Goal: Task Accomplishment & Management: Complete application form

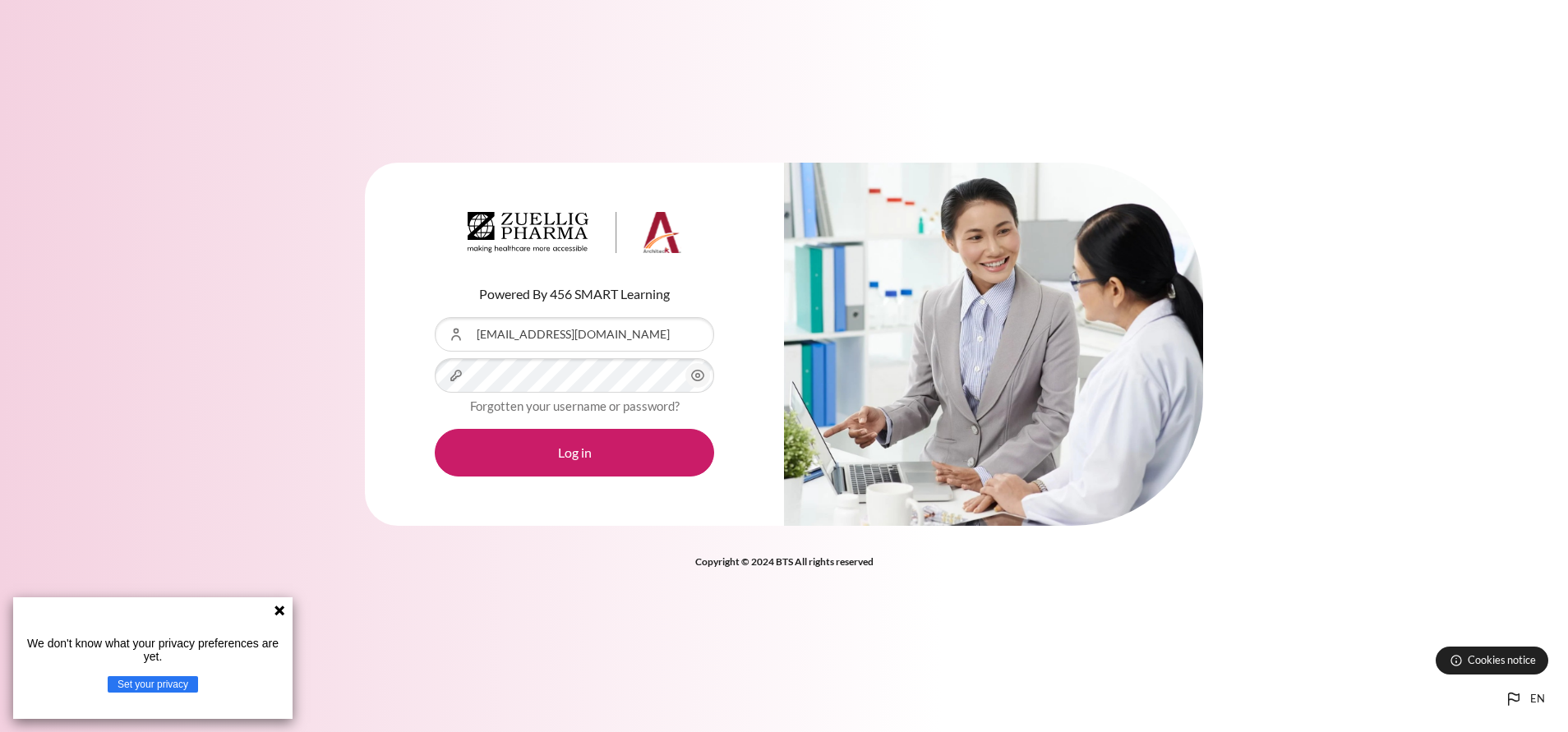
click at [435, 429] on button "Log in" at bounding box center [575, 452] width 280 height 48
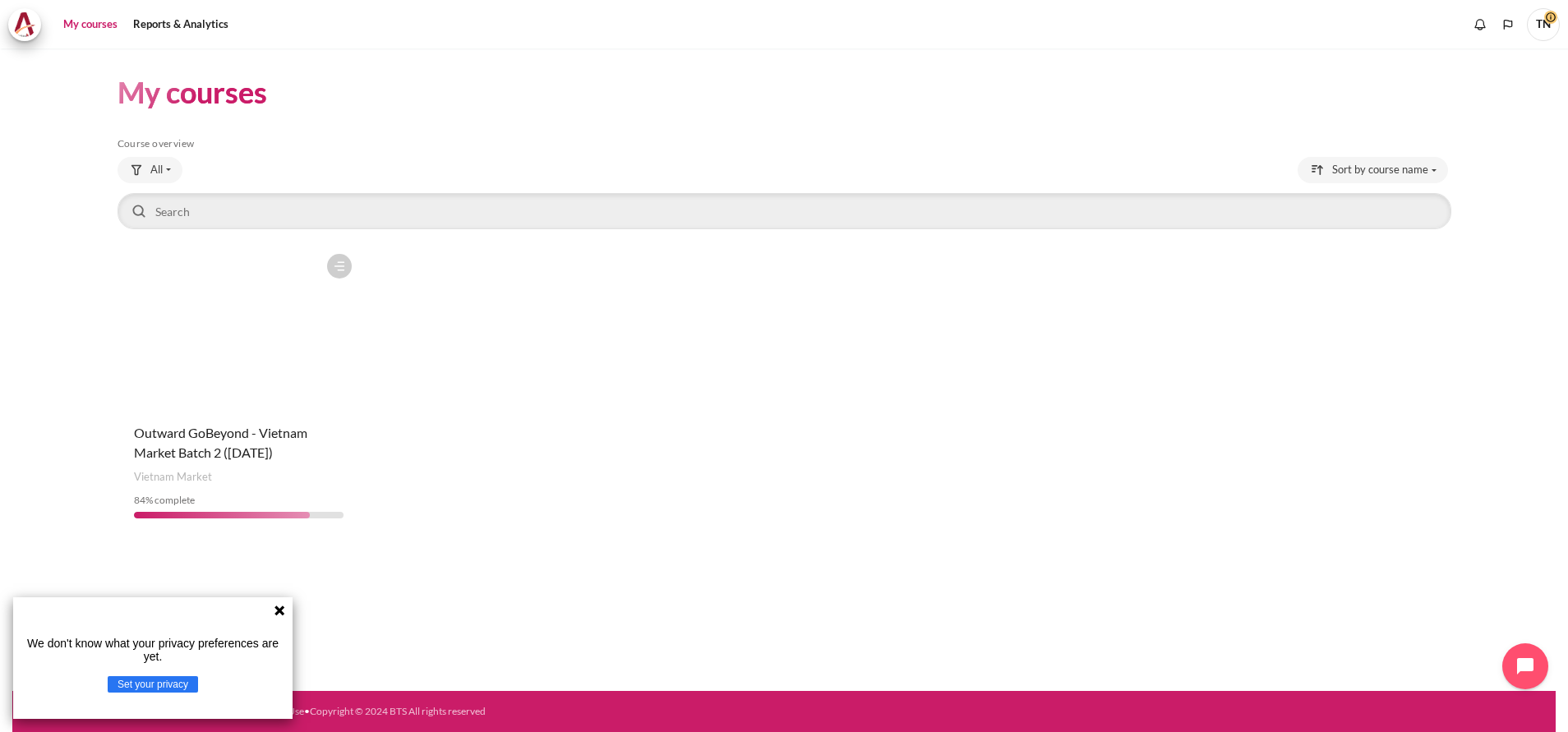
click at [279, 609] on icon at bounding box center [279, 610] width 10 height 10
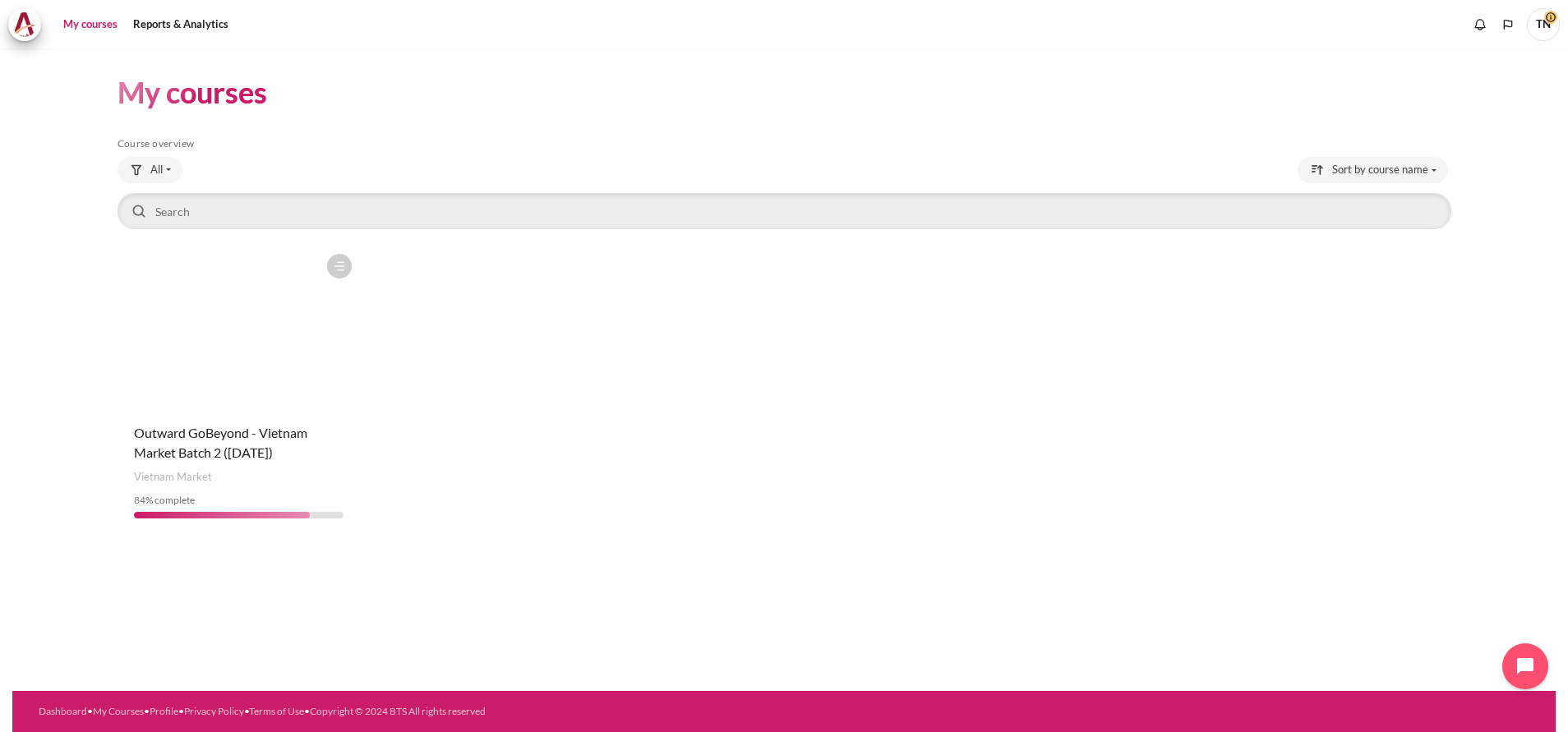
click at [284, 398] on figure "Content" at bounding box center [238, 328] width 243 height 164
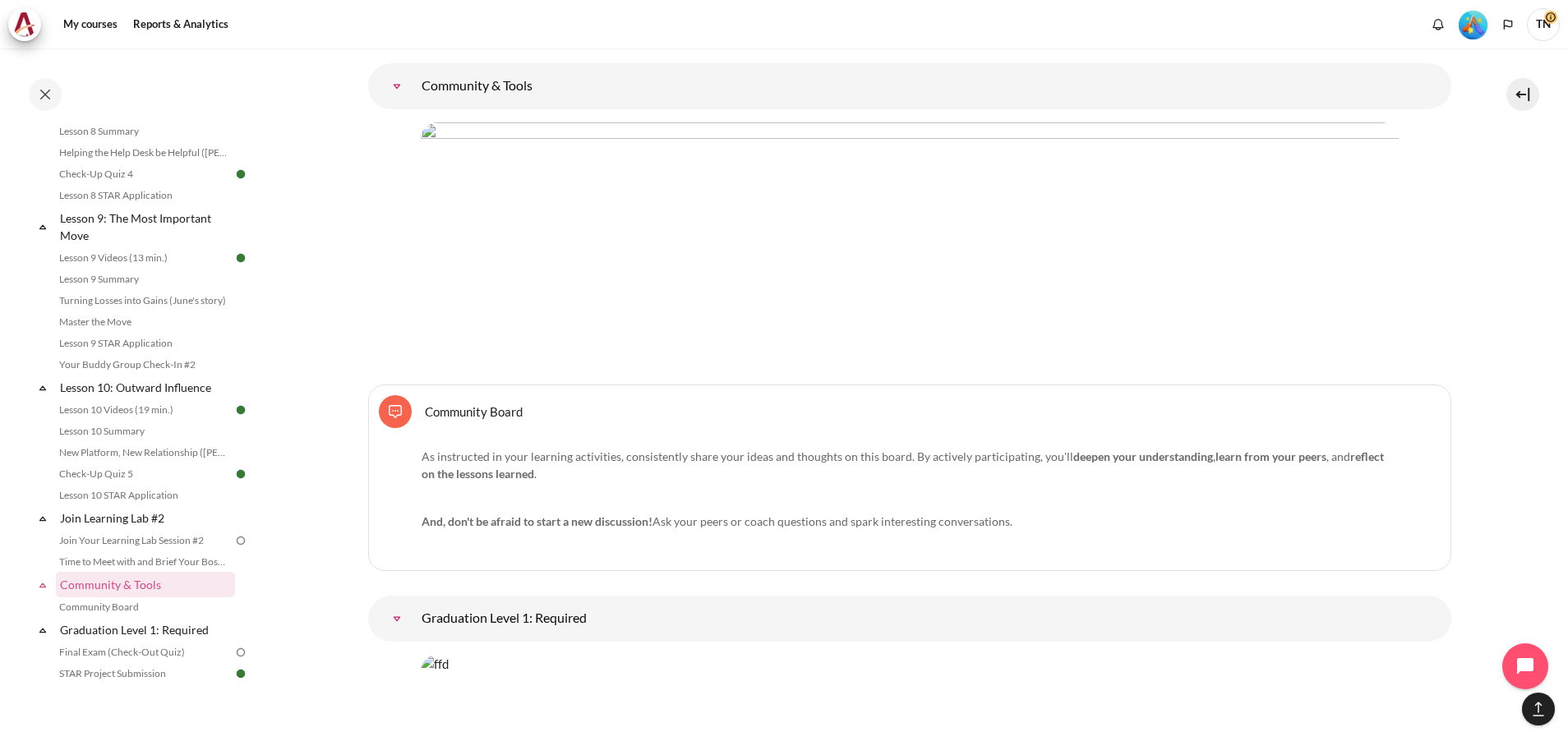
scroll to position [18110, 0]
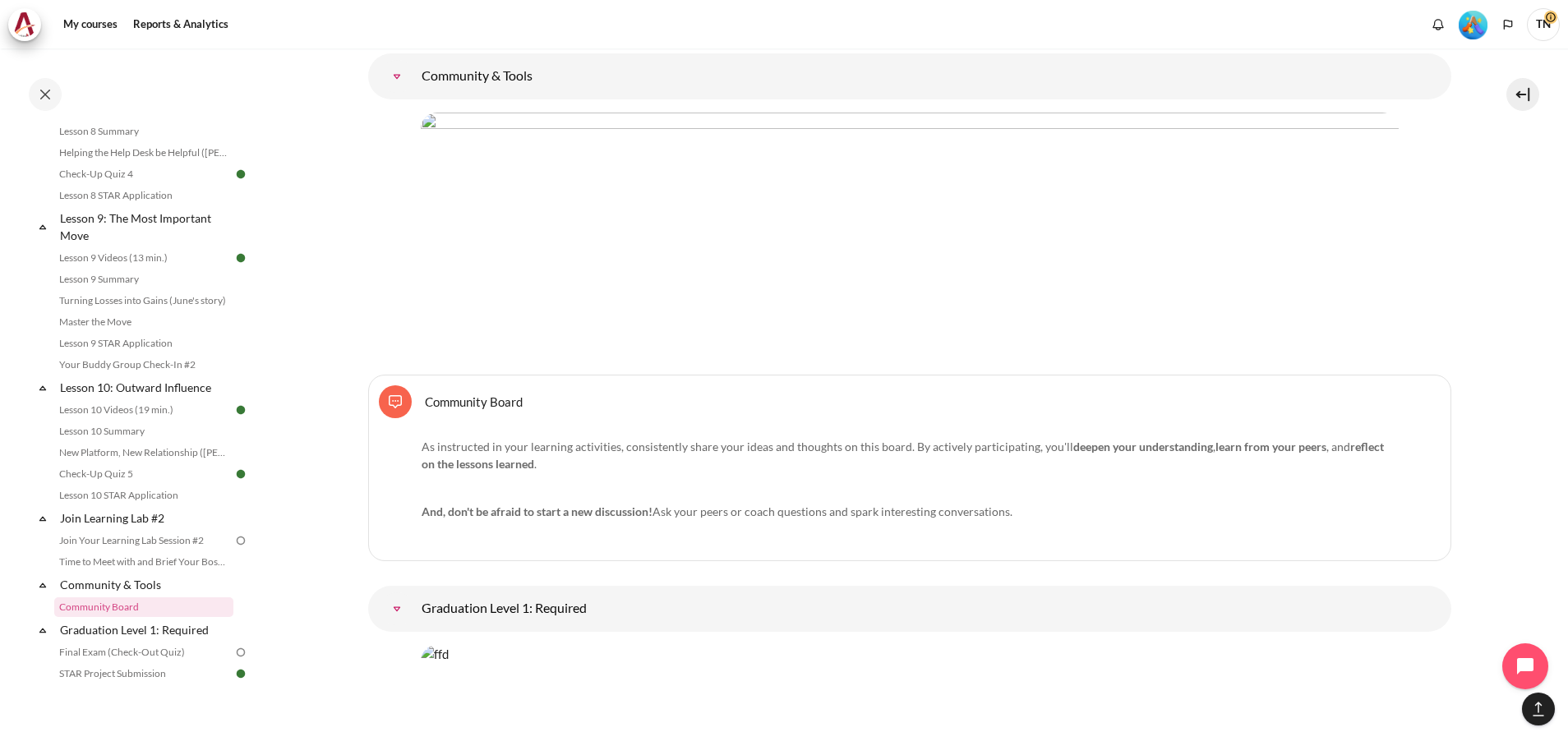
click at [440, 393] on link "Community Board Forum" at bounding box center [473, 401] width 98 height 16
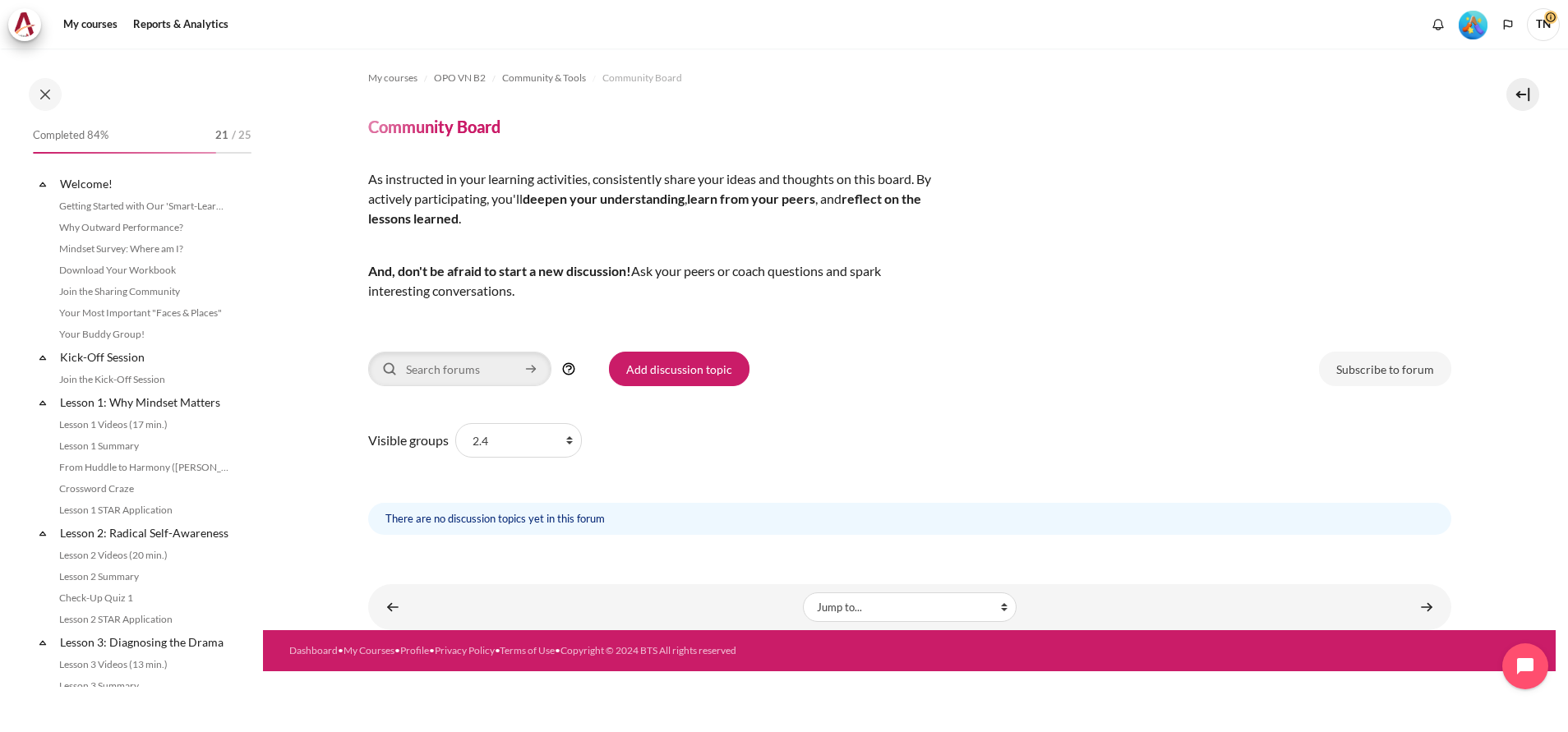
scroll to position [1579, 0]
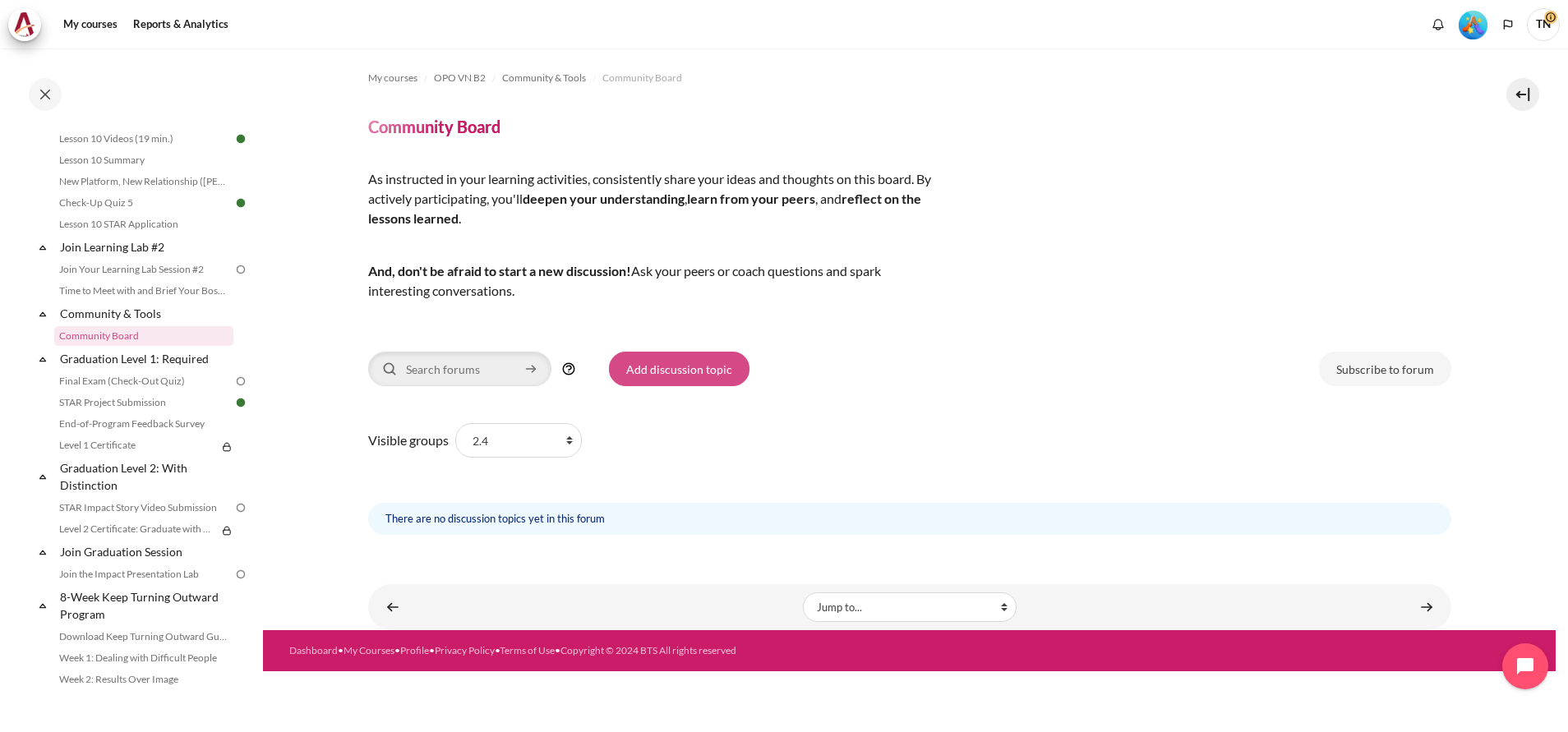
click at [682, 365] on link "Add discussion topic" at bounding box center [680, 369] width 141 height 35
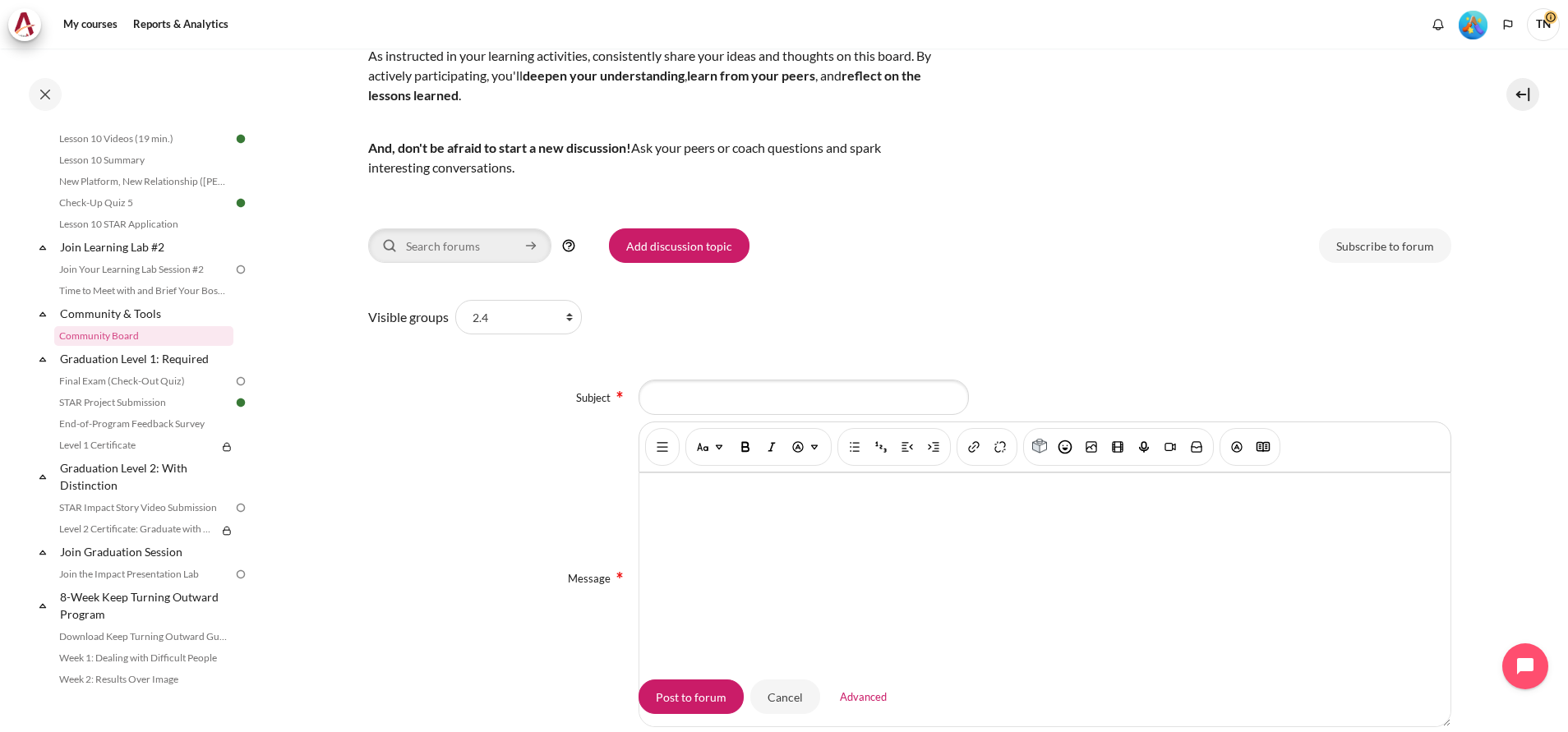
scroll to position [247, 0]
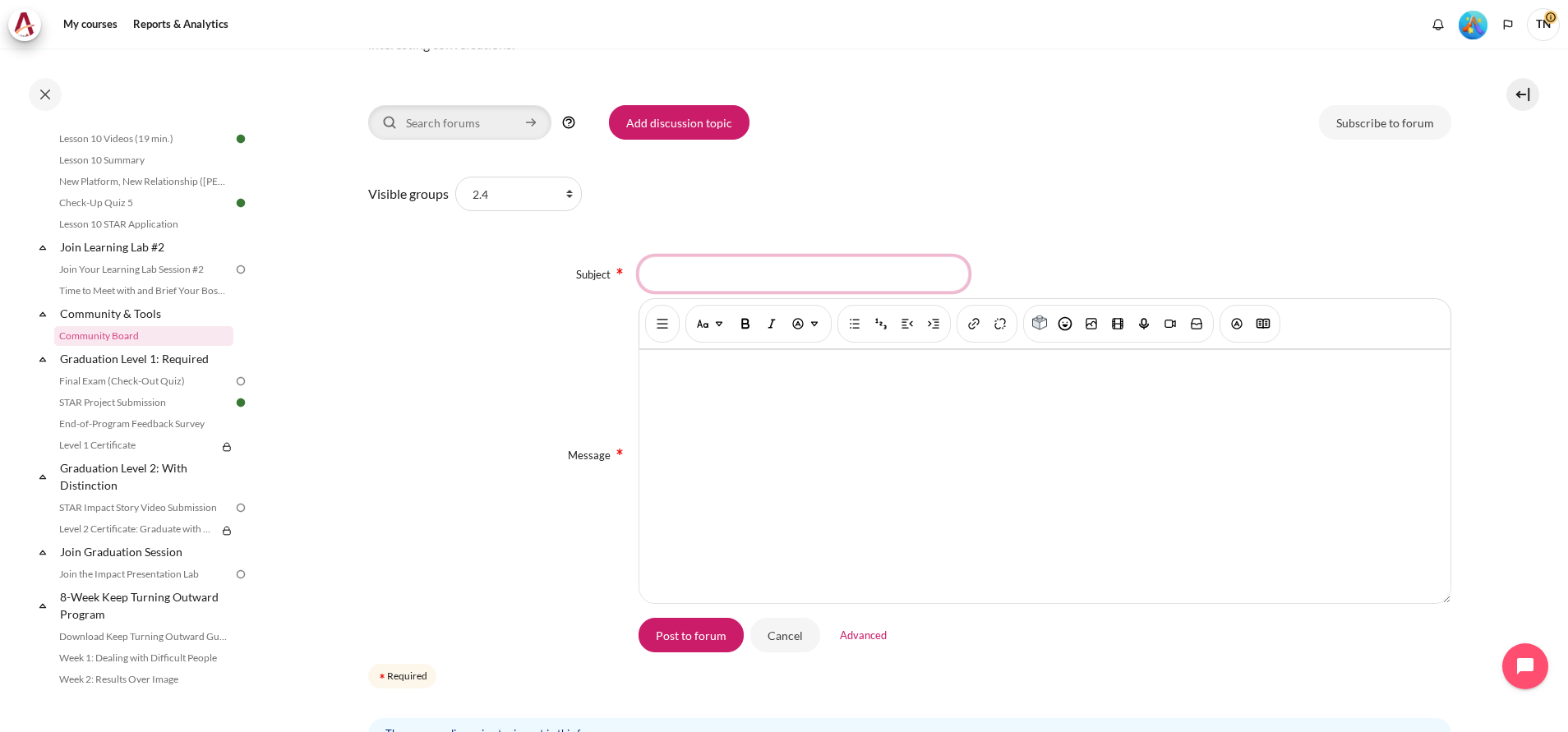
click at [784, 274] on input "Subject" at bounding box center [804, 273] width 331 height 35
type input "Shifting to Outward Mindset"
click at [839, 389] on div "Content" at bounding box center [1045, 477] width 811 height 253
click at [703, 634] on input "Post to forum" at bounding box center [691, 634] width 105 height 35
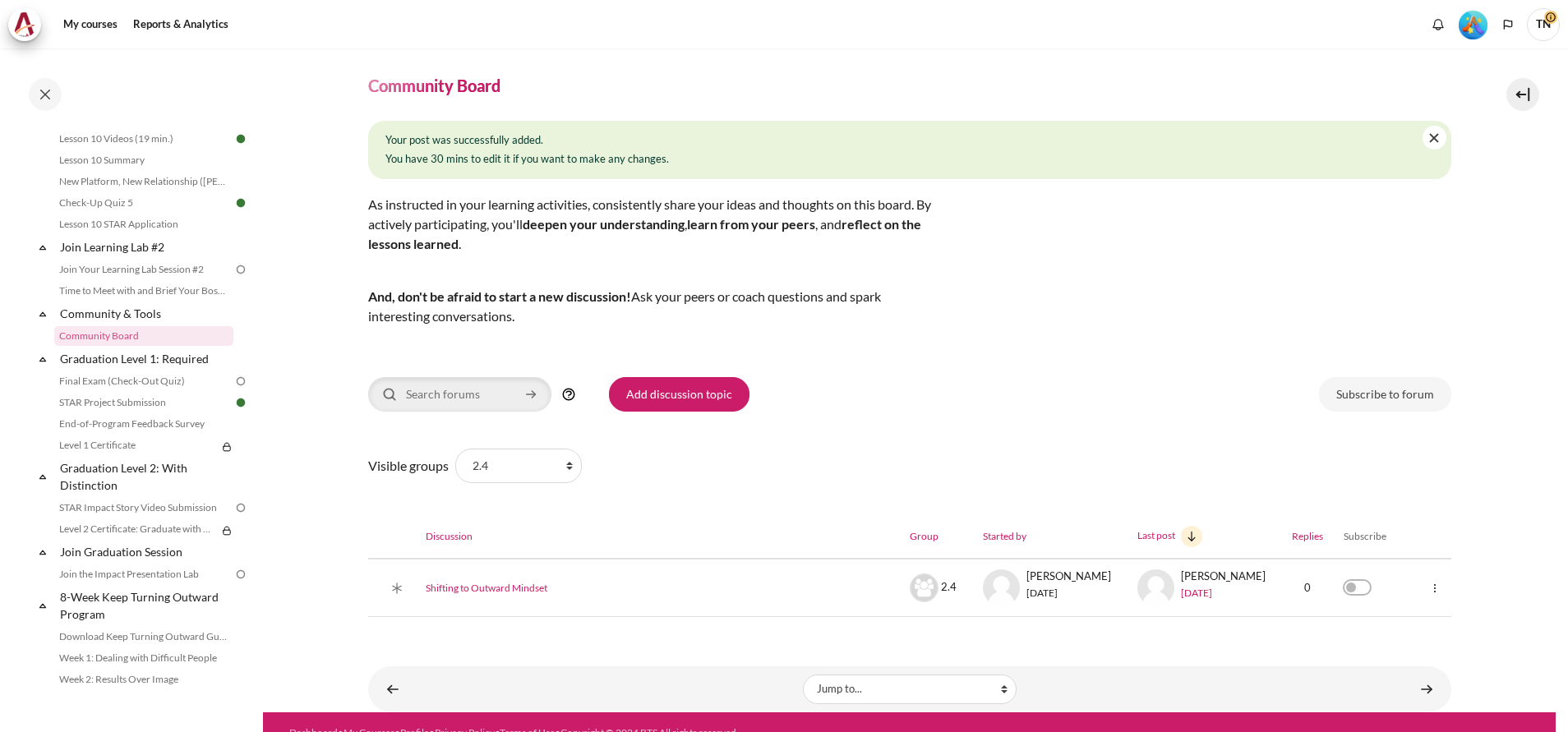
scroll to position [63, 0]
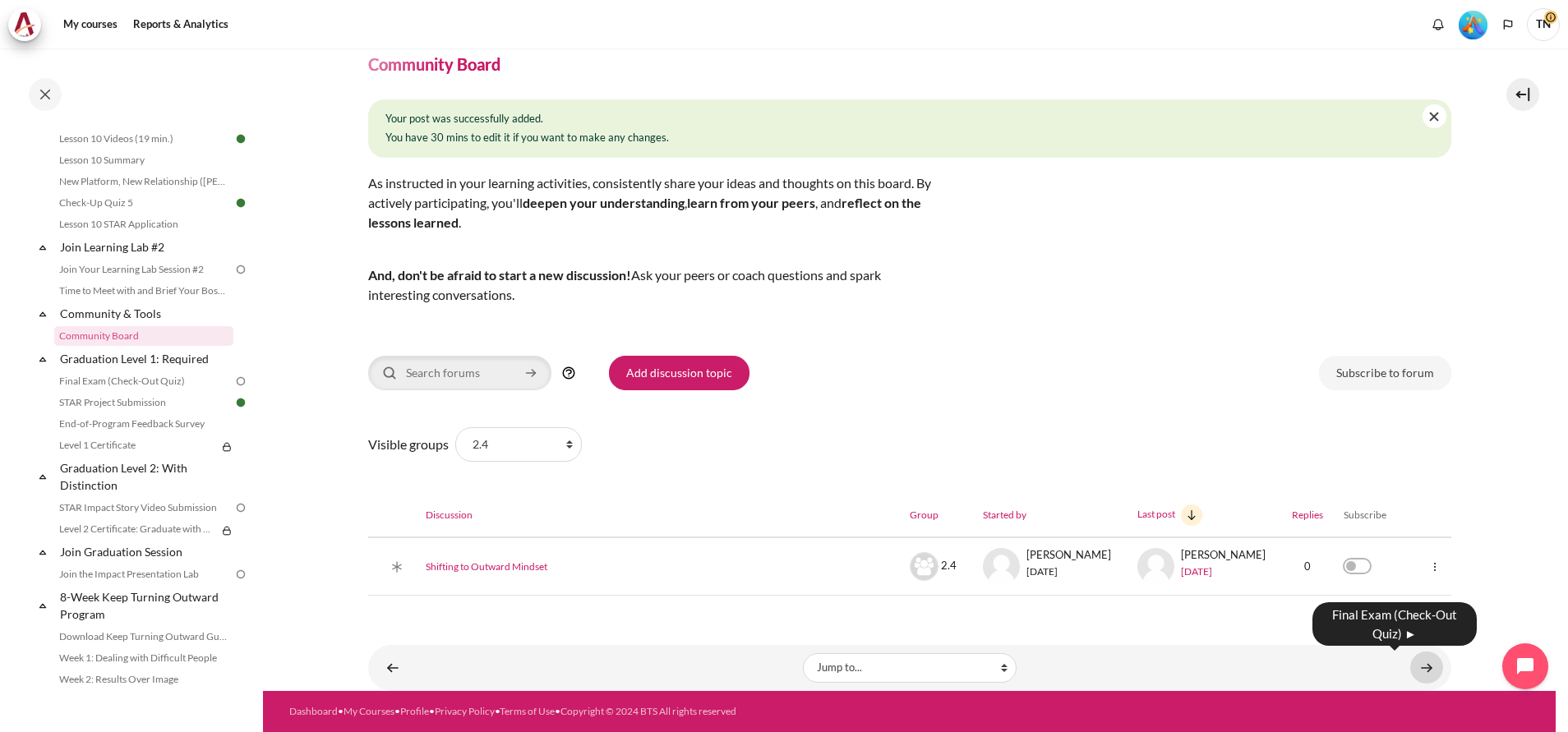
click at [1415, 670] on link "Content" at bounding box center [1426, 667] width 33 height 32
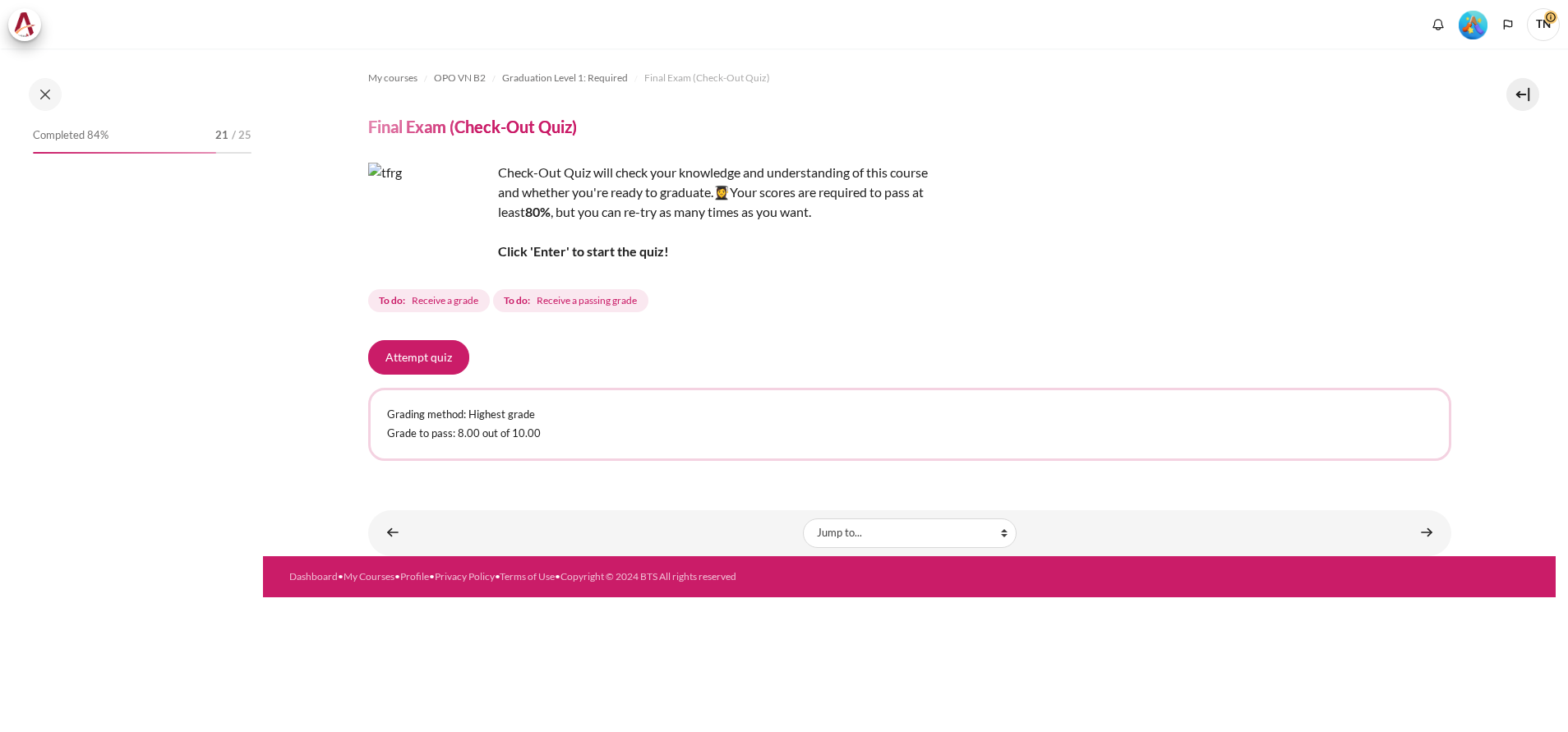
scroll to position [1624, 0]
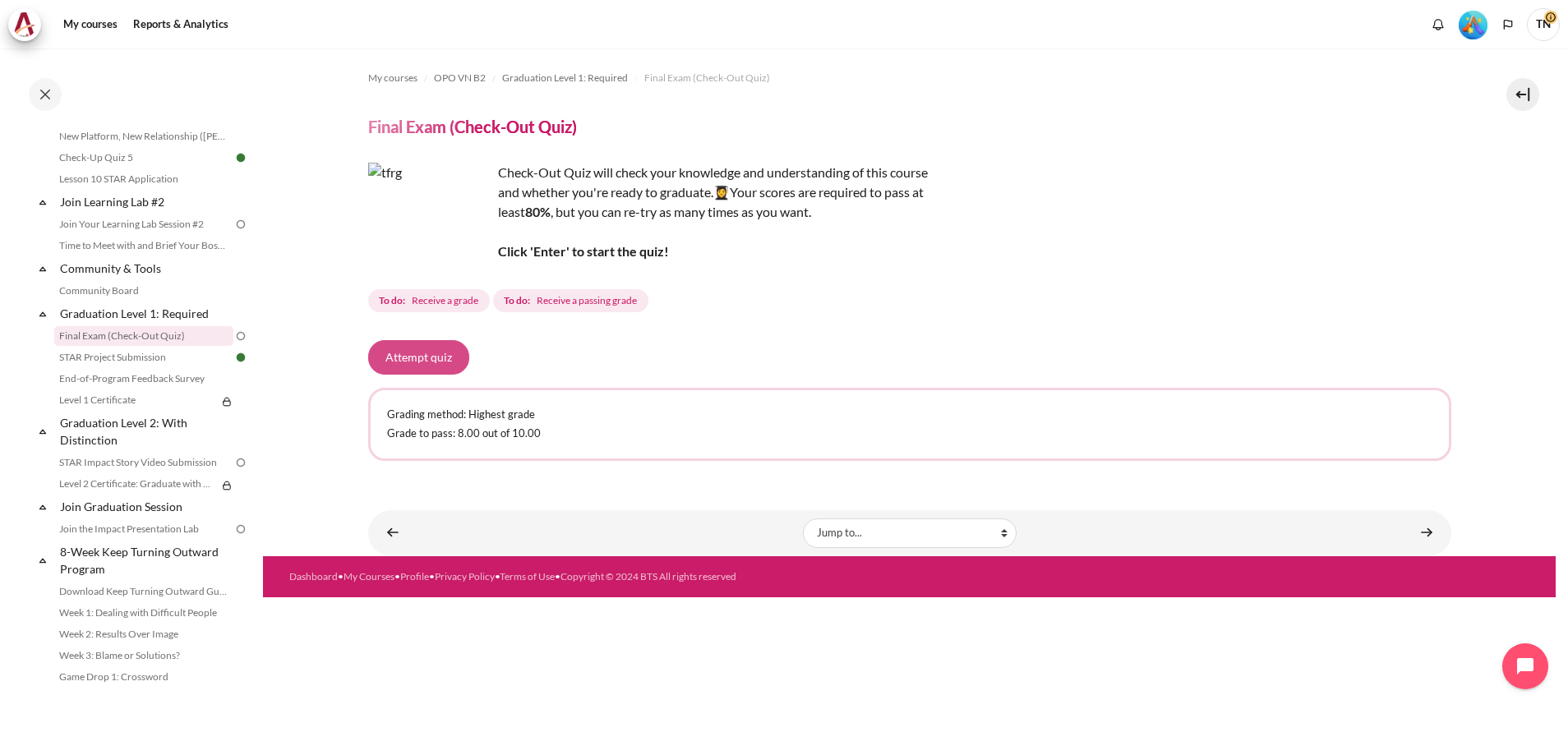
click at [432, 358] on button "Attempt quiz" at bounding box center [419, 357] width 101 height 35
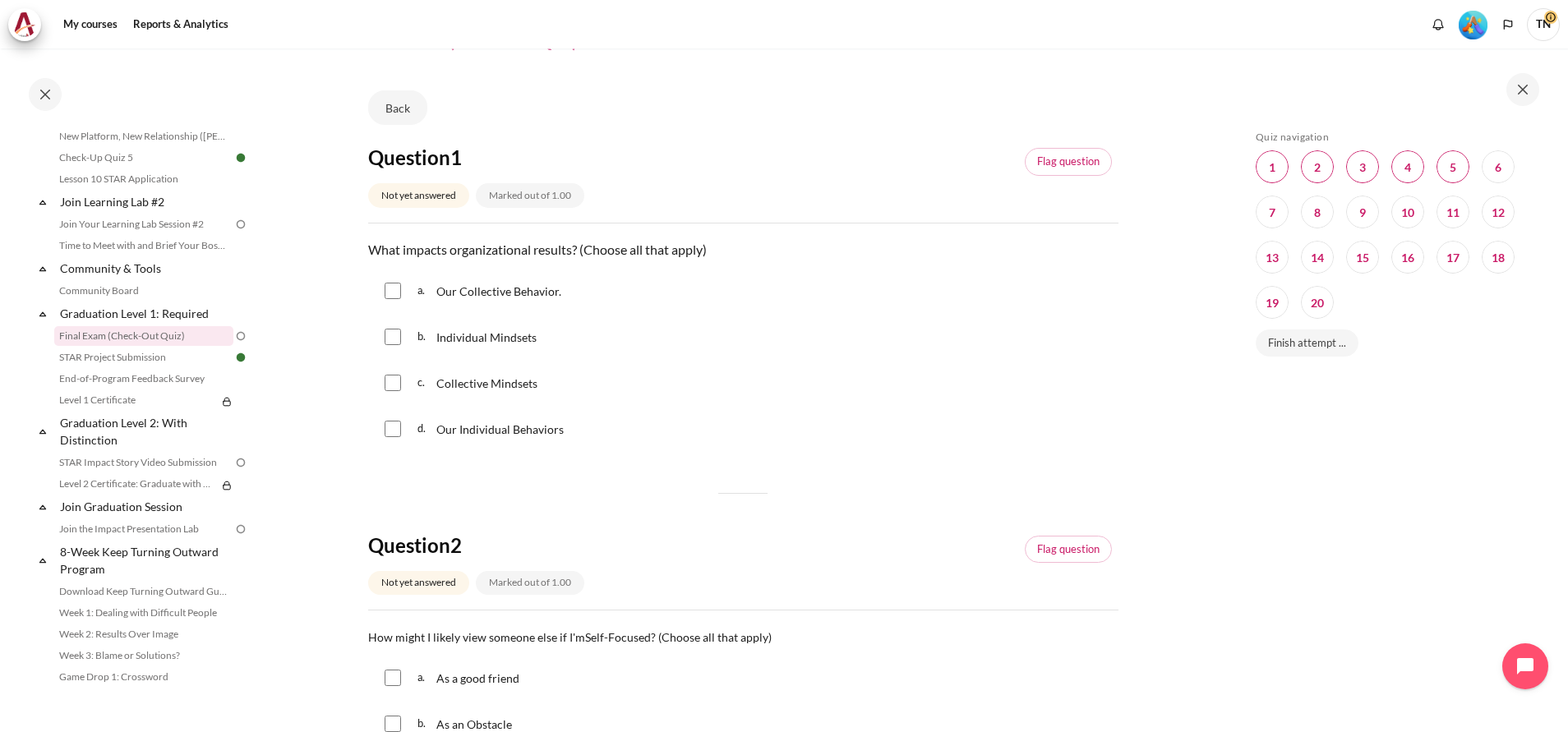
scroll to position [123, 0]
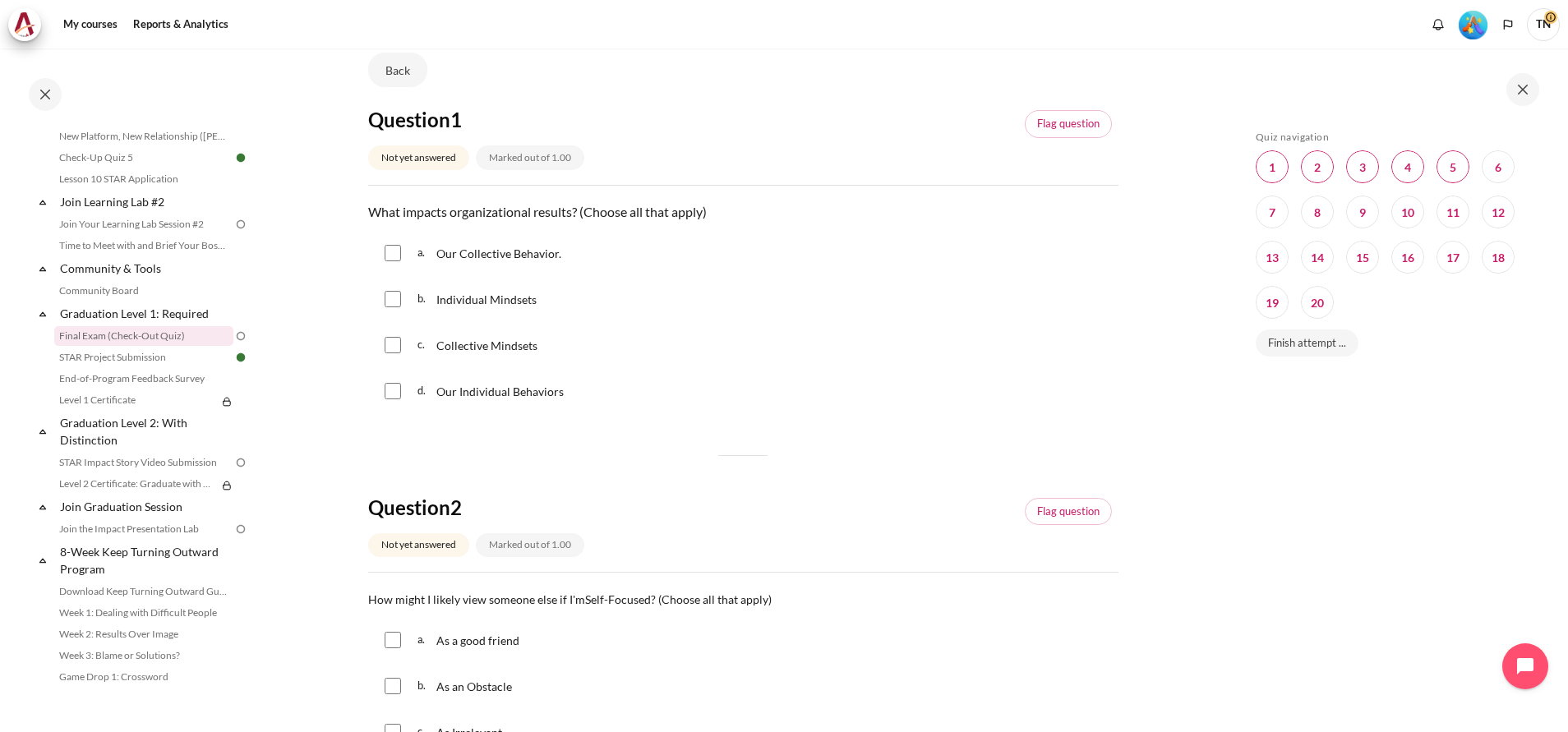
click at [397, 256] on input "Content" at bounding box center [393, 253] width 17 height 17
checkbox input "true"
click at [391, 389] on input "Content" at bounding box center [393, 391] width 17 height 17
checkbox input "true"
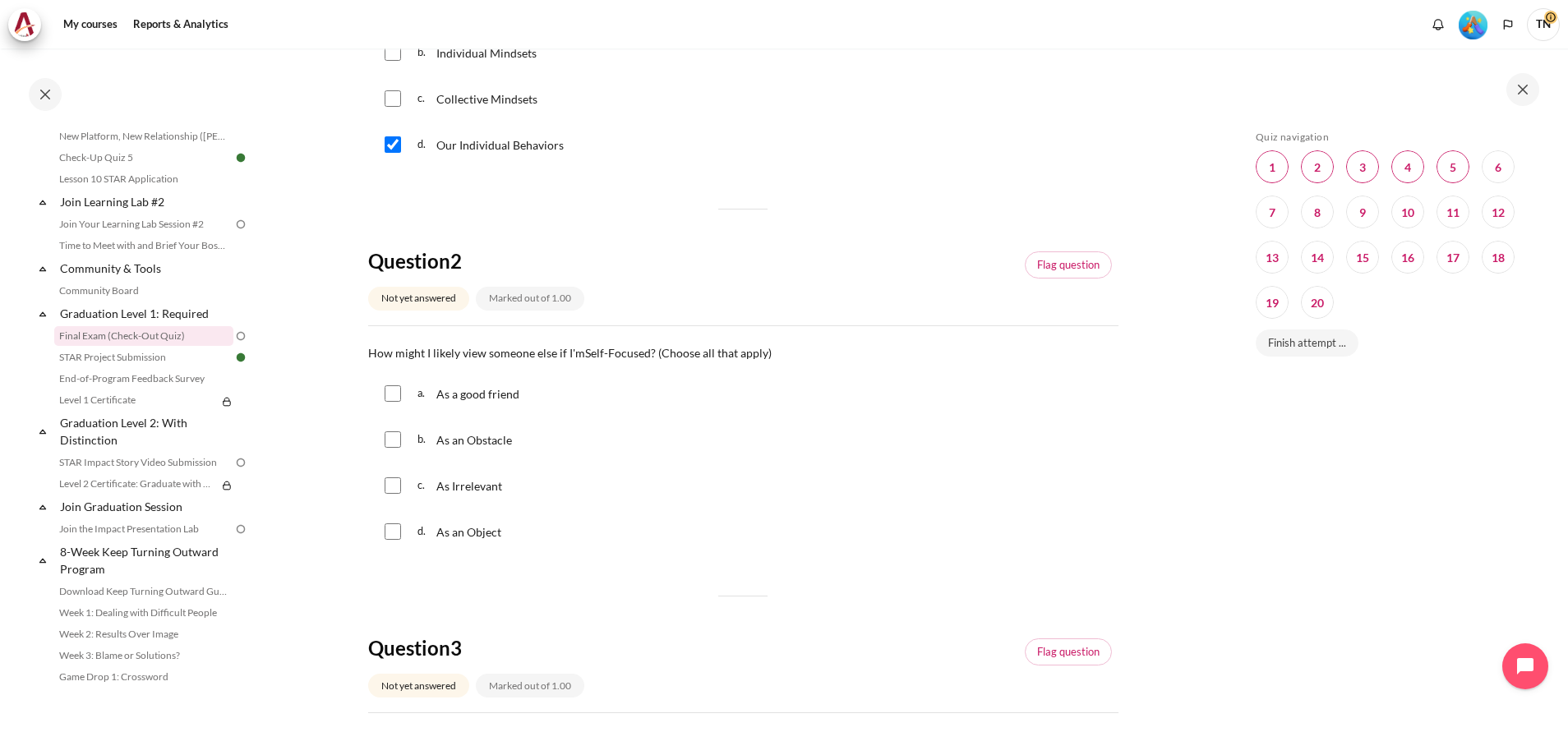
scroll to position [493, 0]
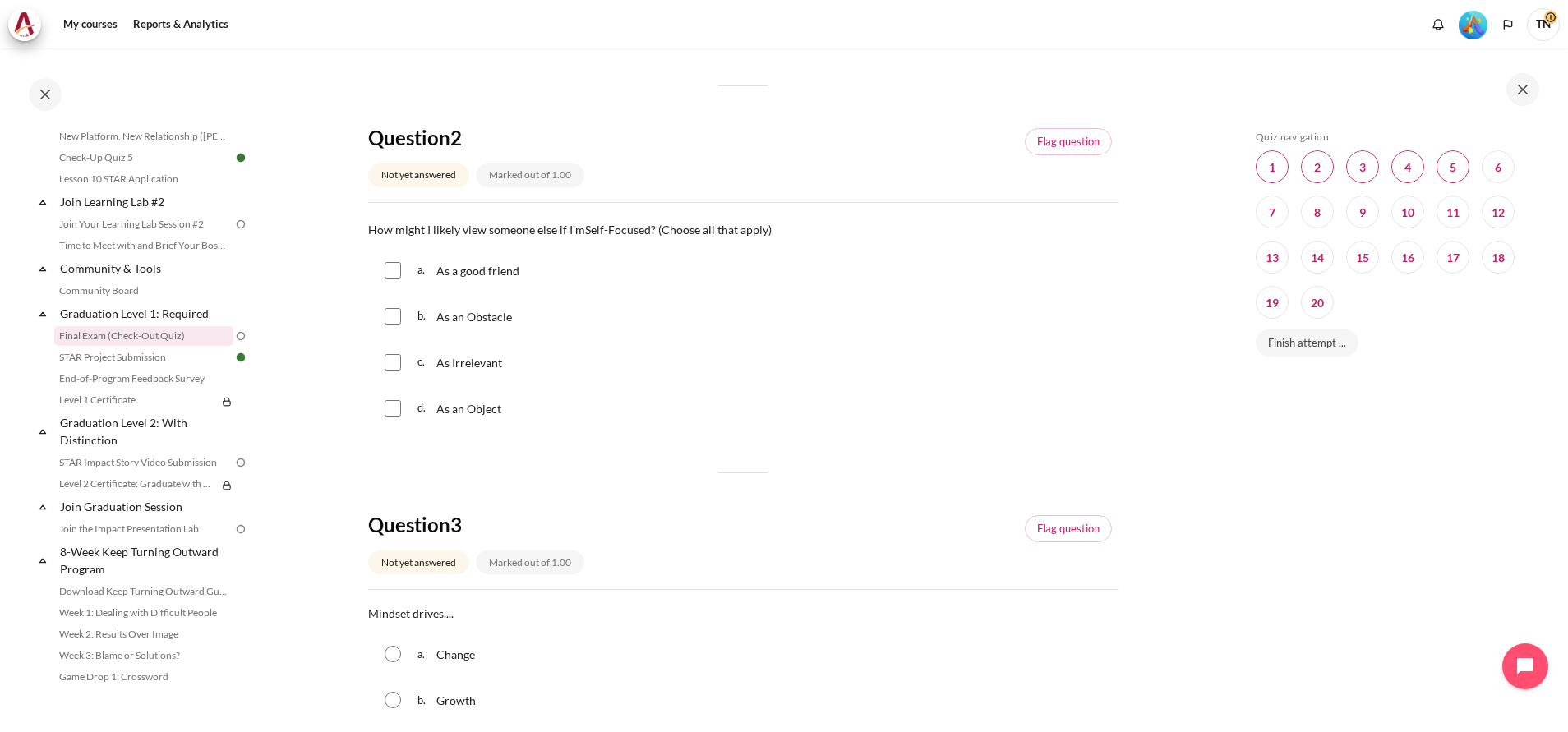
click at [394, 414] on input "Content" at bounding box center [393, 408] width 17 height 17
checkbox input "true"
click at [394, 319] on input "Content" at bounding box center [393, 316] width 17 height 17
checkbox input "true"
click at [394, 359] on input "Content" at bounding box center [393, 362] width 17 height 17
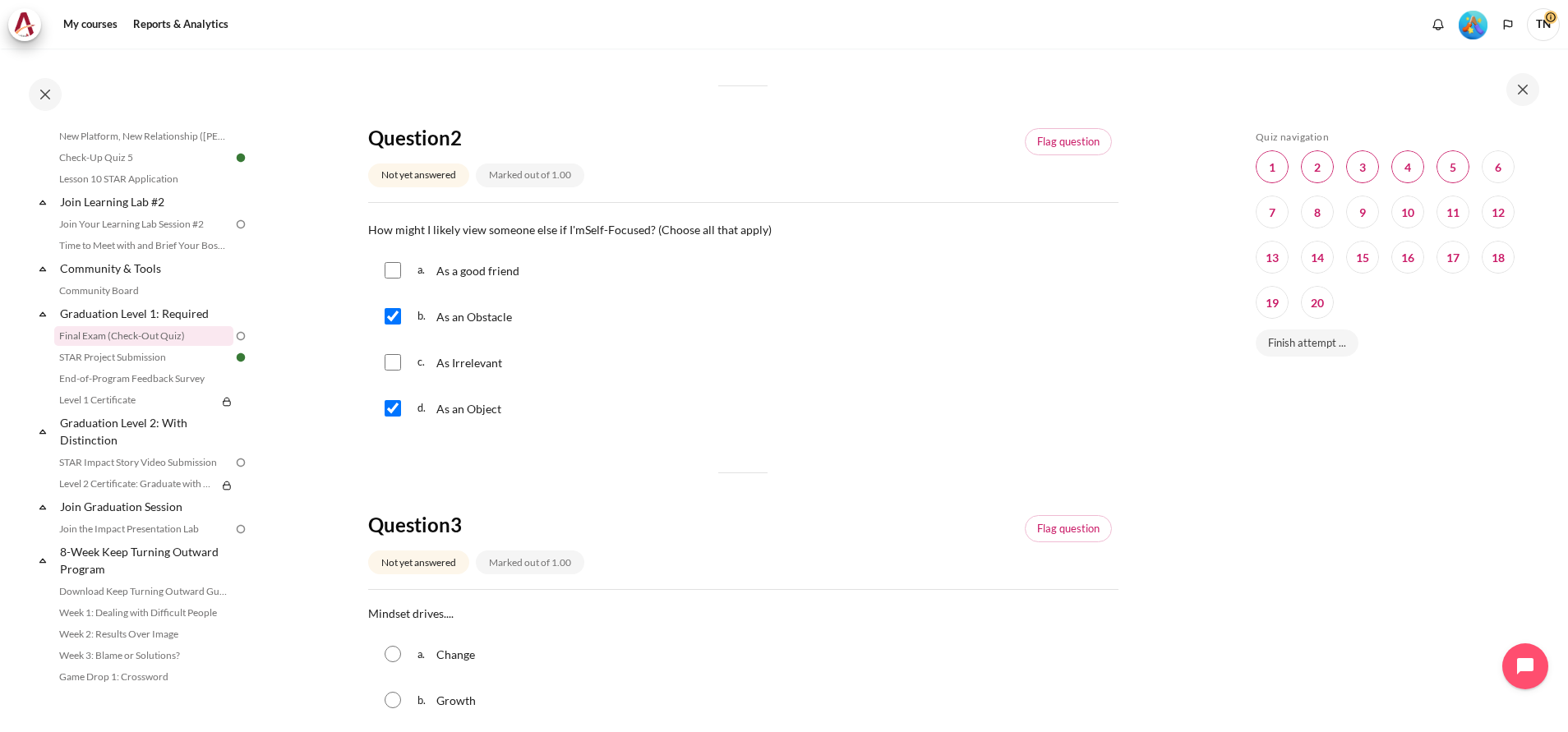
checkbox input "true"
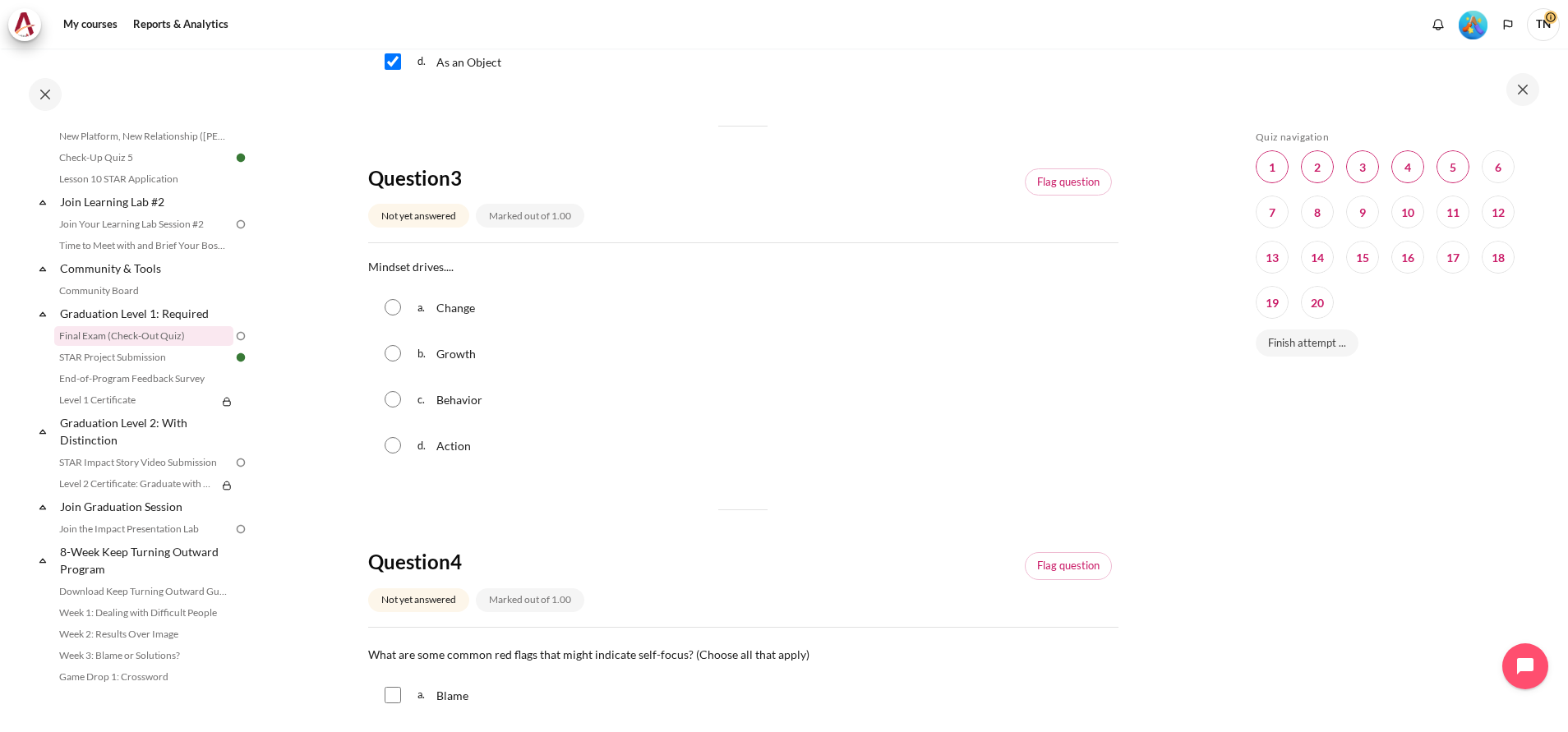
scroll to position [862, 0]
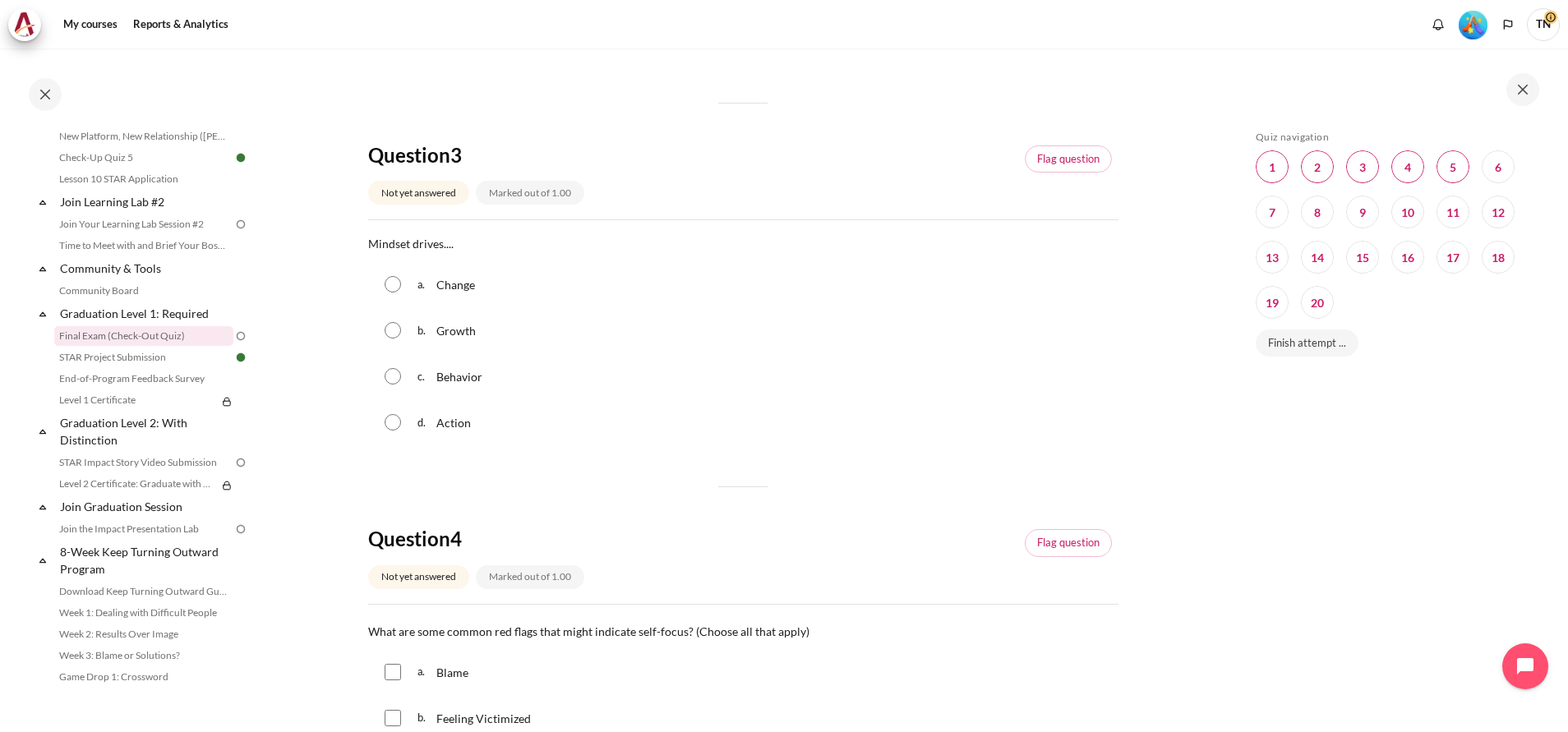
click at [396, 381] on input "Content" at bounding box center [393, 376] width 17 height 17
radio input "true"
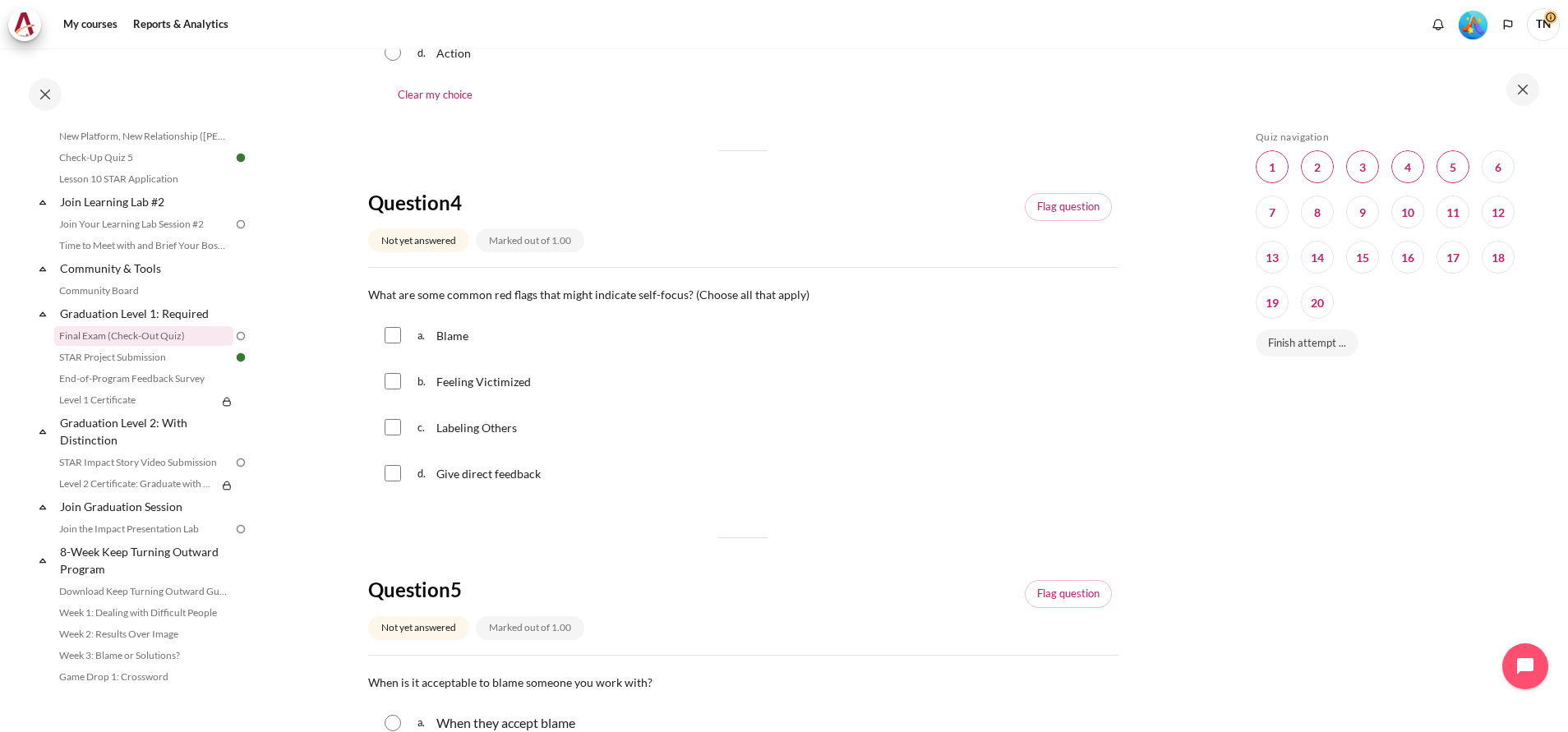
scroll to position [1355, 0]
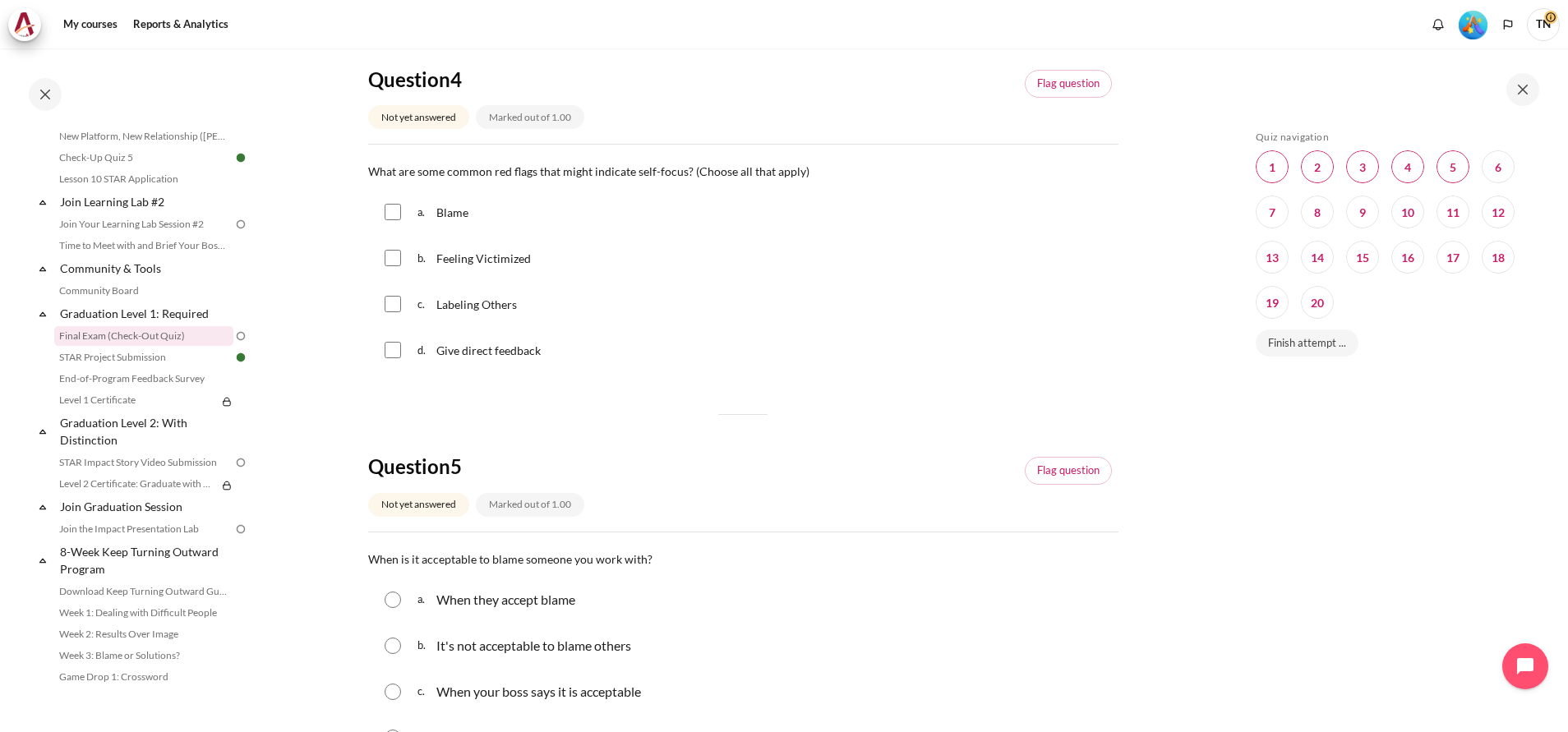
click at [391, 207] on input "Content" at bounding box center [393, 212] width 17 height 17
checkbox input "true"
click at [392, 255] on input "Content" at bounding box center [393, 258] width 17 height 17
checkbox input "true"
click at [397, 306] on input "Content" at bounding box center [393, 304] width 17 height 17
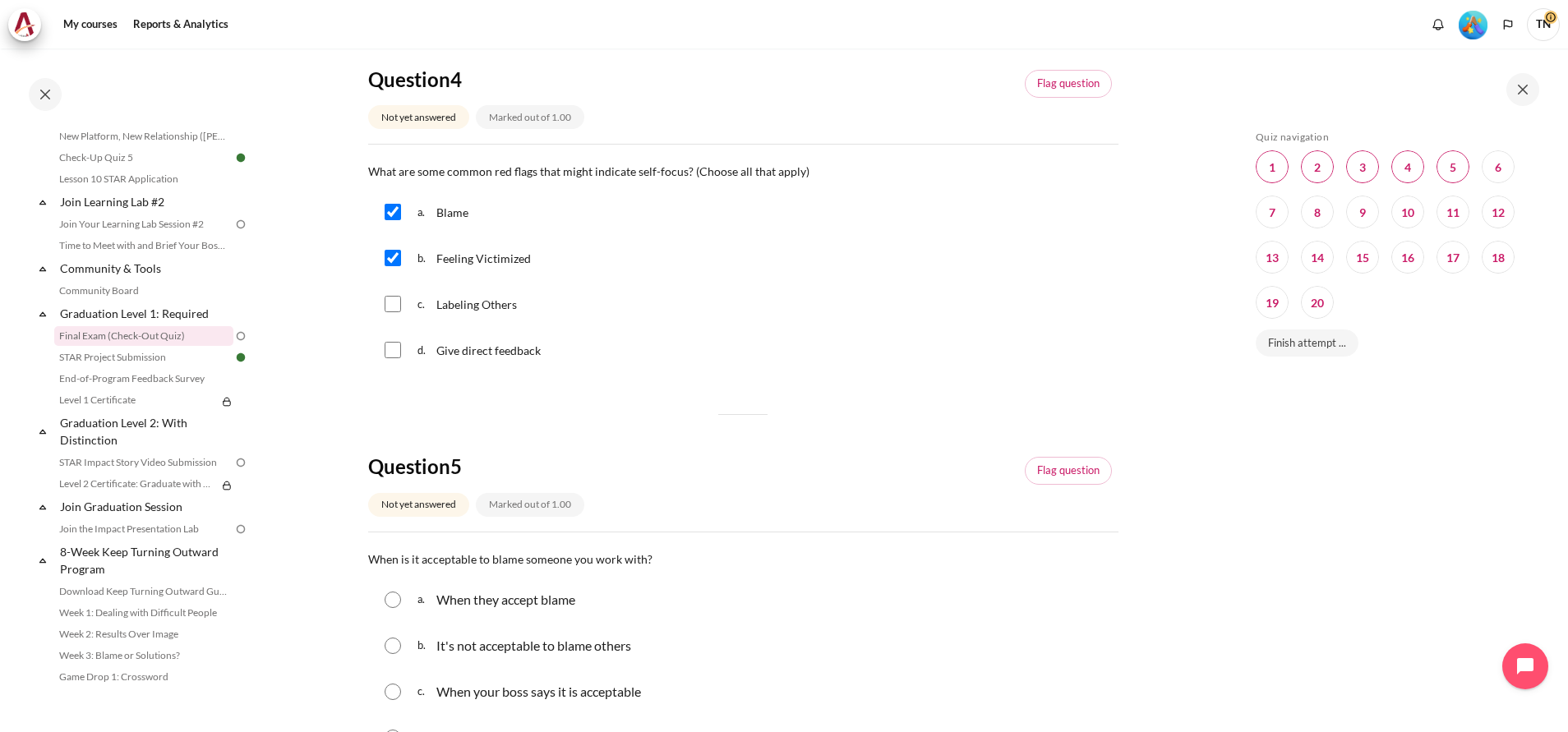
checkbox input "true"
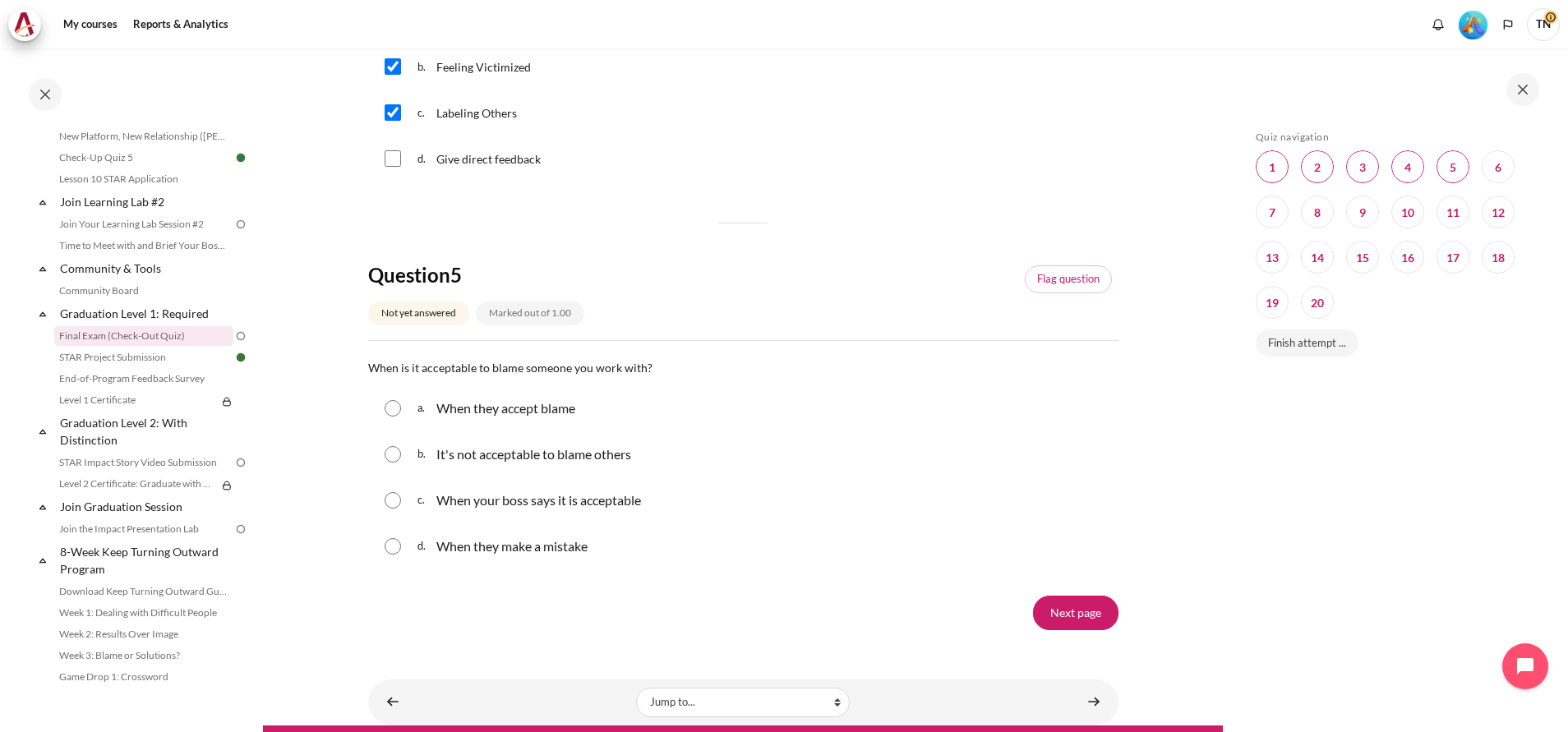
scroll to position [1581, 0]
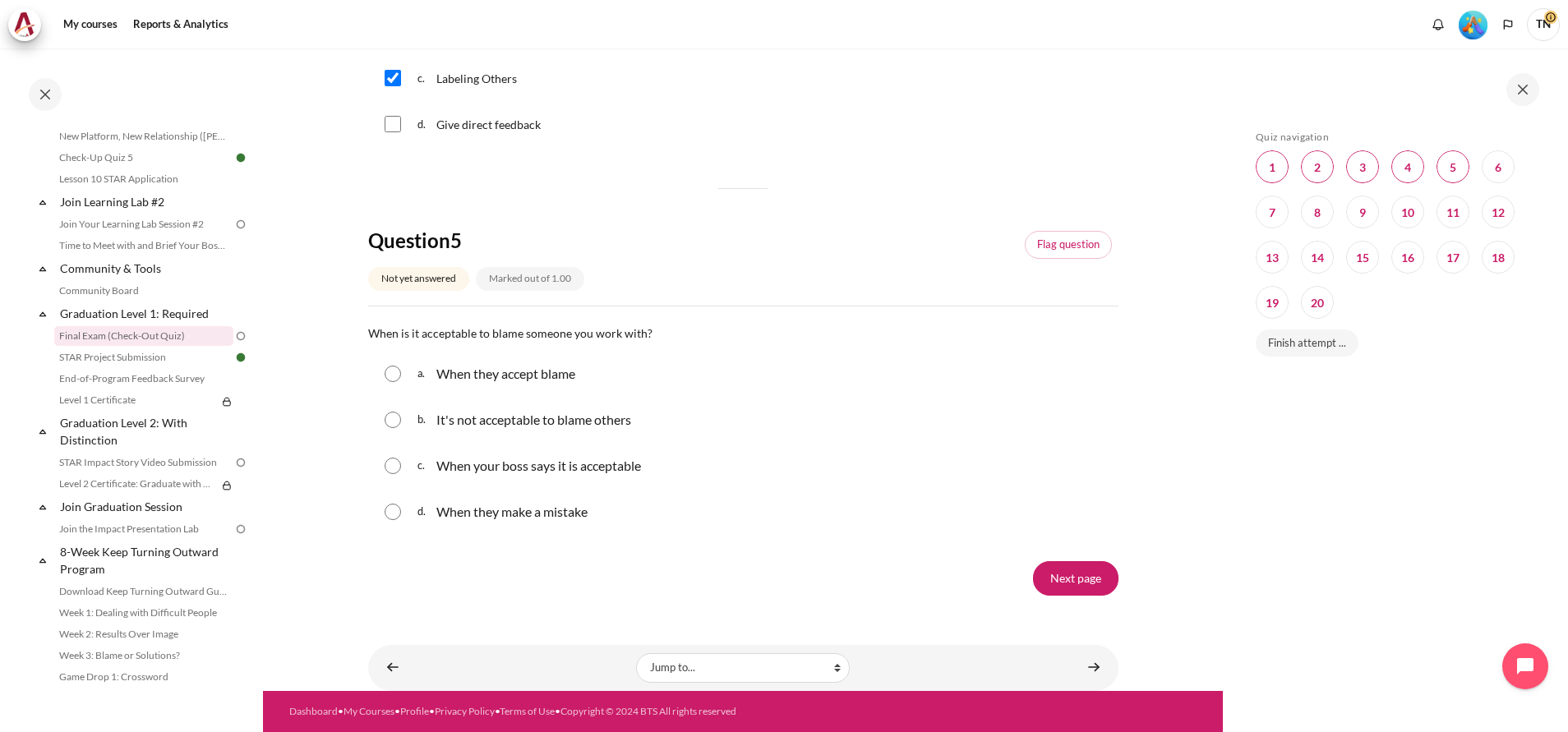
click at [392, 424] on input "Content" at bounding box center [393, 419] width 17 height 17
radio input "true"
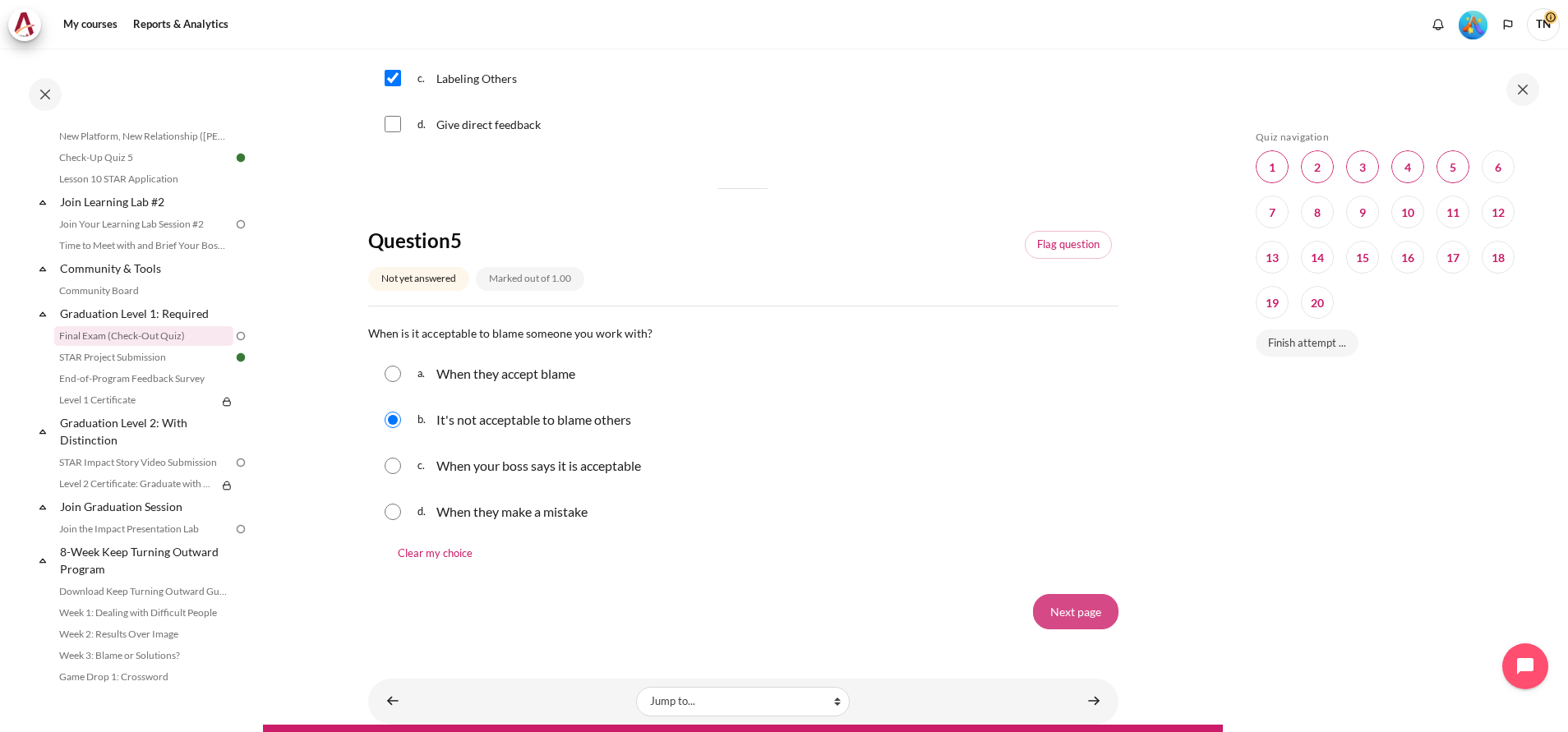
click at [1066, 616] on input "Next page" at bounding box center [1075, 611] width 85 height 35
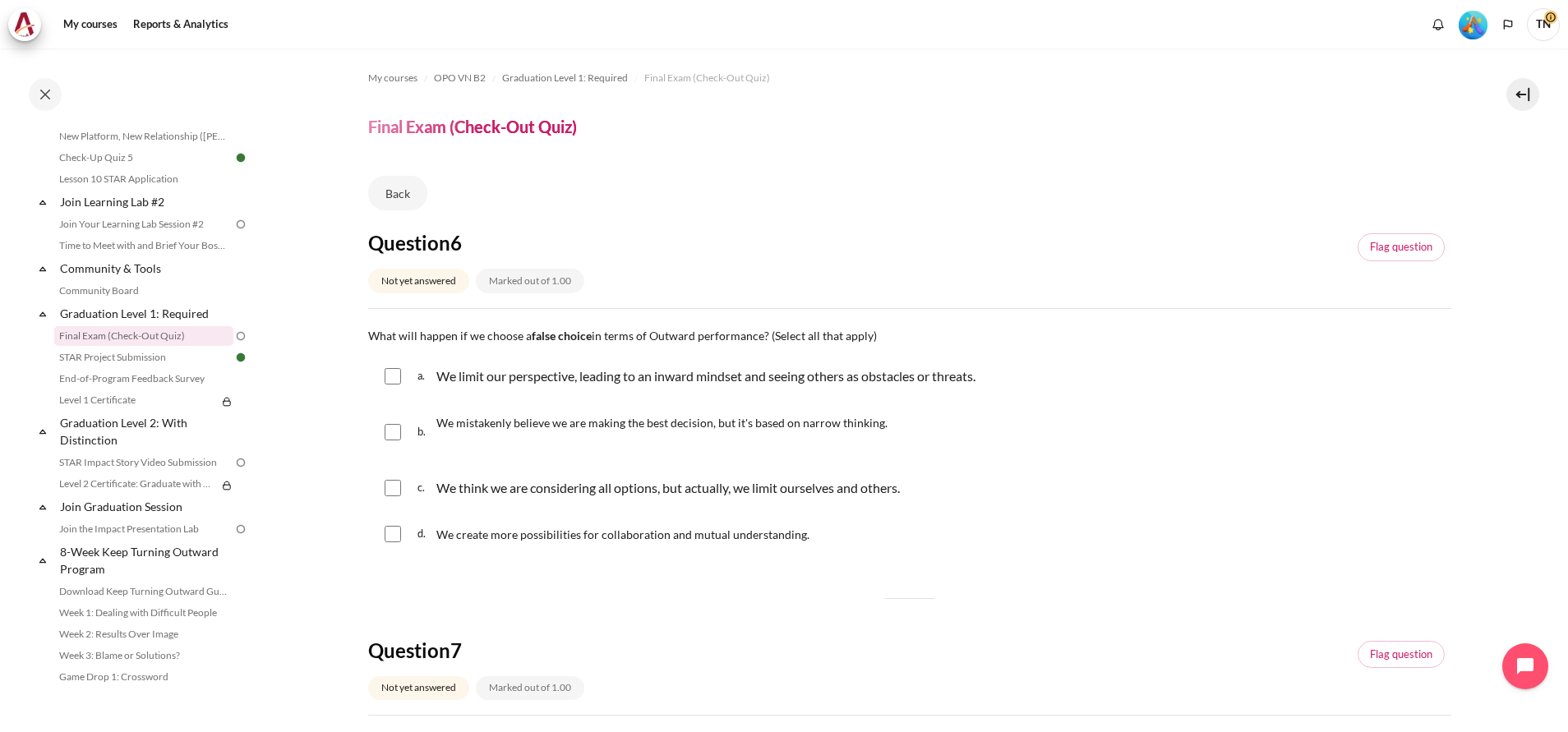
scroll to position [123, 0]
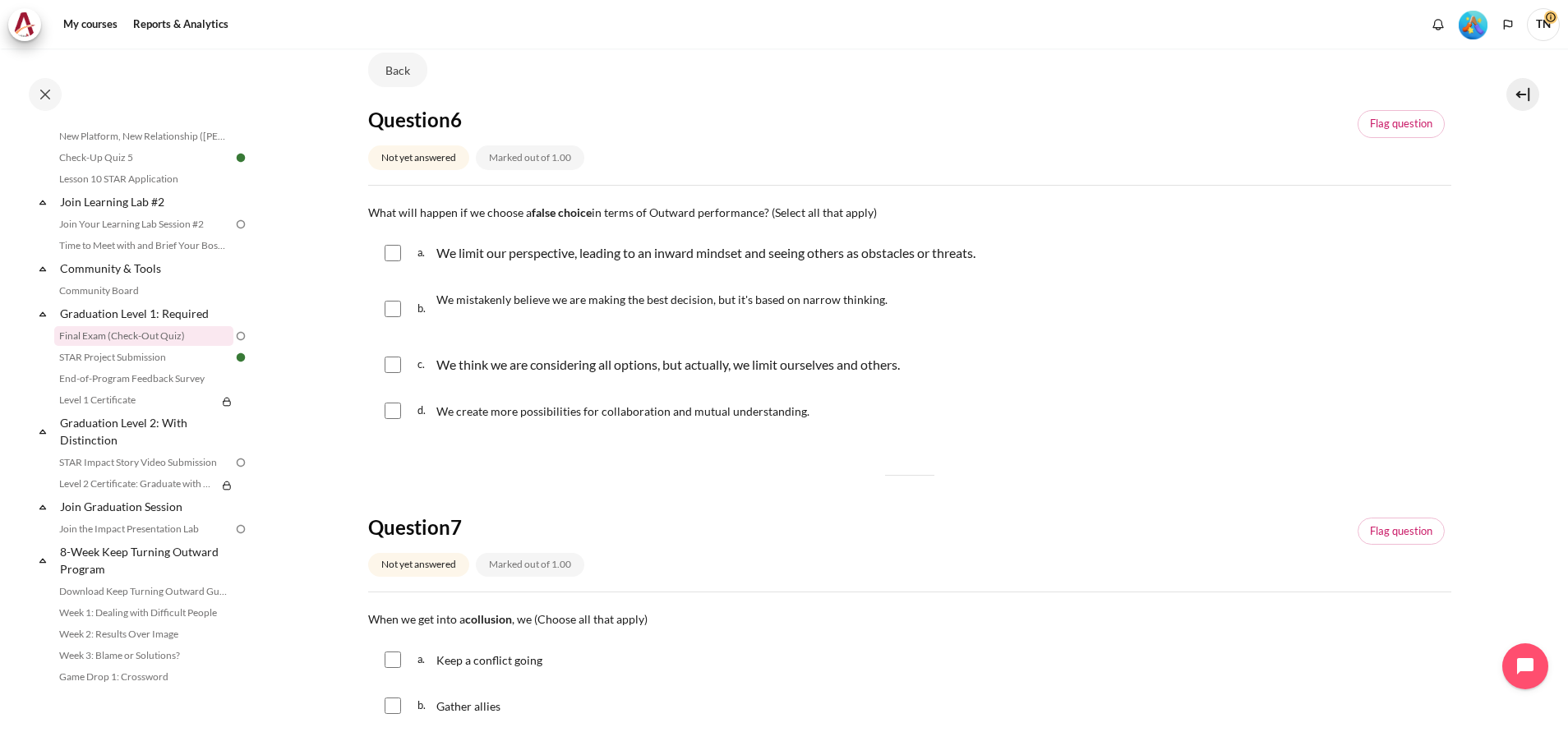
click at [391, 260] on input "Content" at bounding box center [393, 253] width 17 height 17
checkbox input "true"
click at [392, 309] on input "Content" at bounding box center [393, 309] width 17 height 17
checkbox input "true"
click at [398, 361] on input "Content" at bounding box center [393, 365] width 17 height 17
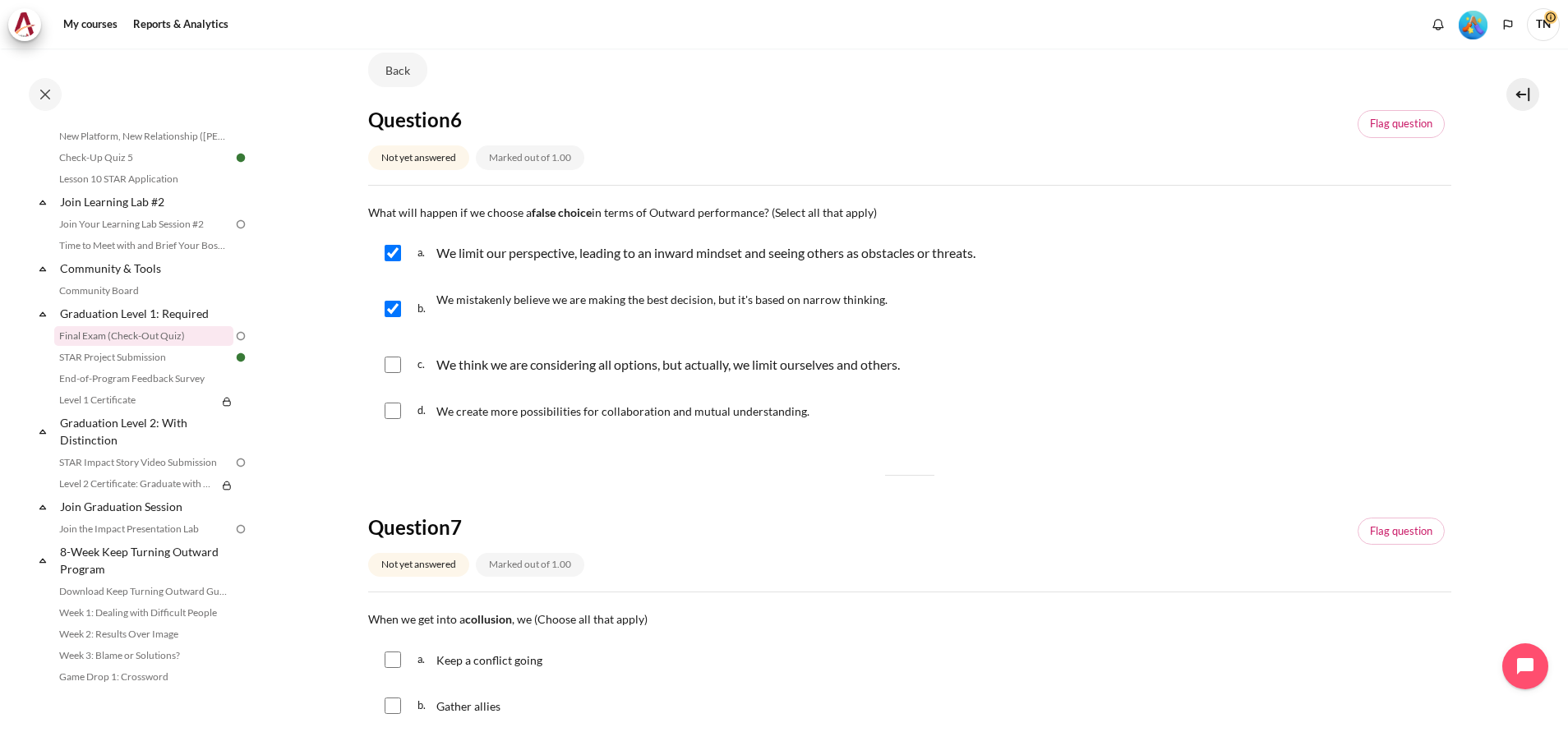
checkbox input "true"
click at [392, 258] on input "Content" at bounding box center [393, 253] width 17 height 17
checkbox input "false"
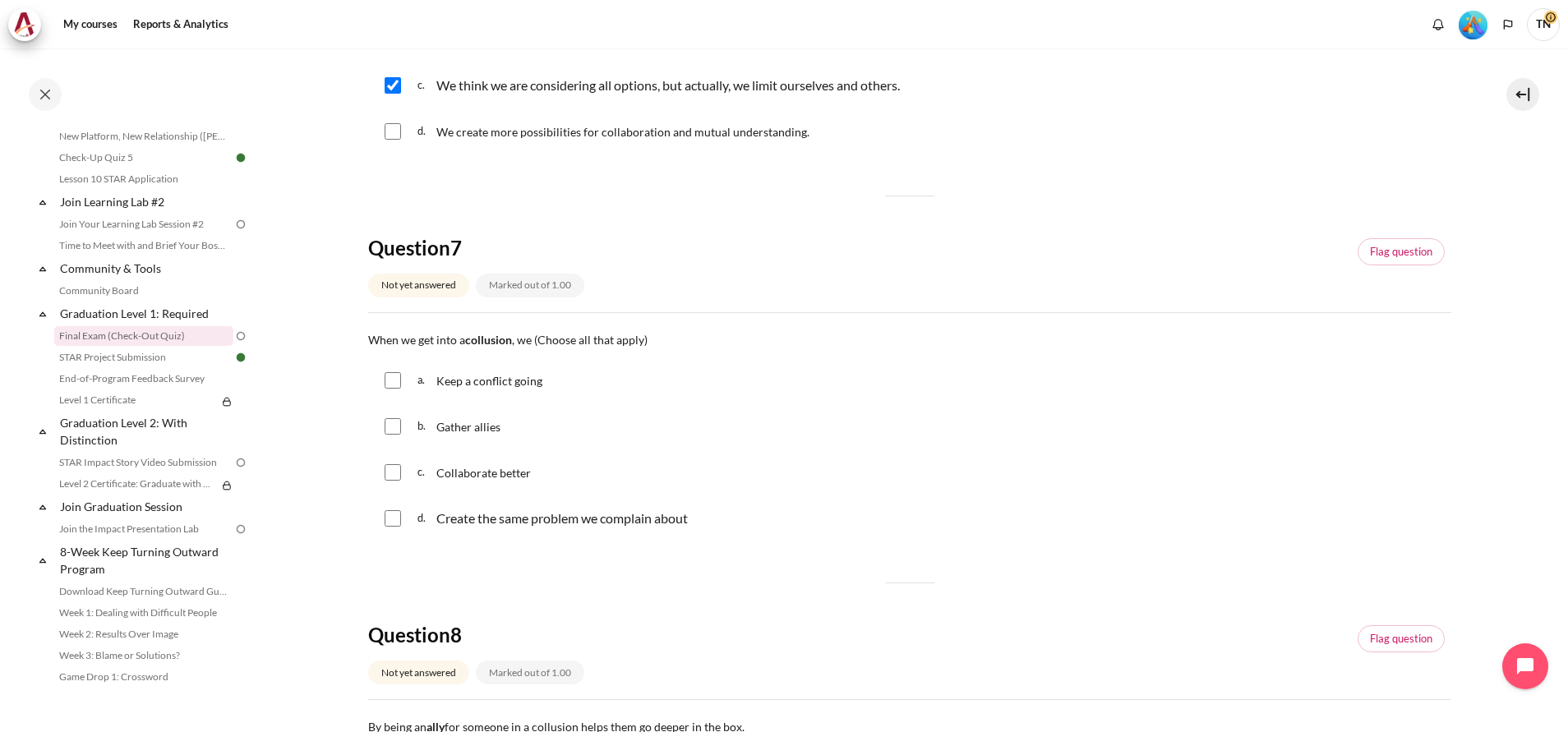
scroll to position [493, 0]
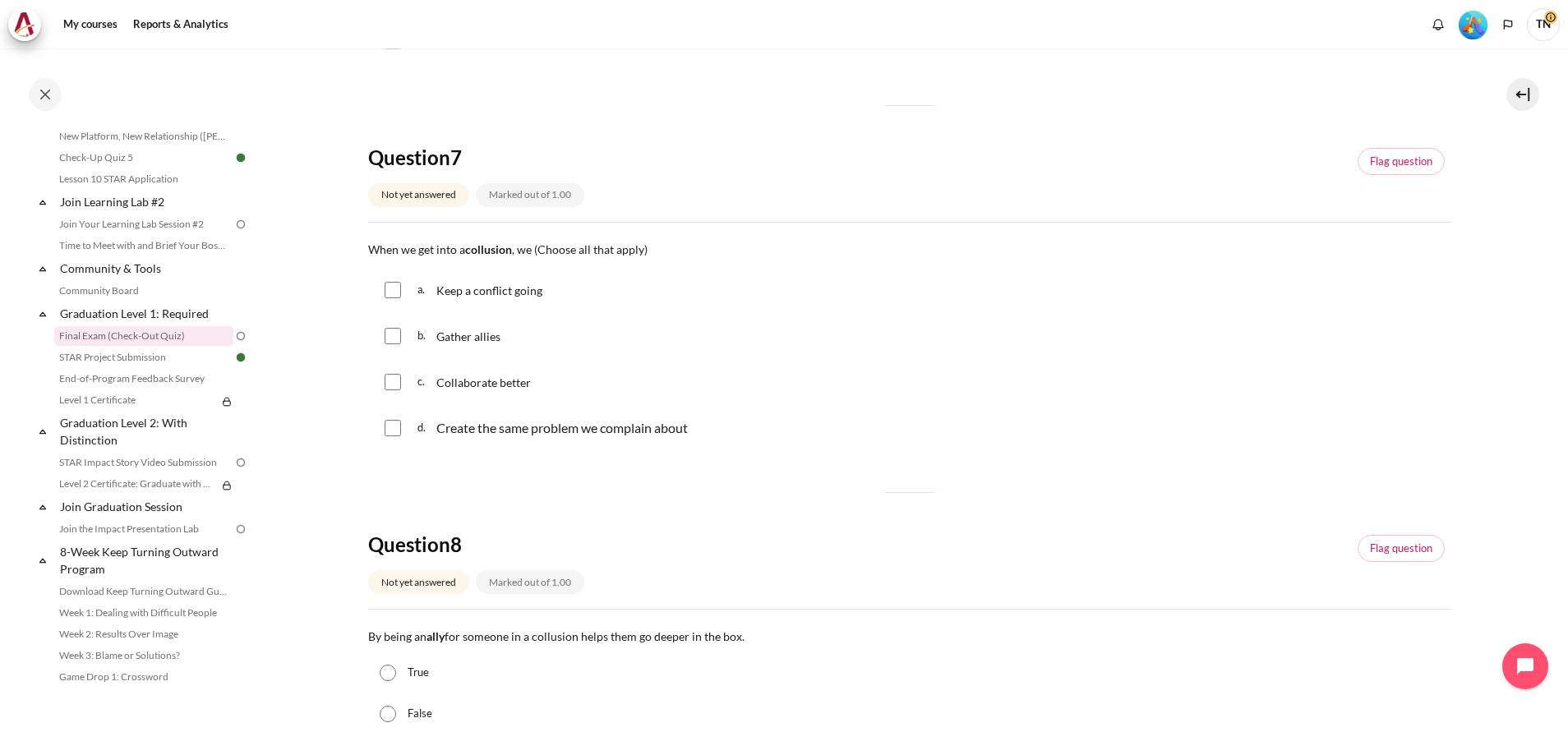
click at [395, 334] on input "Content" at bounding box center [393, 336] width 17 height 17
checkbox input "true"
click at [388, 287] on input "Content" at bounding box center [393, 290] width 17 height 17
checkbox input "true"
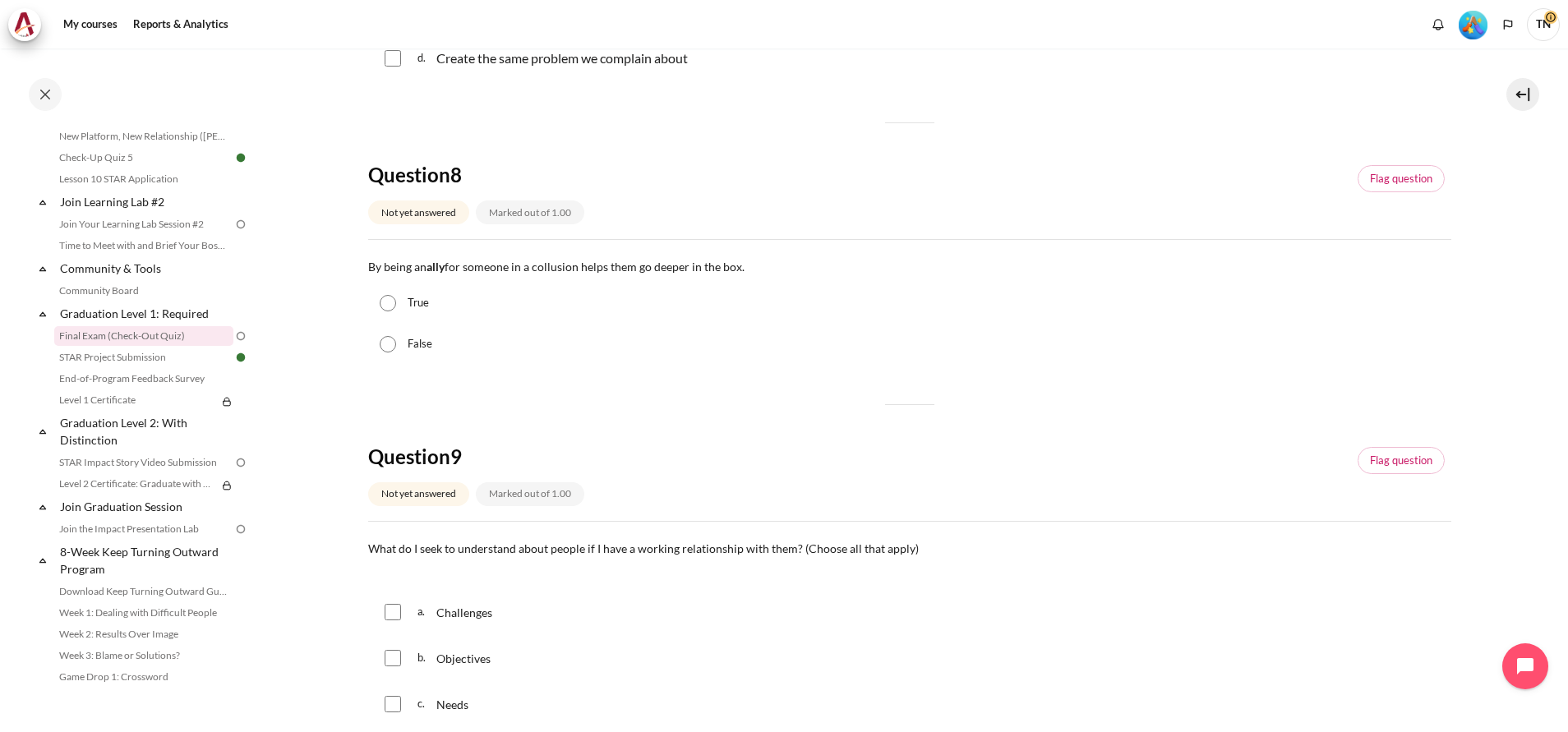
scroll to position [740, 0]
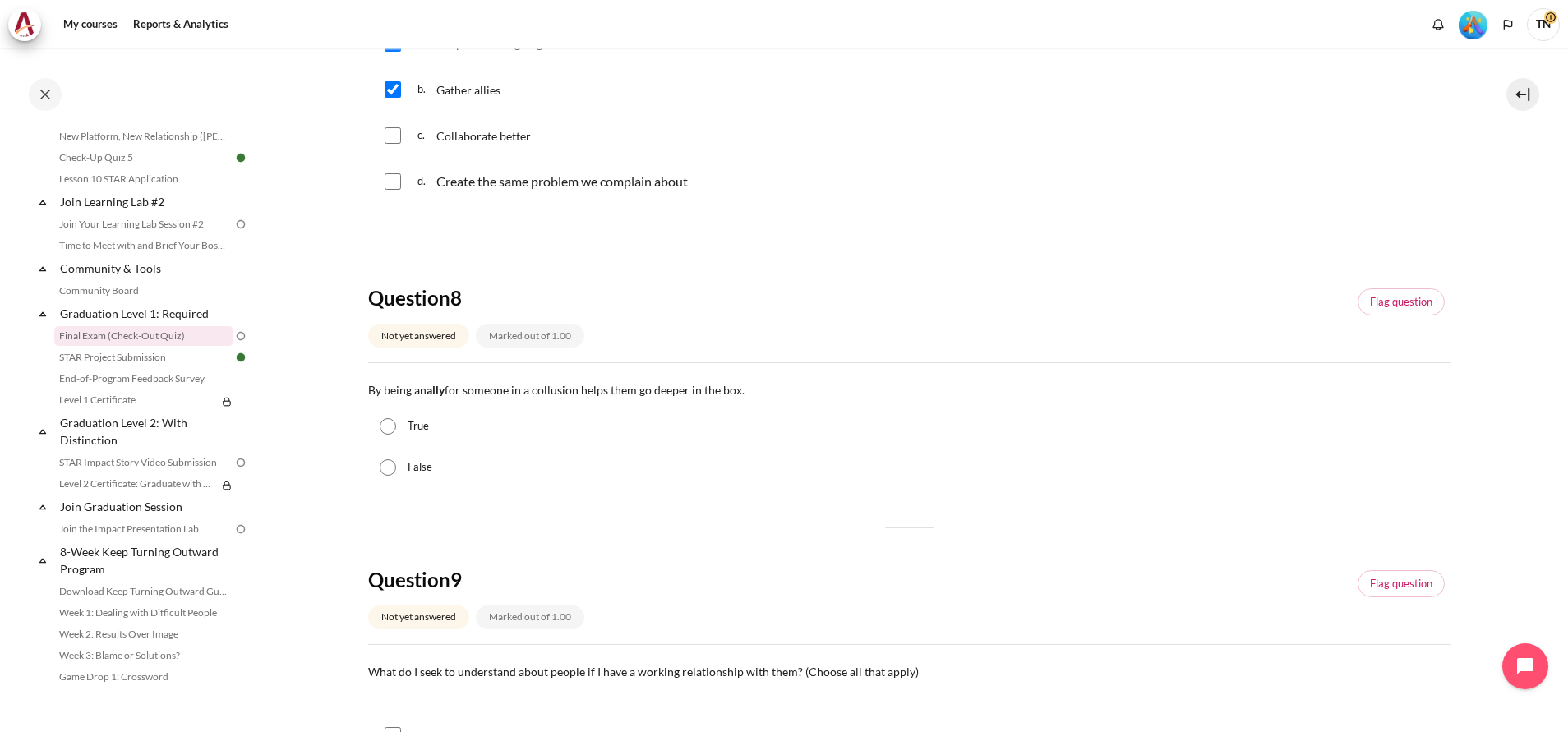
click at [389, 432] on input "True" at bounding box center [388, 426] width 17 height 17
radio input "true"
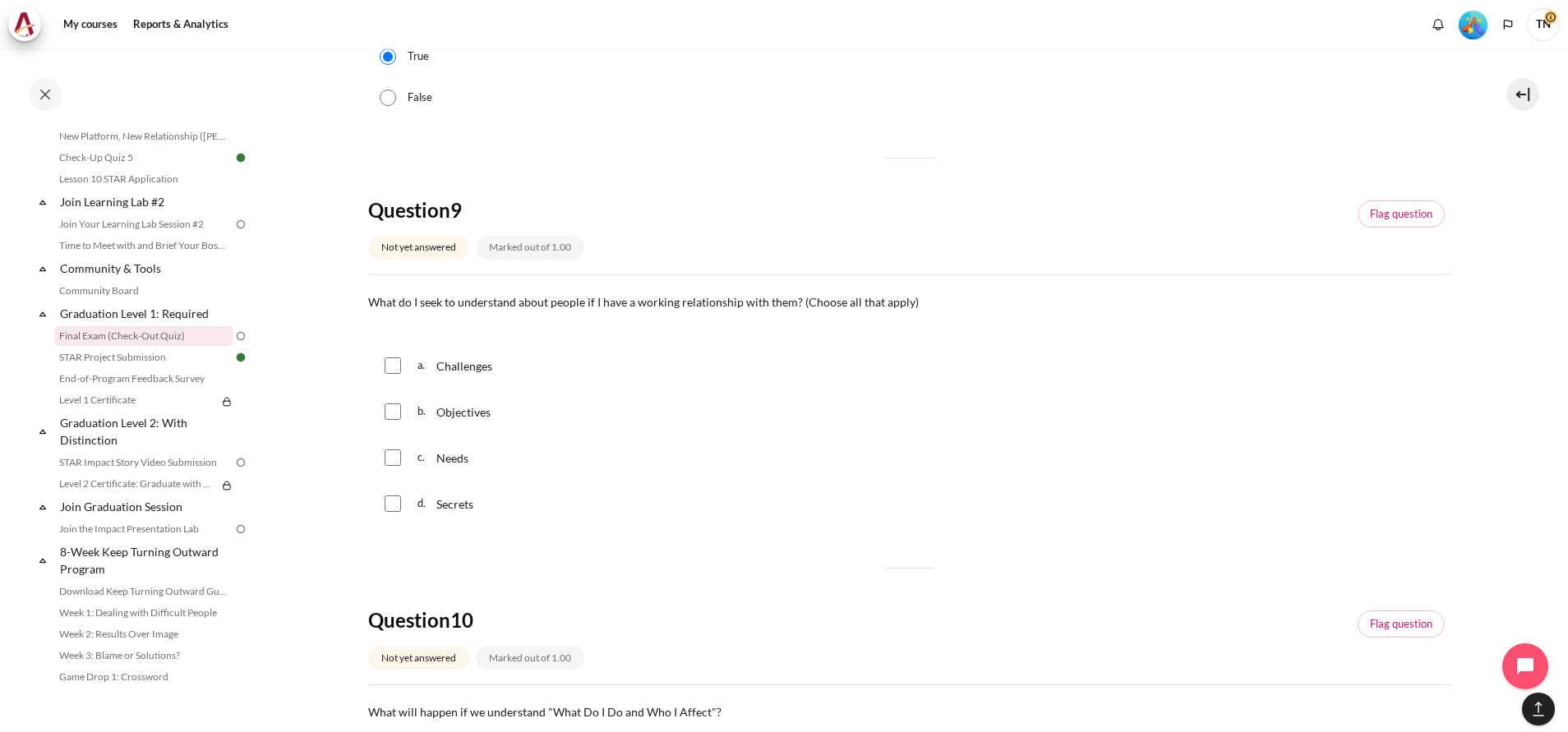
scroll to position [1232, 0]
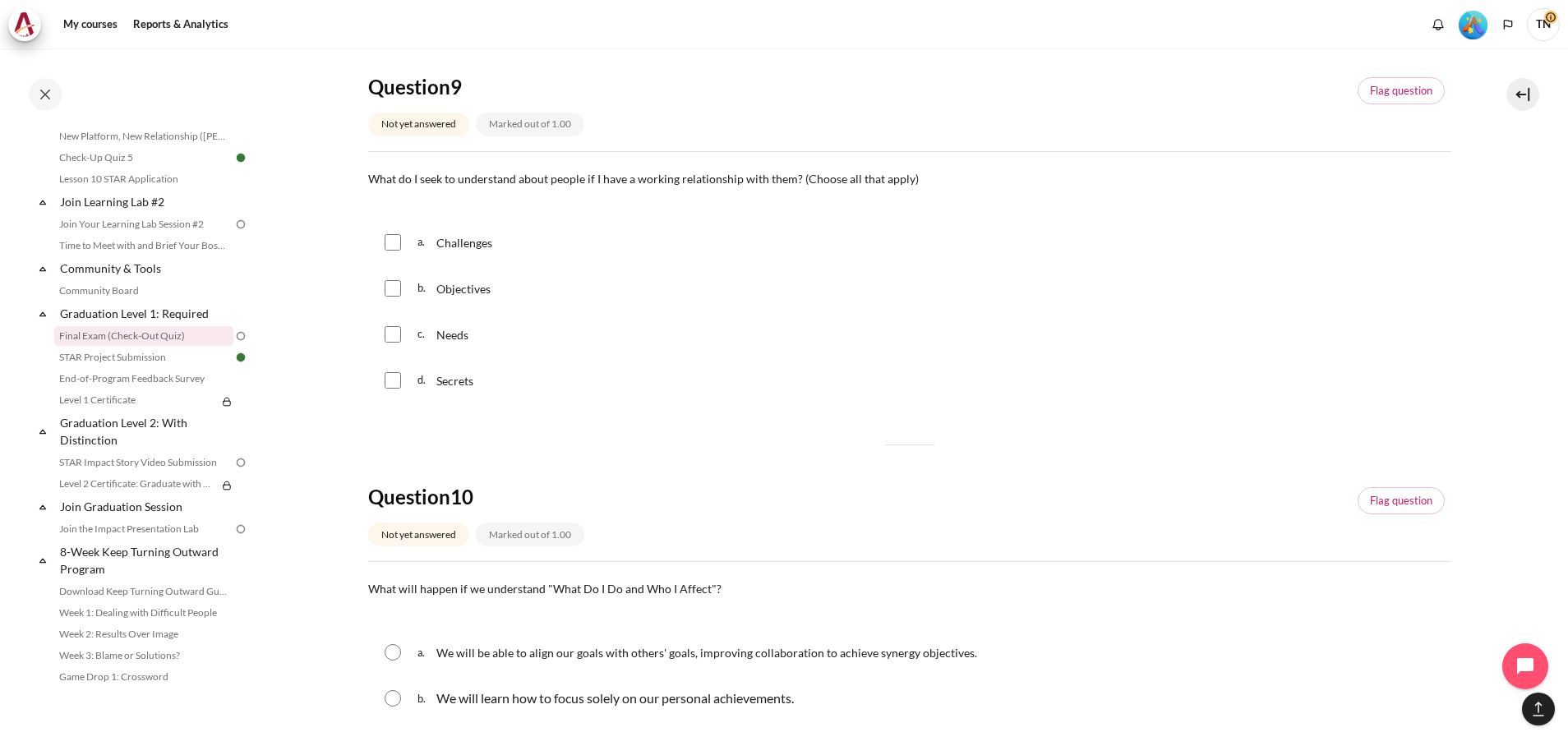
click at [390, 333] on input "Content" at bounding box center [393, 334] width 17 height 17
checkbox input "true"
click at [399, 239] on input "Content" at bounding box center [393, 242] width 17 height 17
checkbox input "true"
click at [394, 284] on input "Content" at bounding box center [393, 288] width 17 height 17
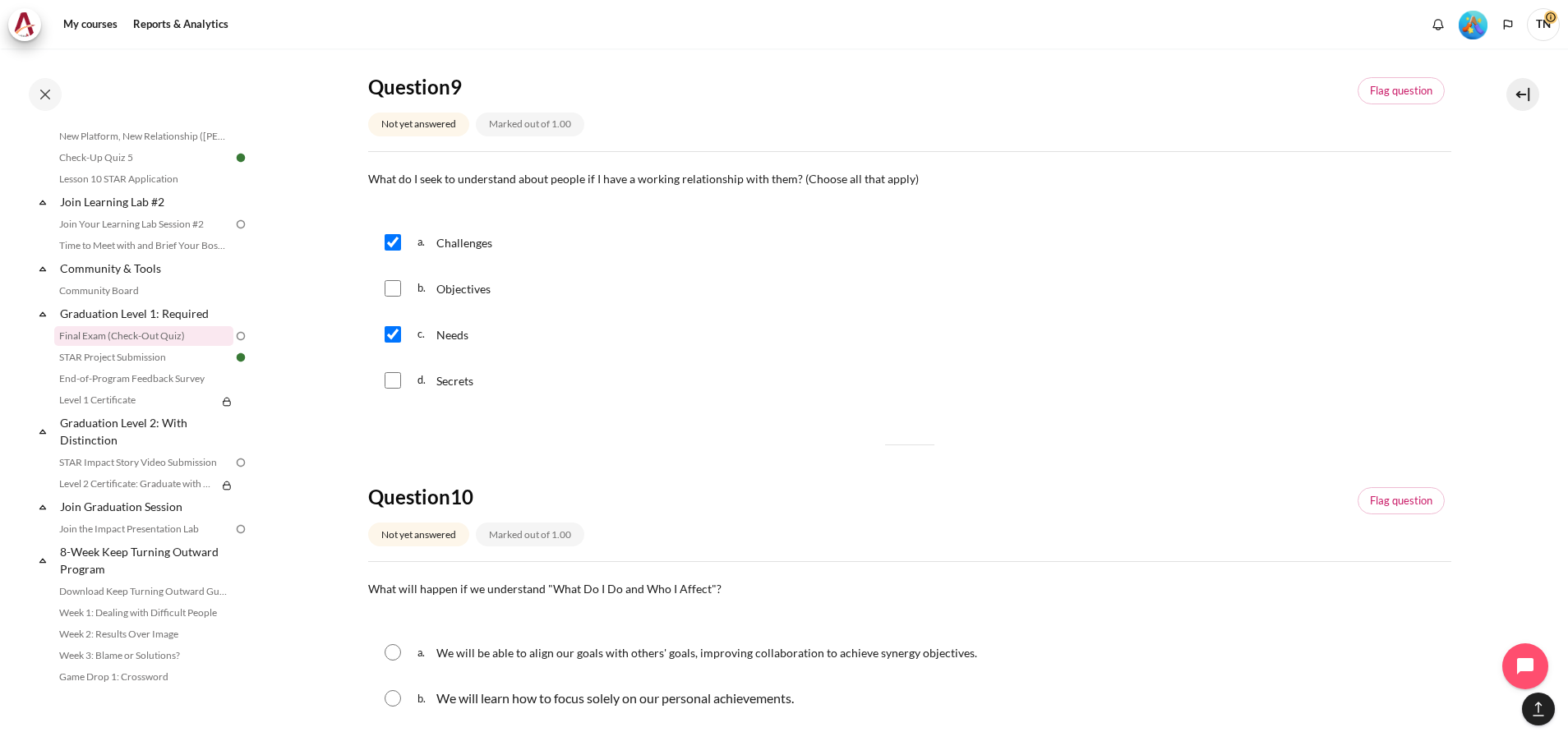
checkbox input "true"
click at [388, 381] on input "Content" at bounding box center [393, 380] width 17 height 17
checkbox input "true"
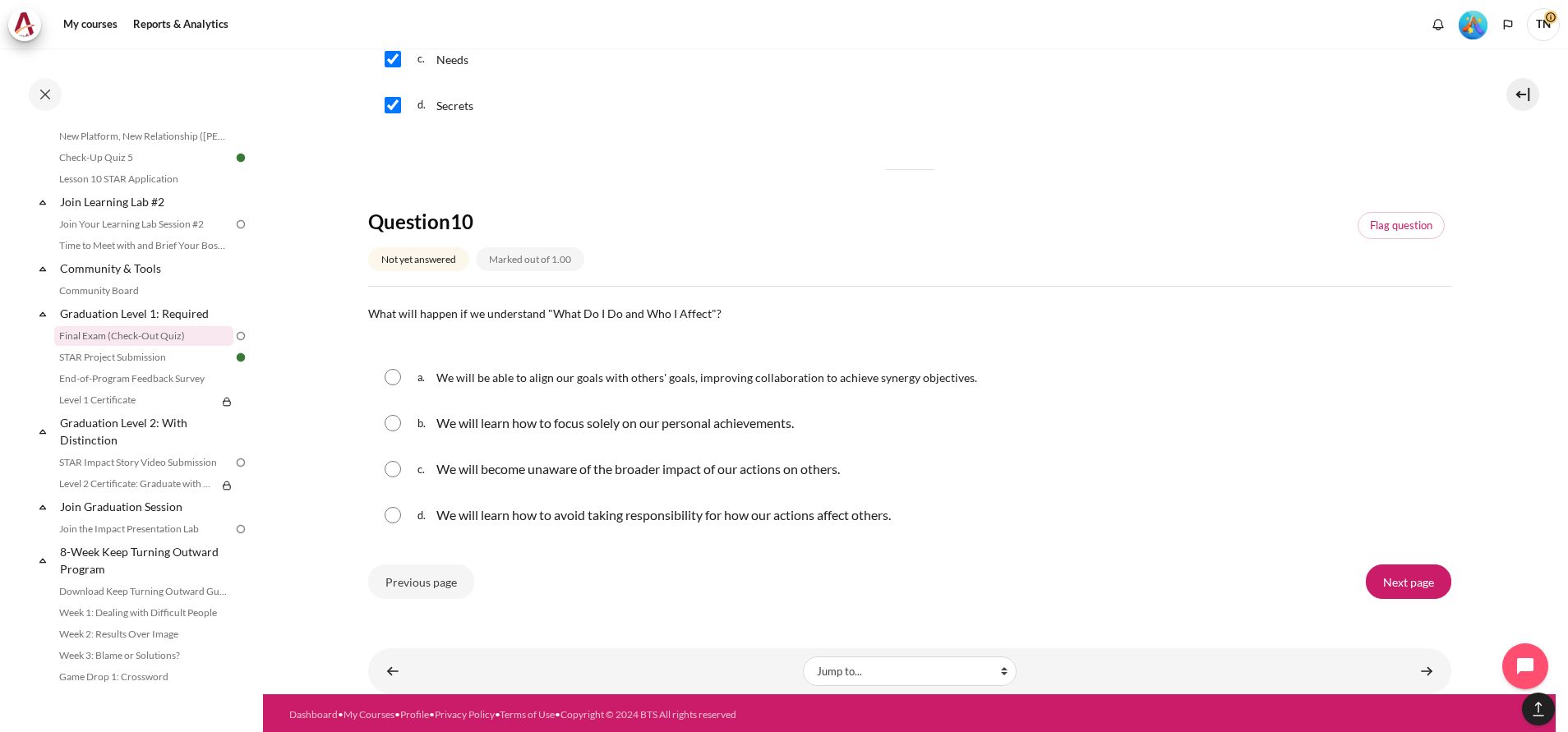
scroll to position [1510, 0]
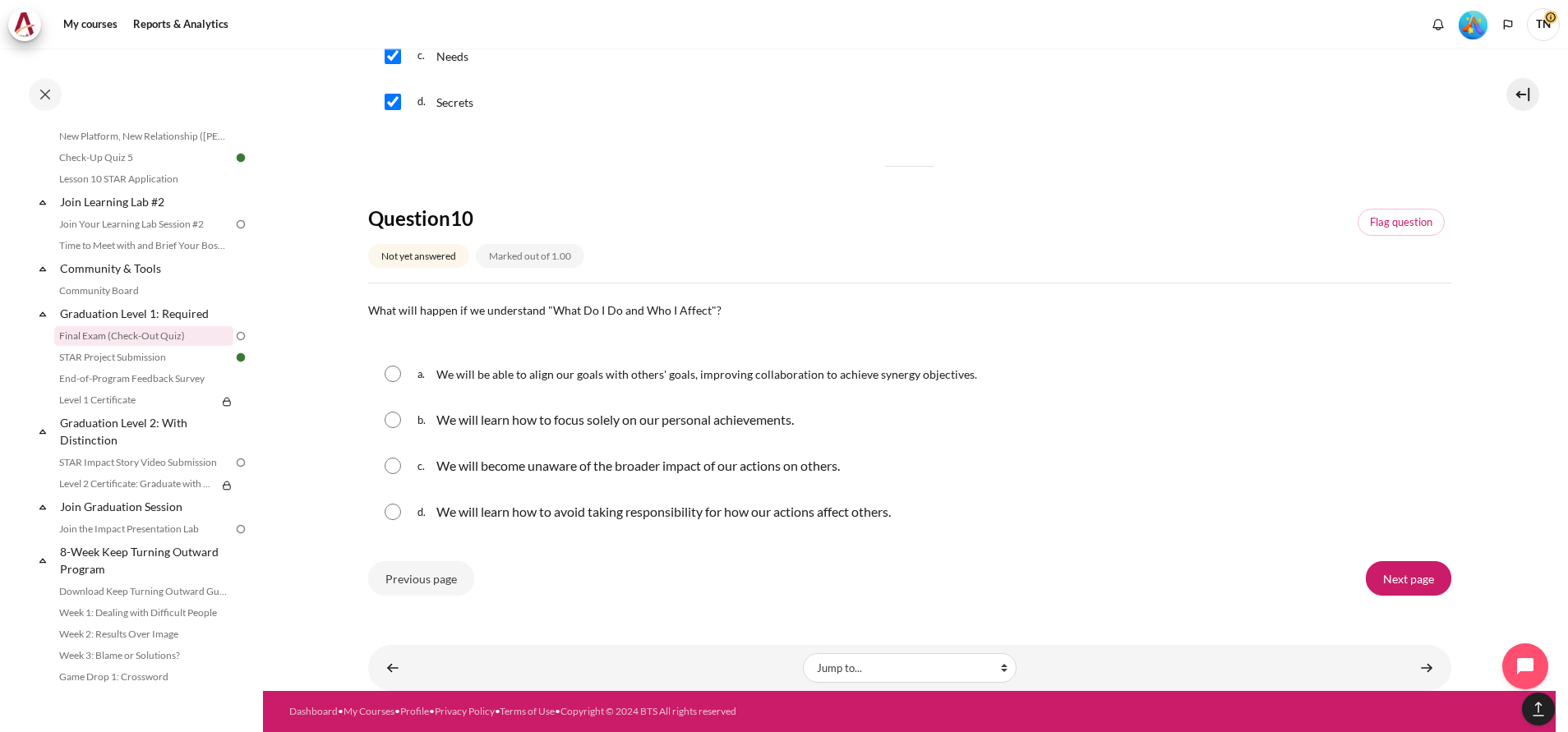
click at [388, 374] on input "Content" at bounding box center [393, 374] width 17 height 17
radio input "true"
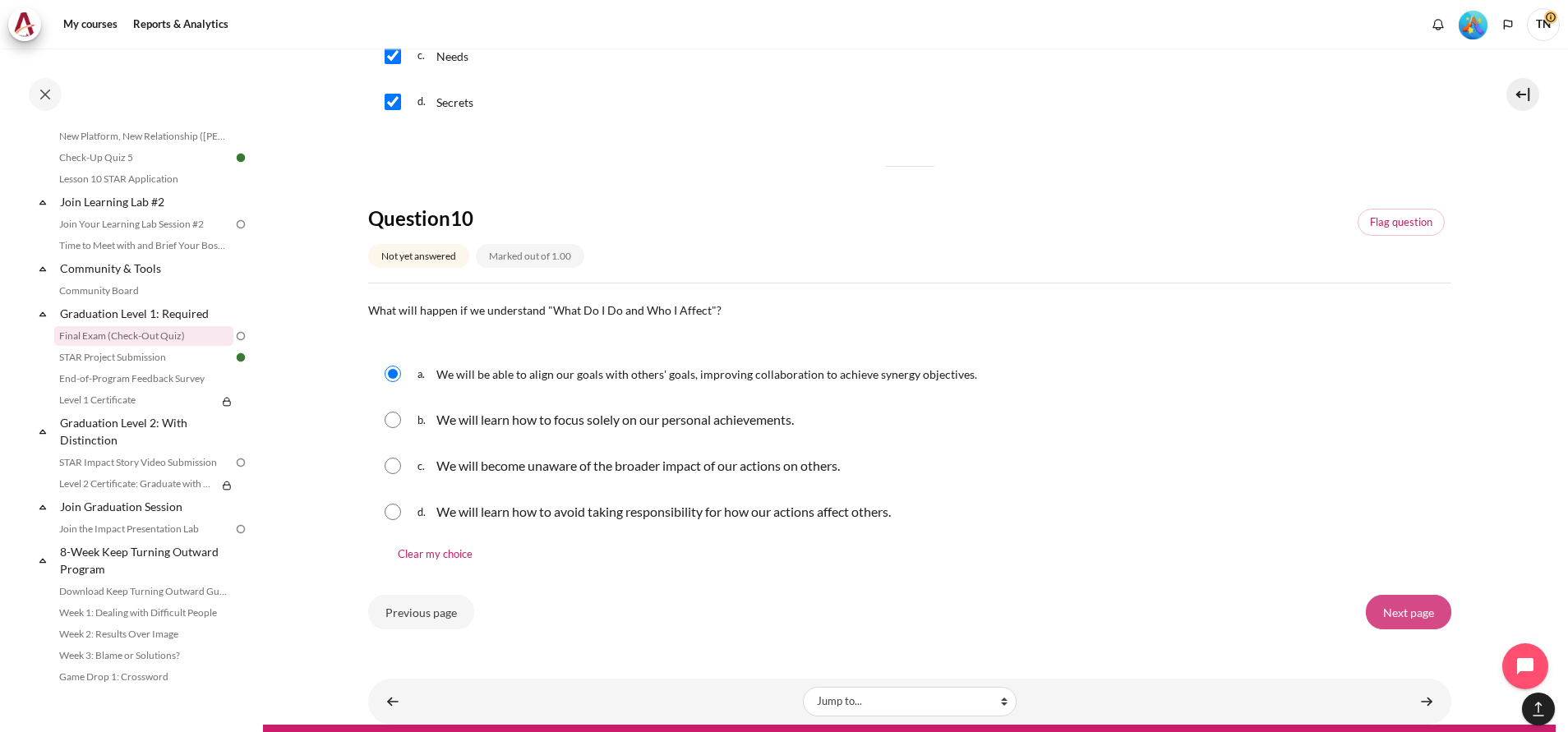
click at [1391, 616] on input "Next page" at bounding box center [1408, 612] width 85 height 35
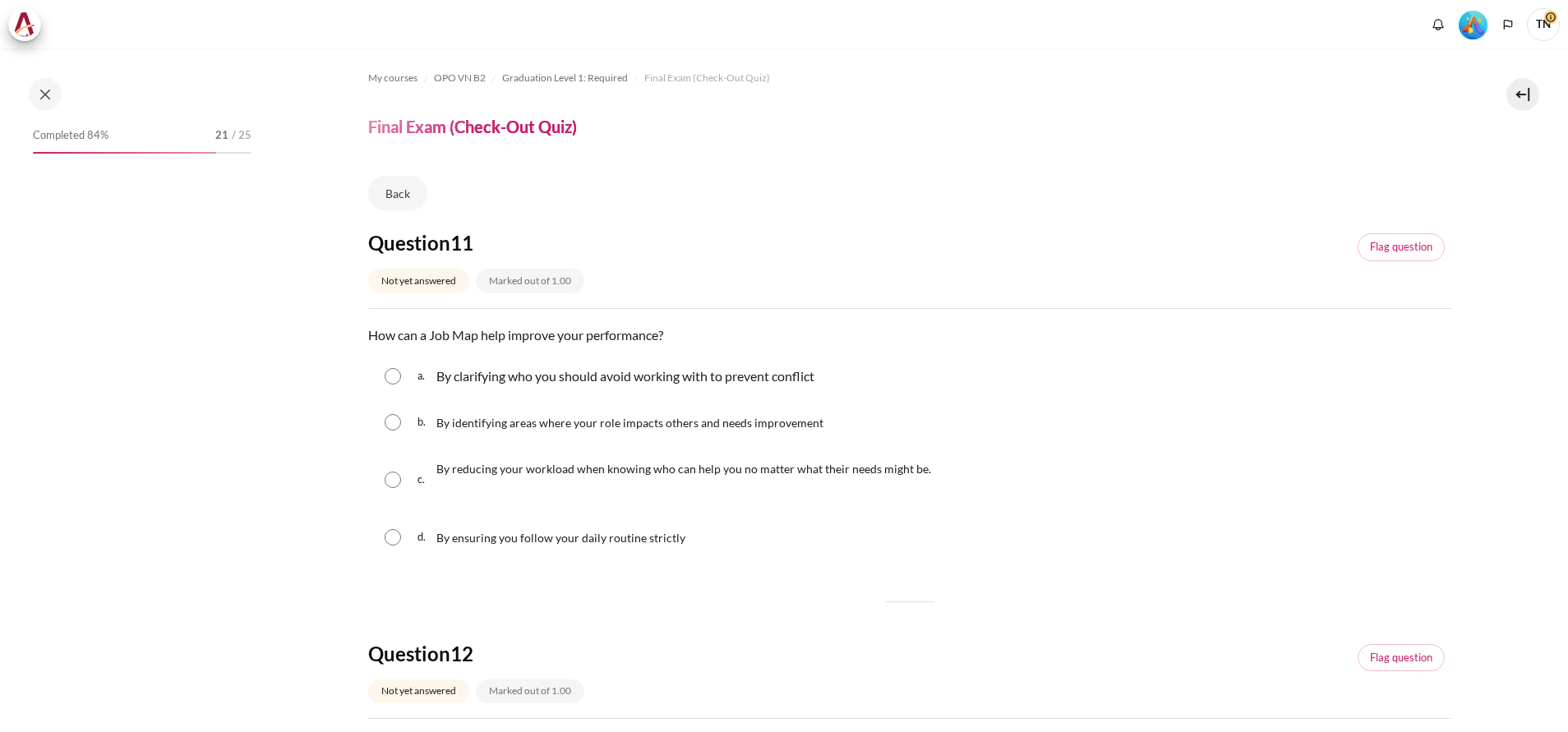
scroll to position [1624, 0]
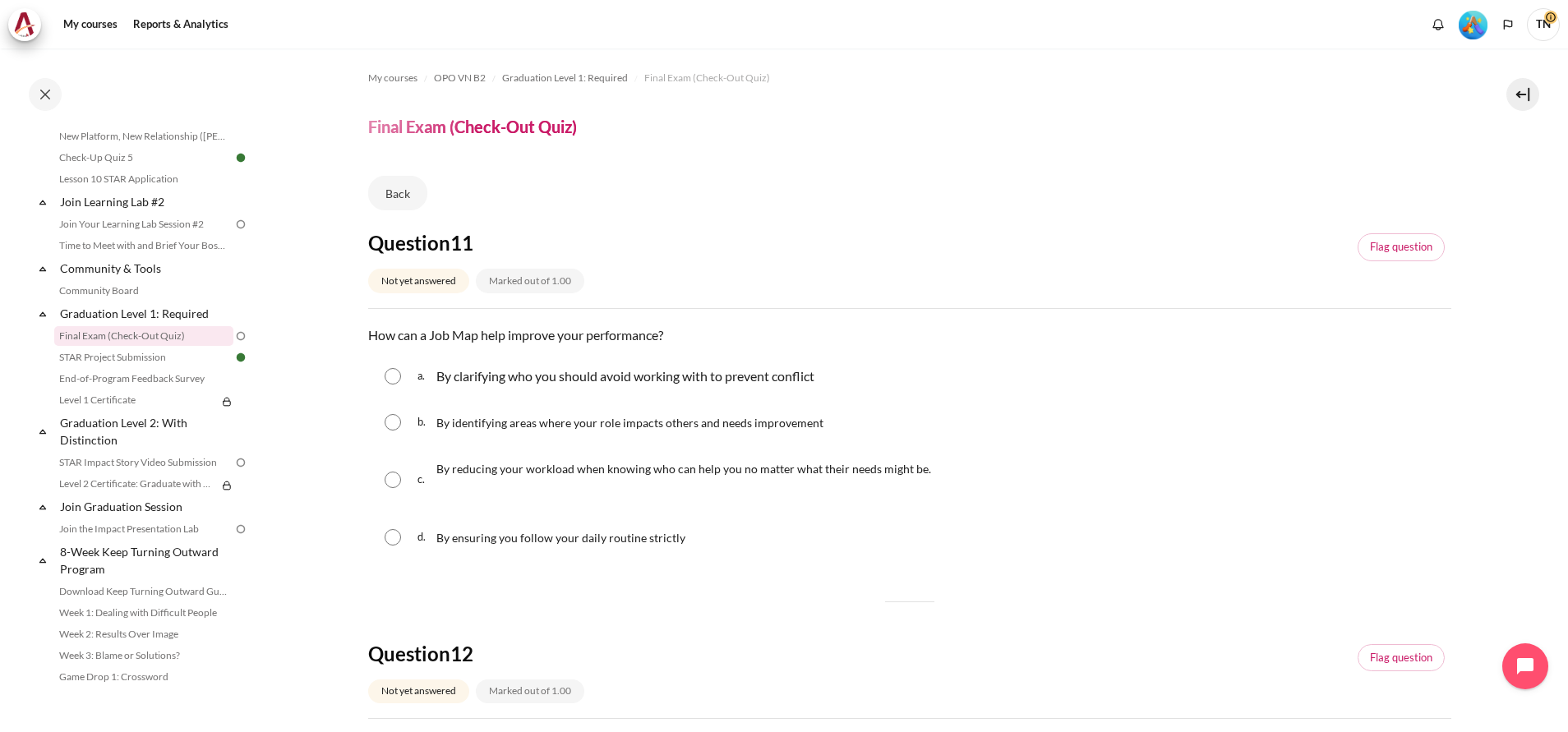
click at [394, 536] on input "Content" at bounding box center [393, 538] width 17 height 17
radio input "true"
click at [392, 483] on input "Content" at bounding box center [393, 480] width 17 height 17
radio input "true"
click at [391, 424] on input "Content" at bounding box center [393, 422] width 17 height 17
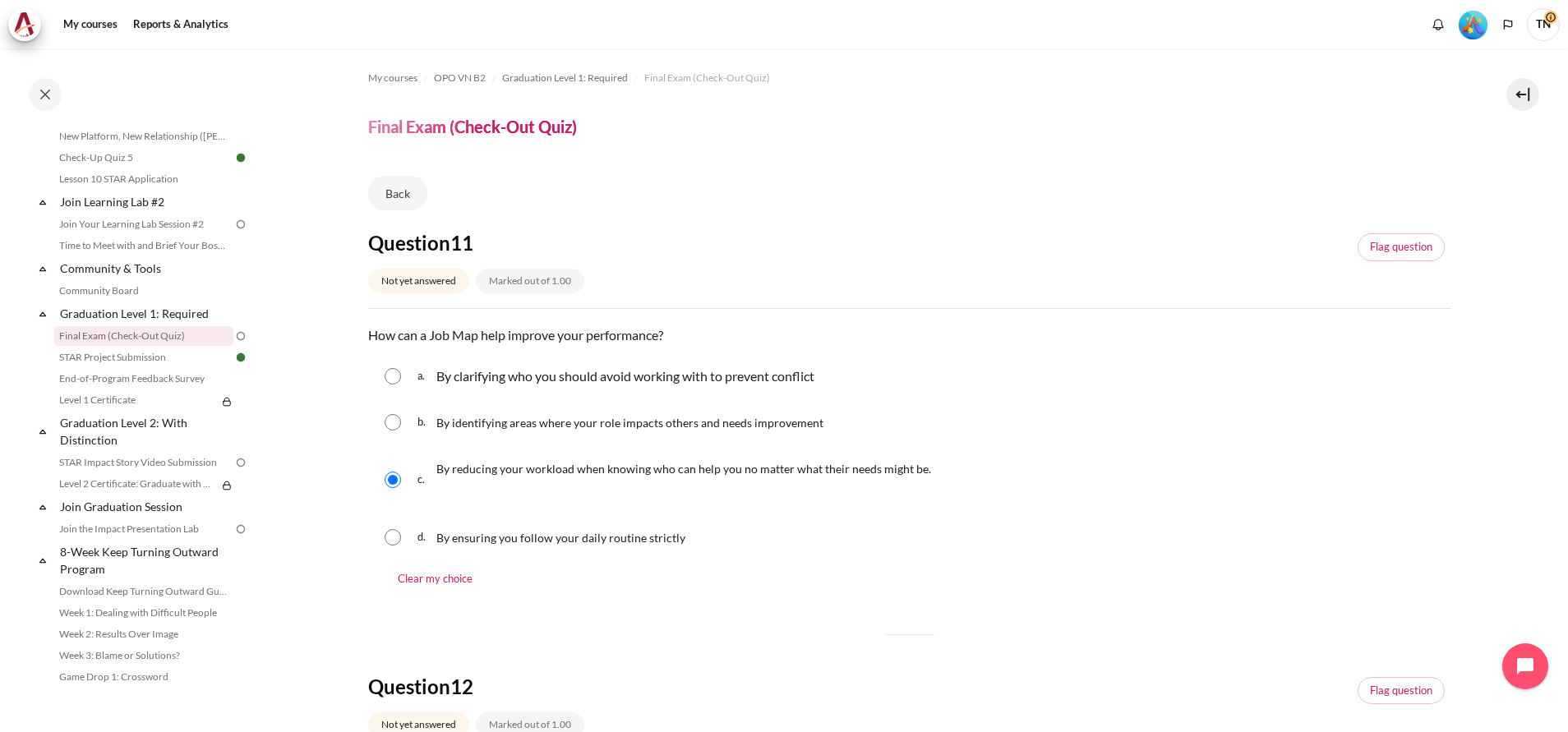
radio input "true"
click at [394, 378] on input "Content" at bounding box center [393, 376] width 17 height 17
radio input "true"
click at [399, 481] on input "Content" at bounding box center [393, 480] width 17 height 17
radio input "true"
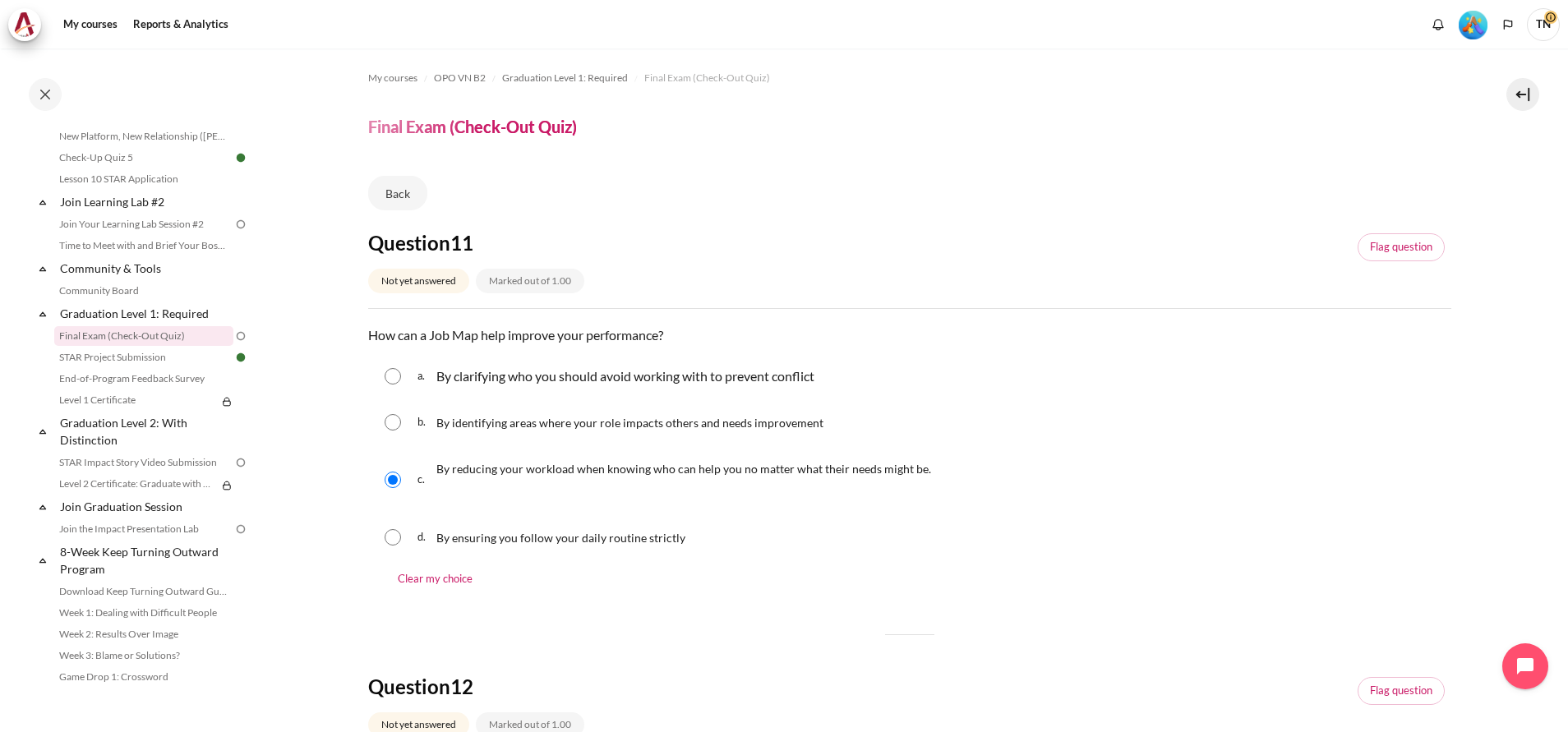
click at [393, 536] on input "Content" at bounding box center [393, 538] width 17 height 17
radio input "true"
click at [397, 477] on input "Content" at bounding box center [393, 480] width 17 height 17
radio input "true"
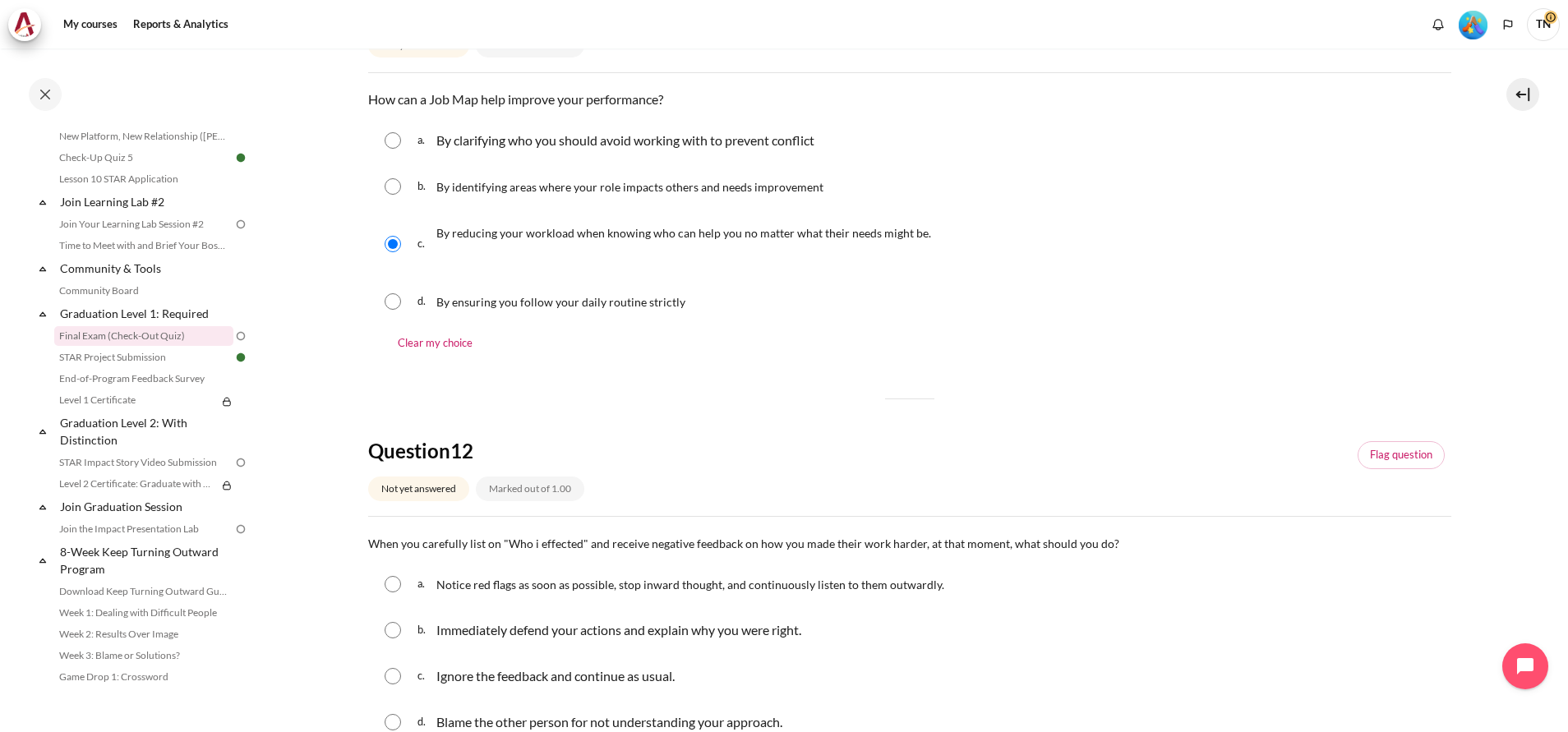
scroll to position [247, 0]
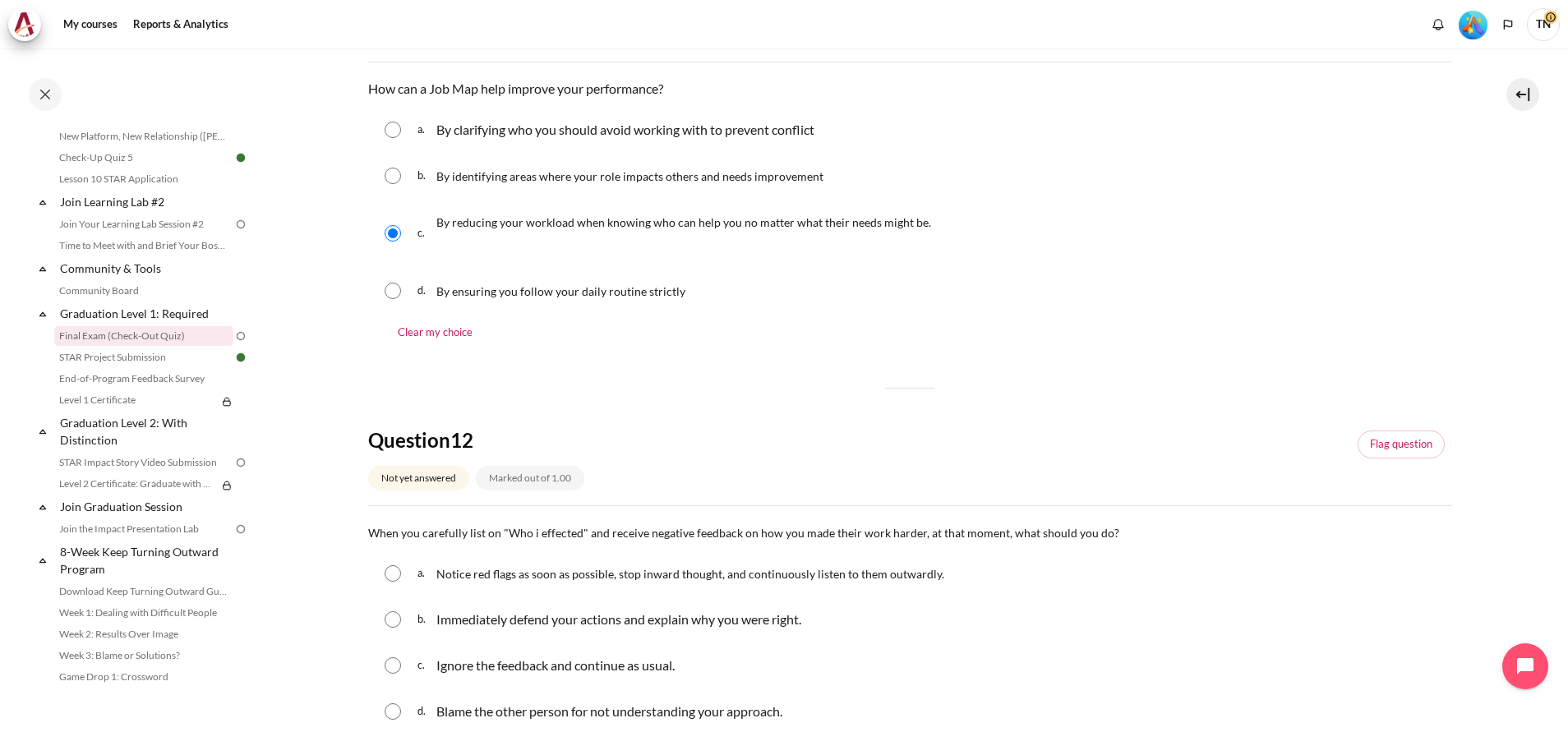
click at [387, 131] on input "Content" at bounding box center [393, 130] width 17 height 17
radio input "true"
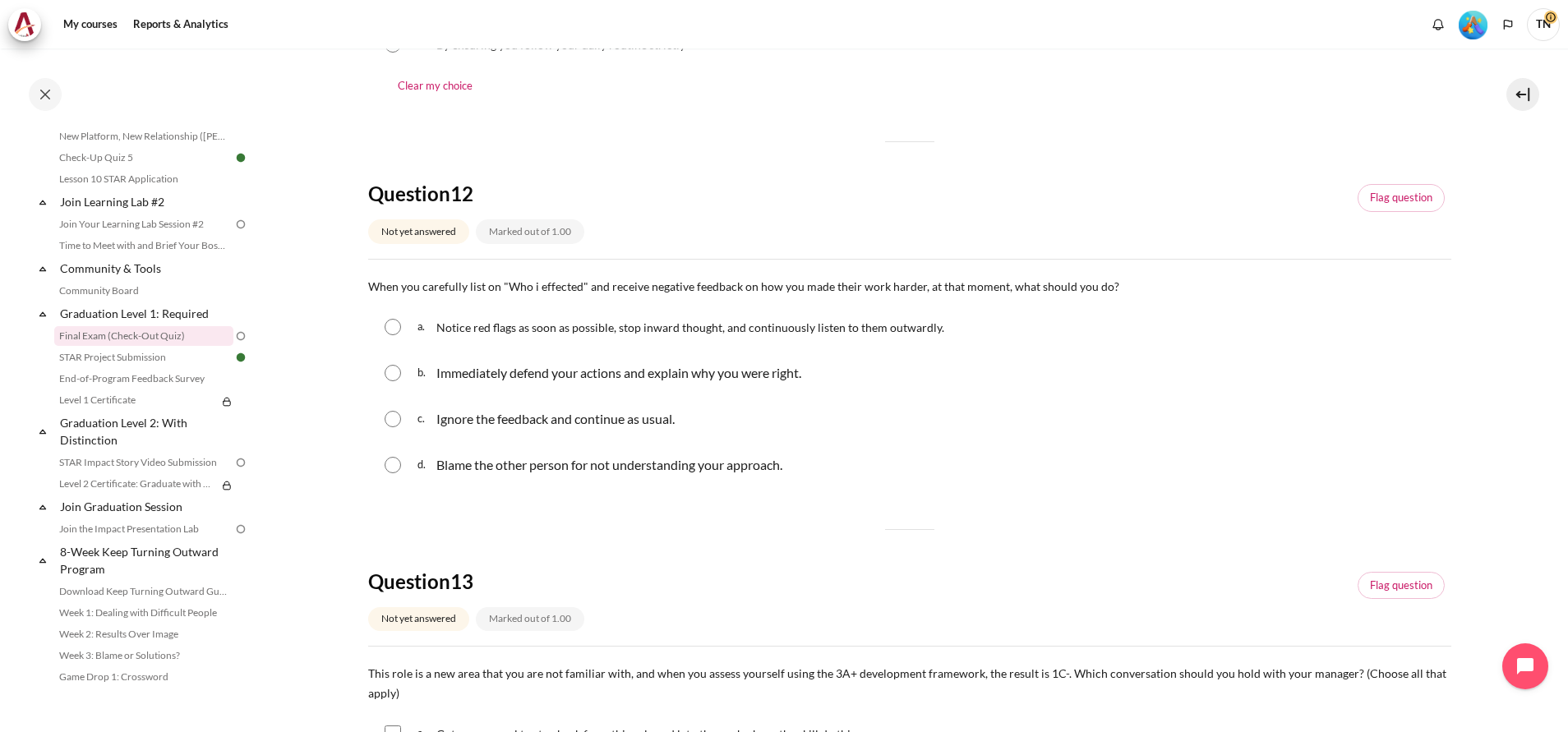
scroll to position [616, 0]
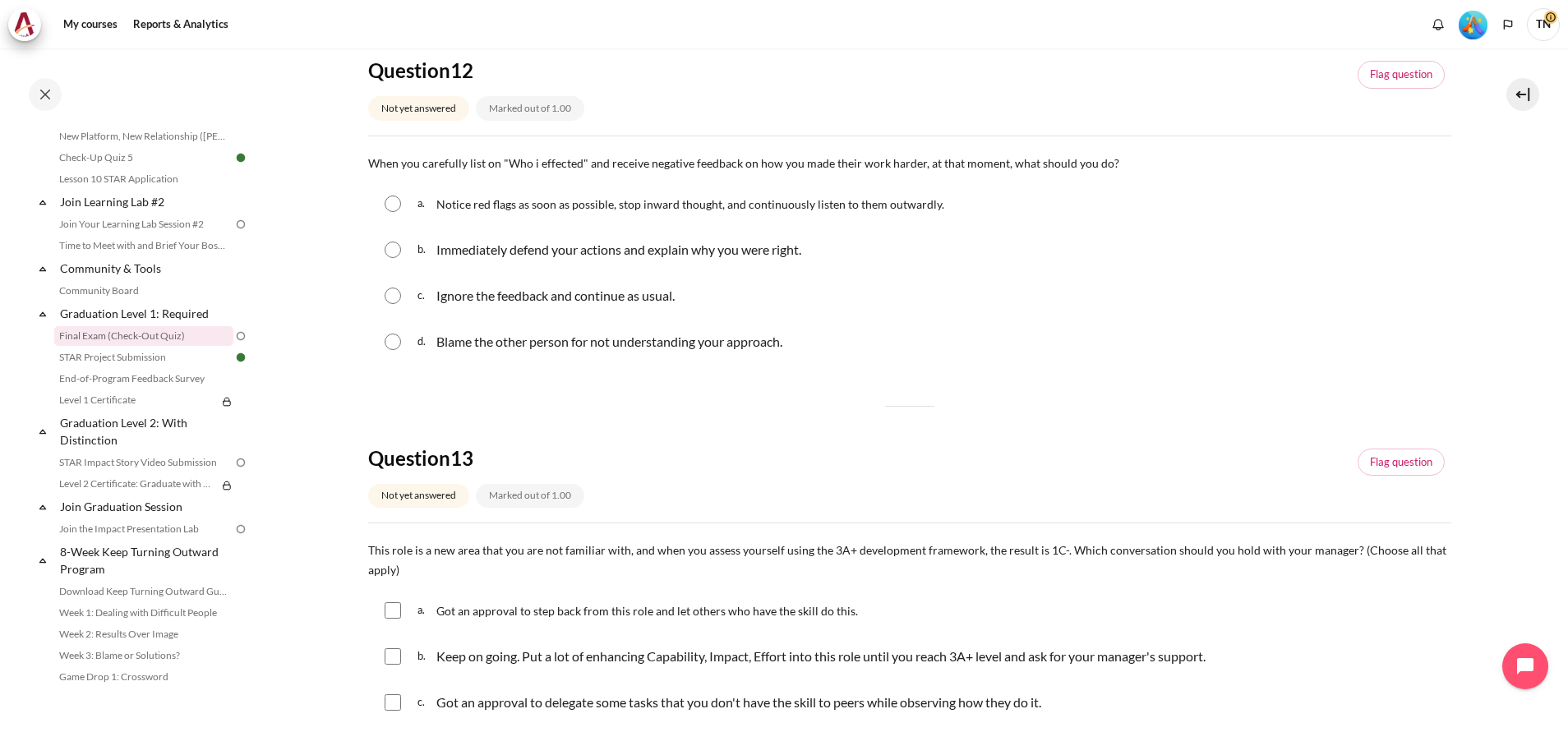
click at [397, 200] on input "Content" at bounding box center [393, 204] width 17 height 17
radio input "true"
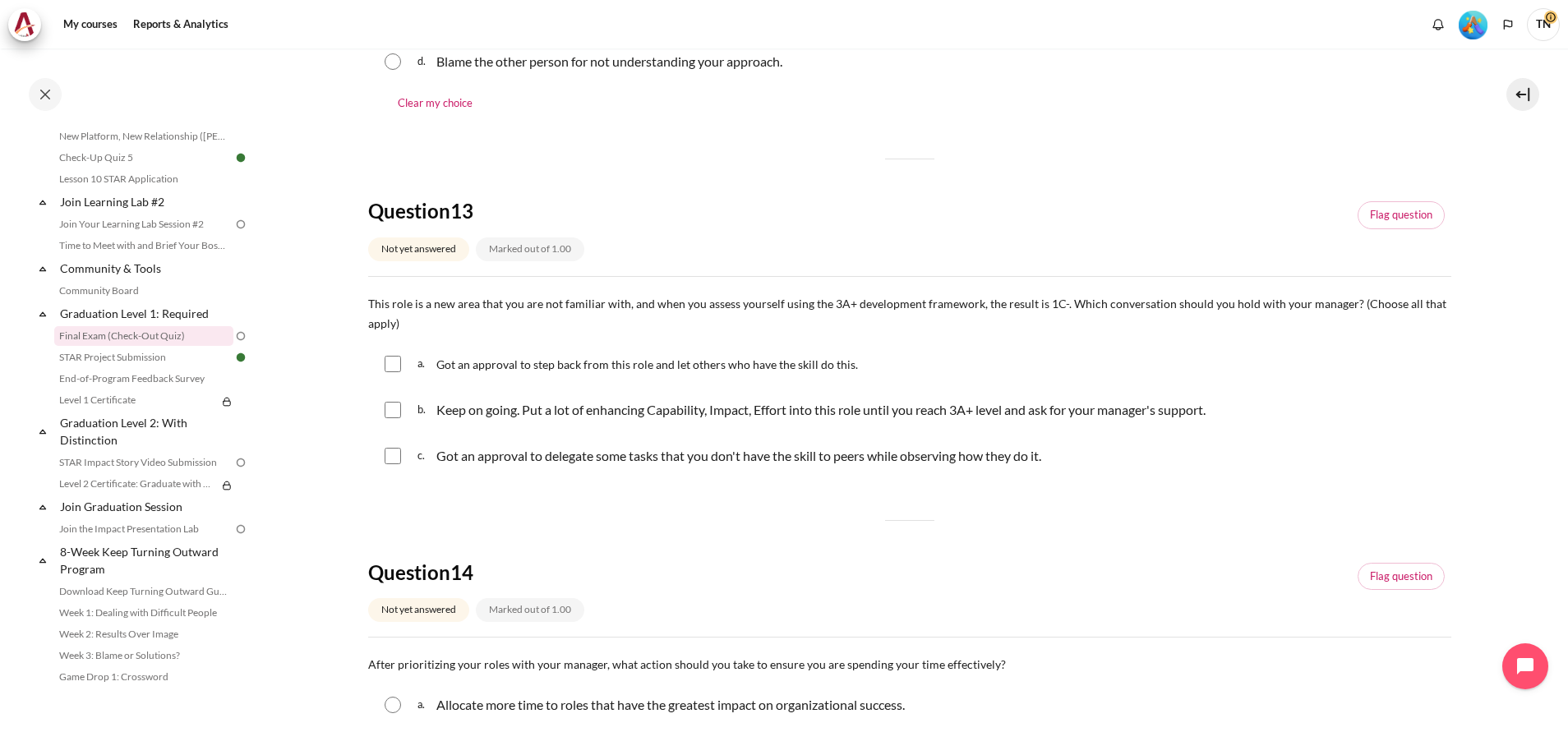
scroll to position [985, 0]
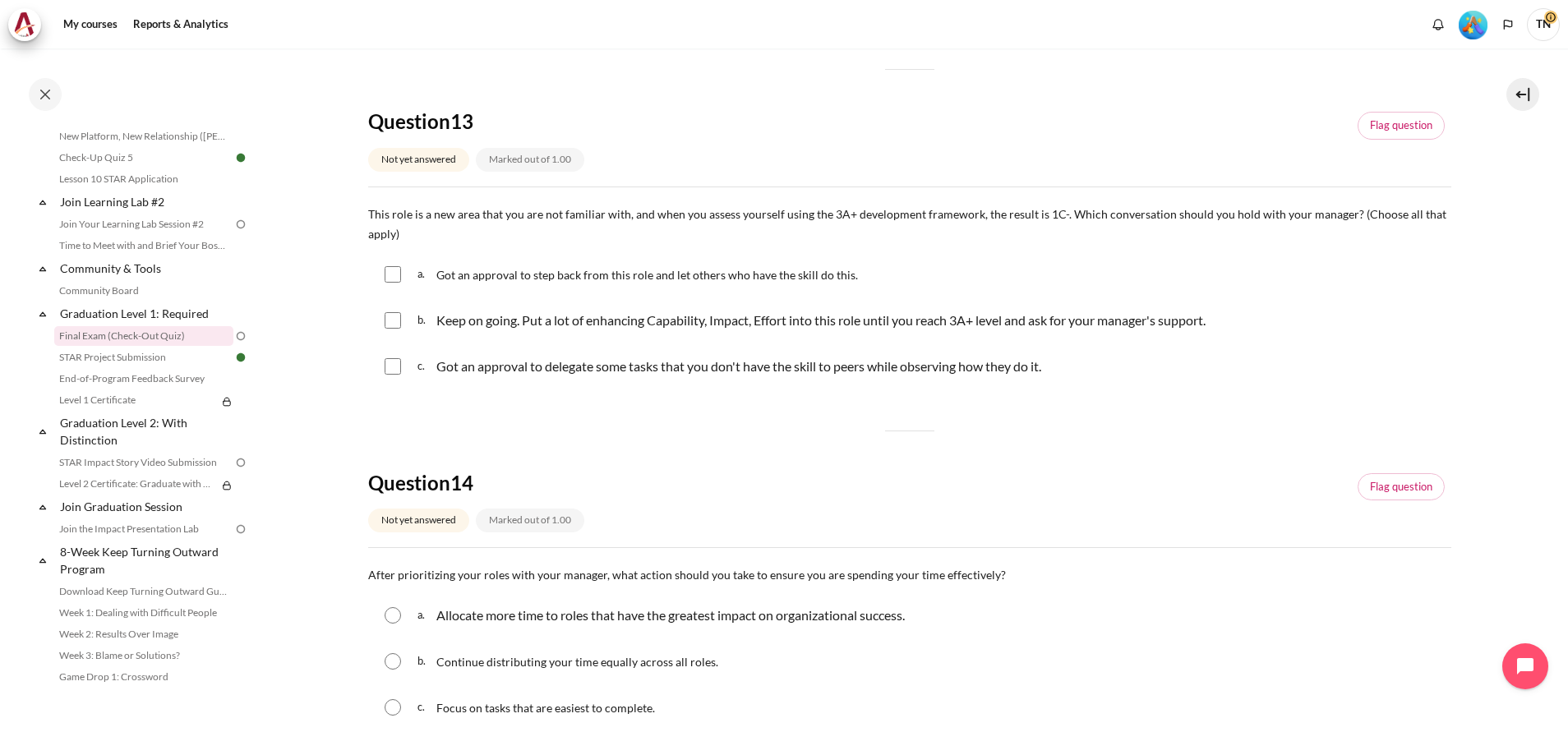
click at [392, 274] on input "Content" at bounding box center [393, 275] width 17 height 17
checkbox input "true"
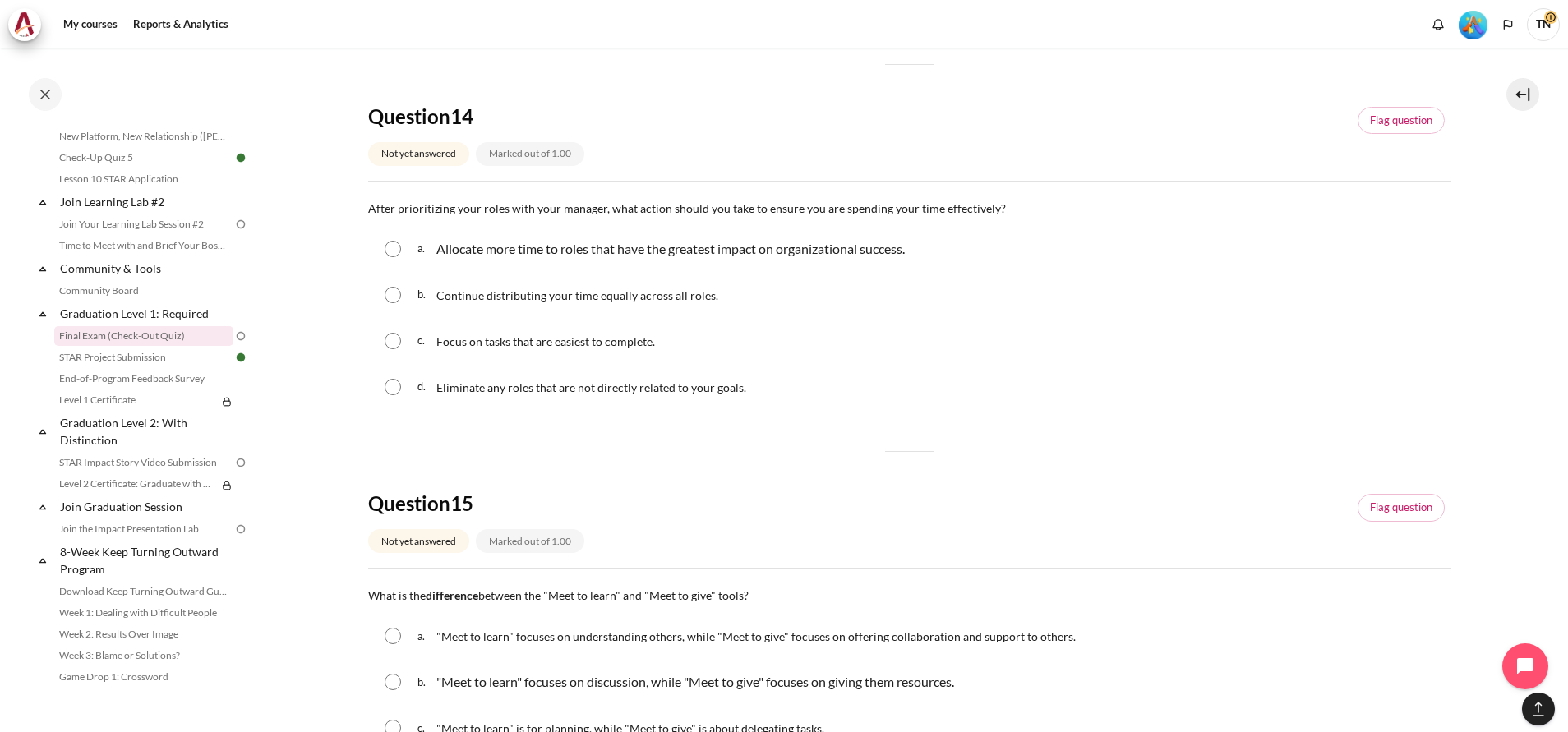
scroll to position [1355, 0]
click at [393, 247] on input "Content" at bounding box center [393, 246] width 17 height 17
radio input "true"
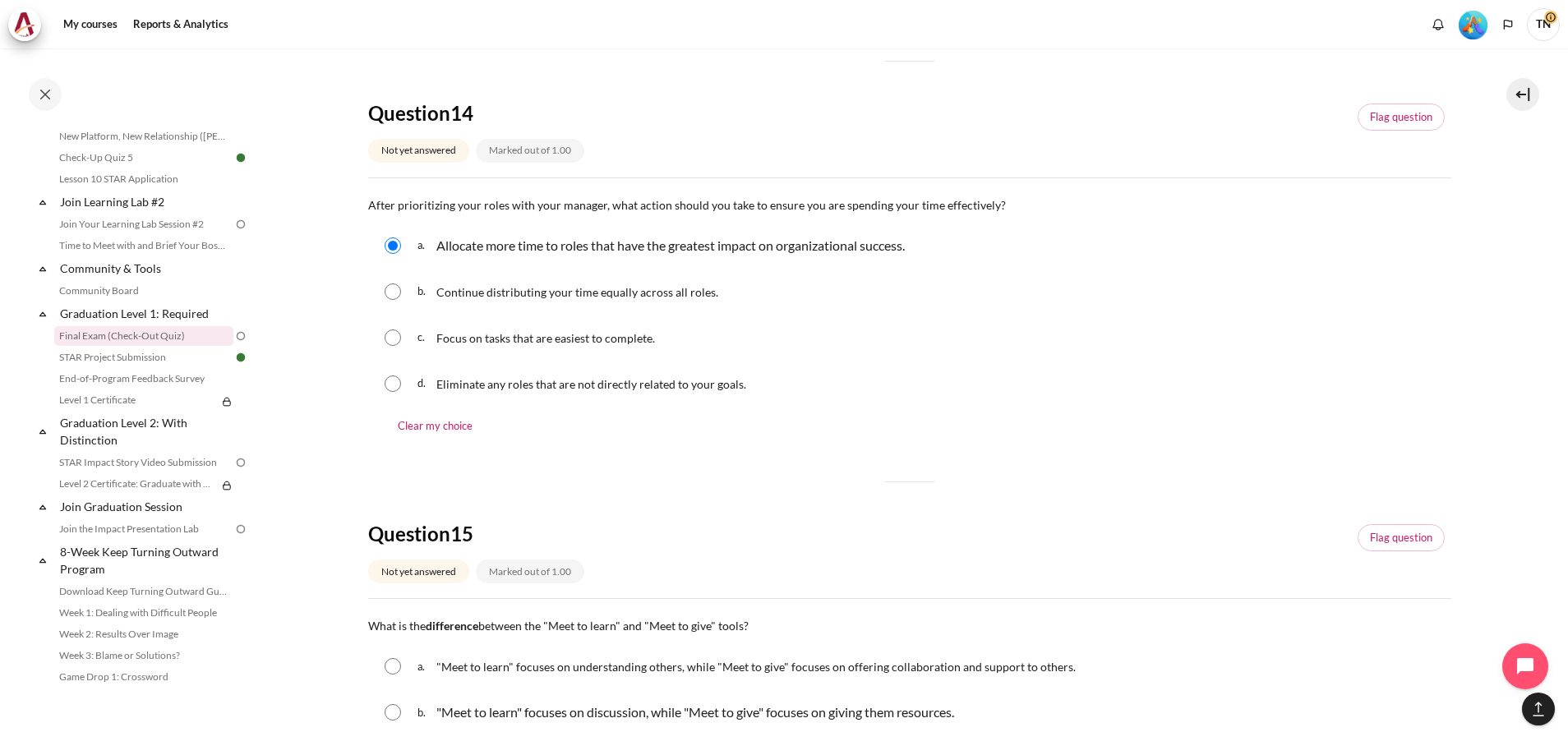
click at [389, 385] on input "Content" at bounding box center [393, 384] width 17 height 17
radio input "true"
click at [389, 385] on input "Content" at bounding box center [393, 384] width 17 height 17
click at [391, 244] on input "Content" at bounding box center [393, 246] width 17 height 17
radio input "true"
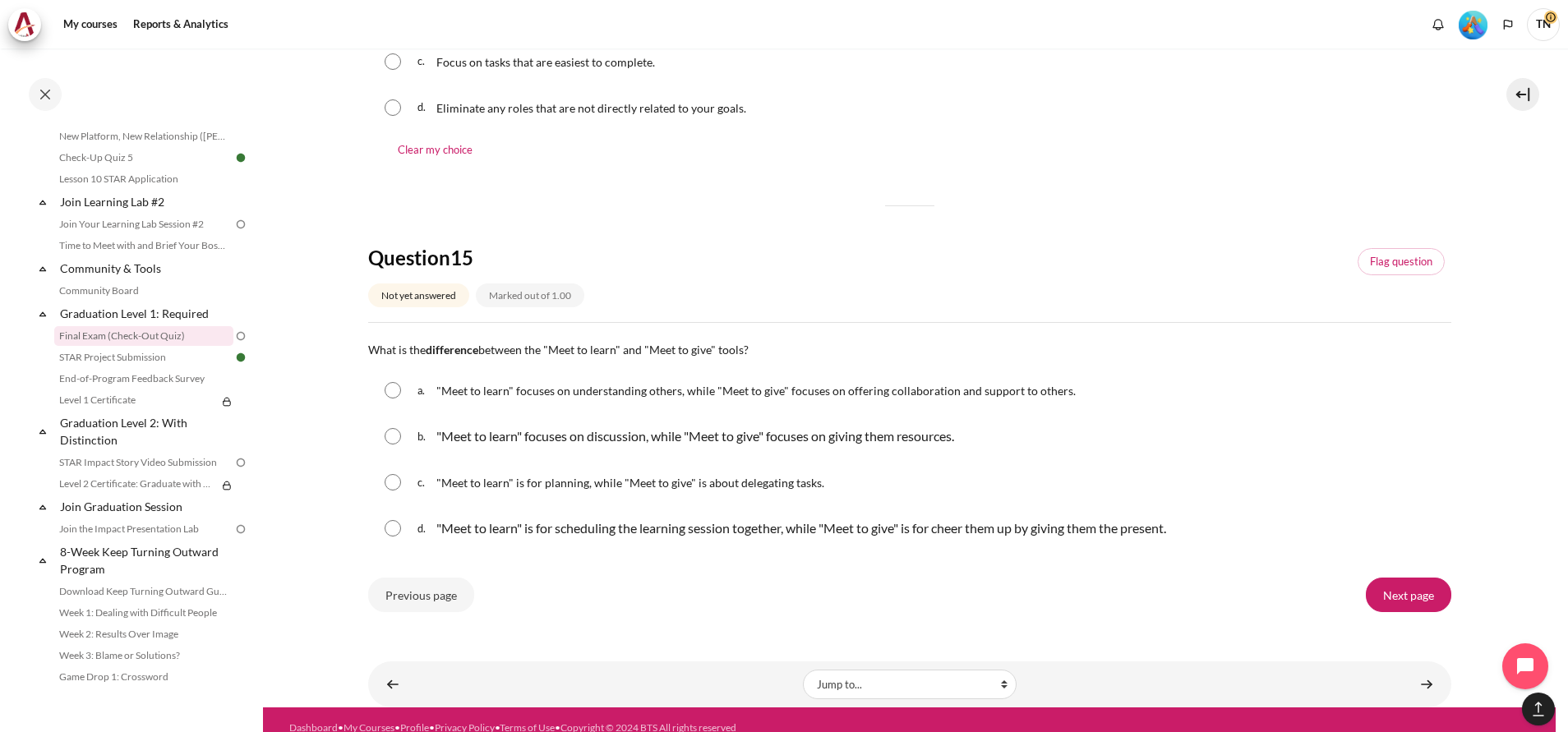
scroll to position [1648, 0]
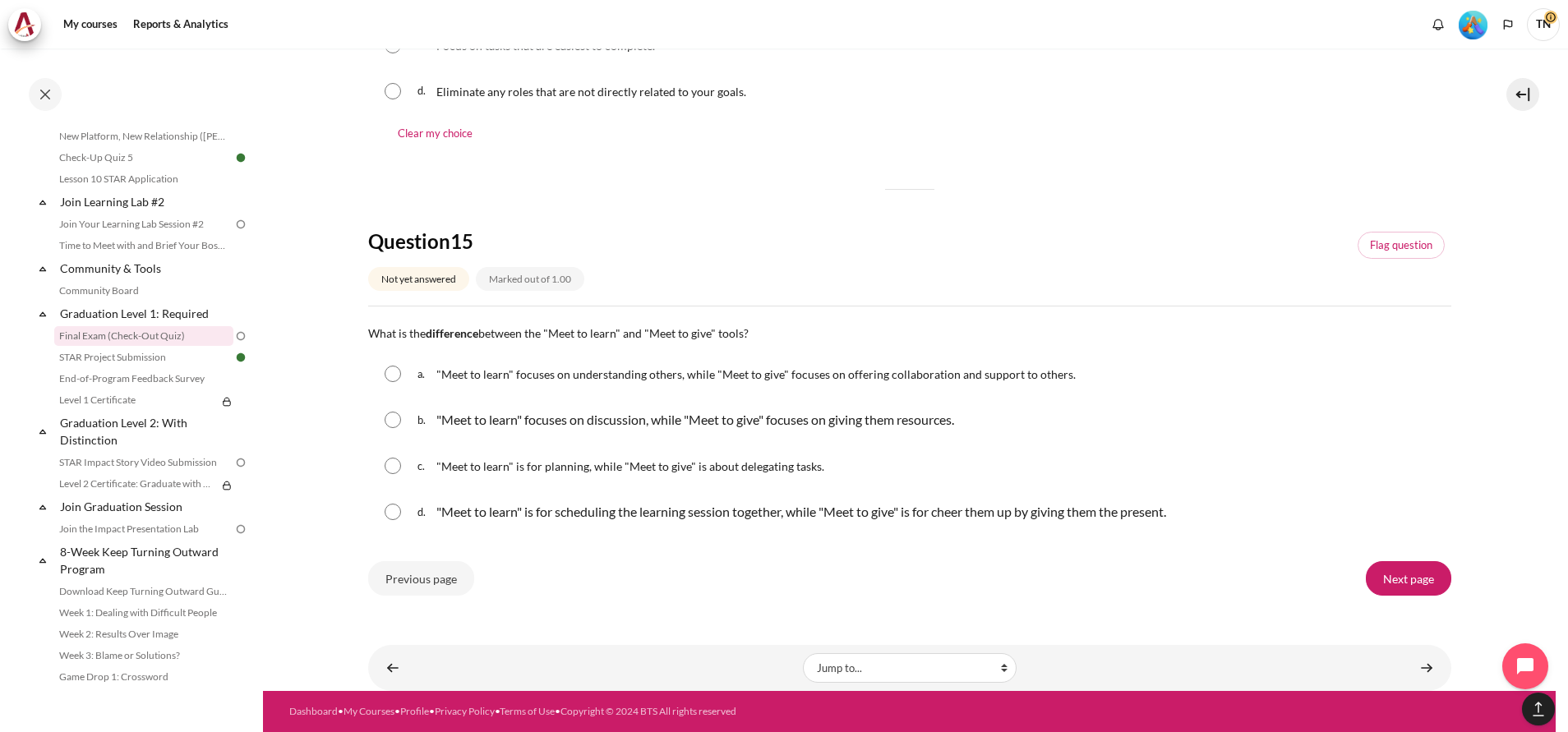
click at [386, 374] on input "Content" at bounding box center [393, 374] width 17 height 17
radio input "true"
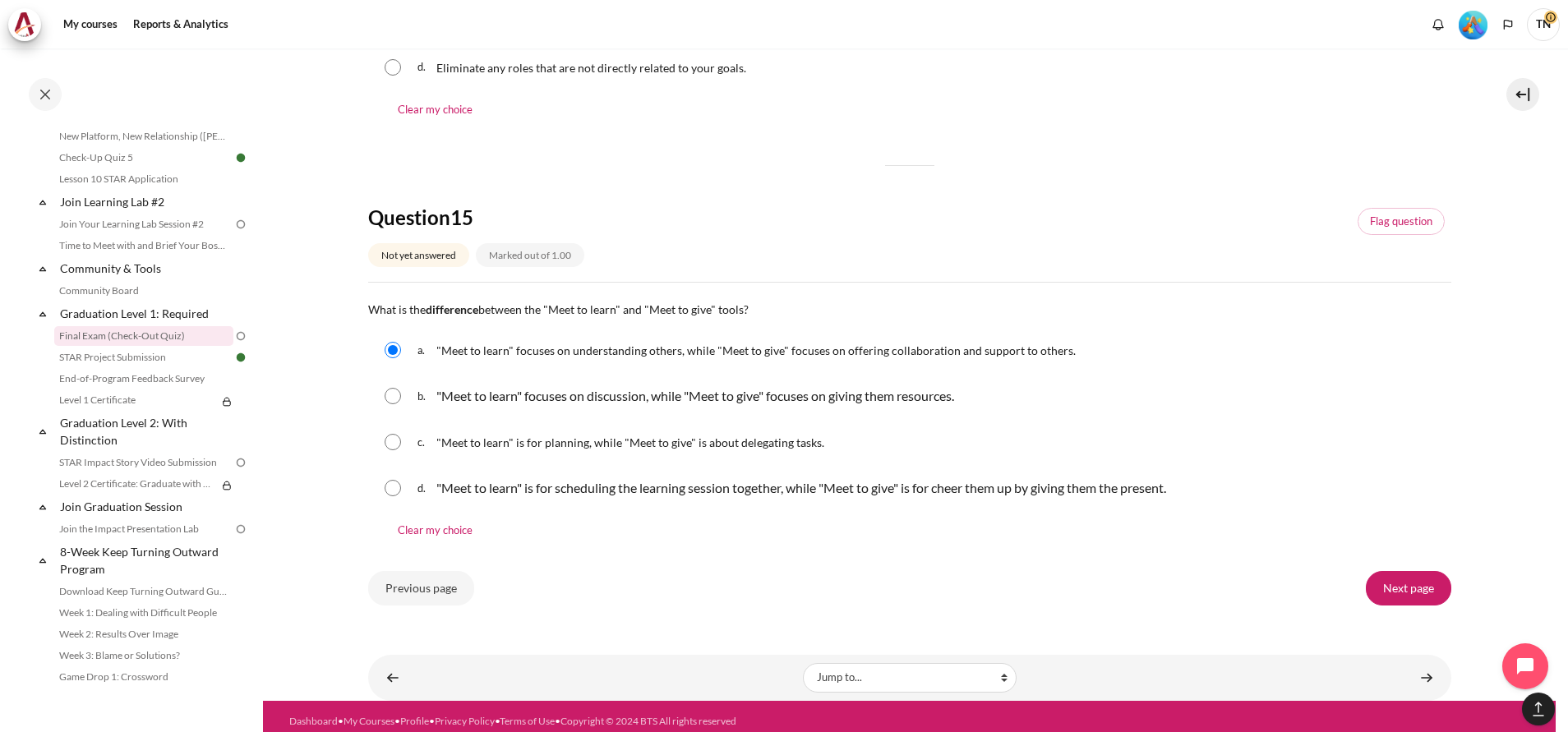
scroll to position [1682, 0]
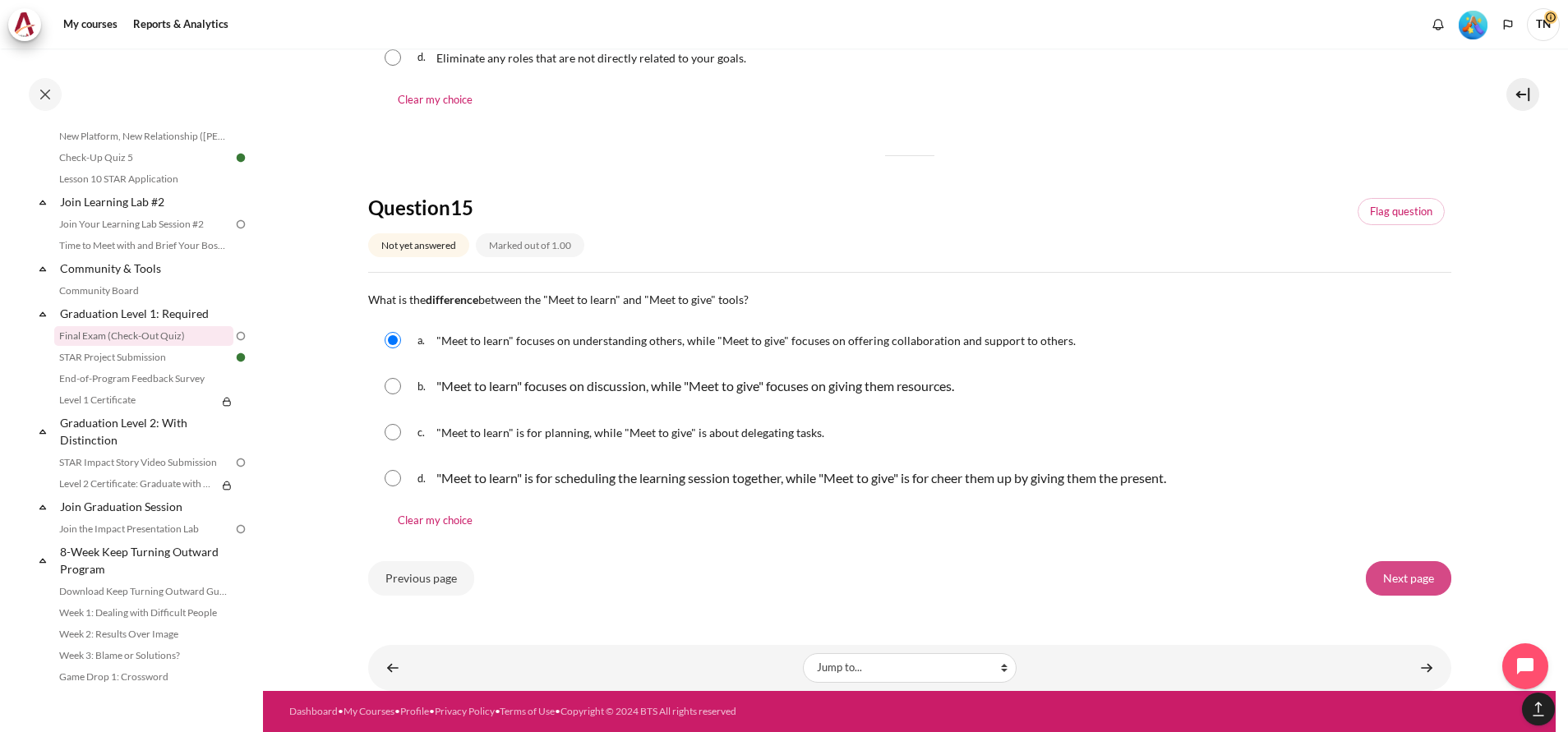
click at [1408, 576] on input "Next page" at bounding box center [1408, 578] width 85 height 35
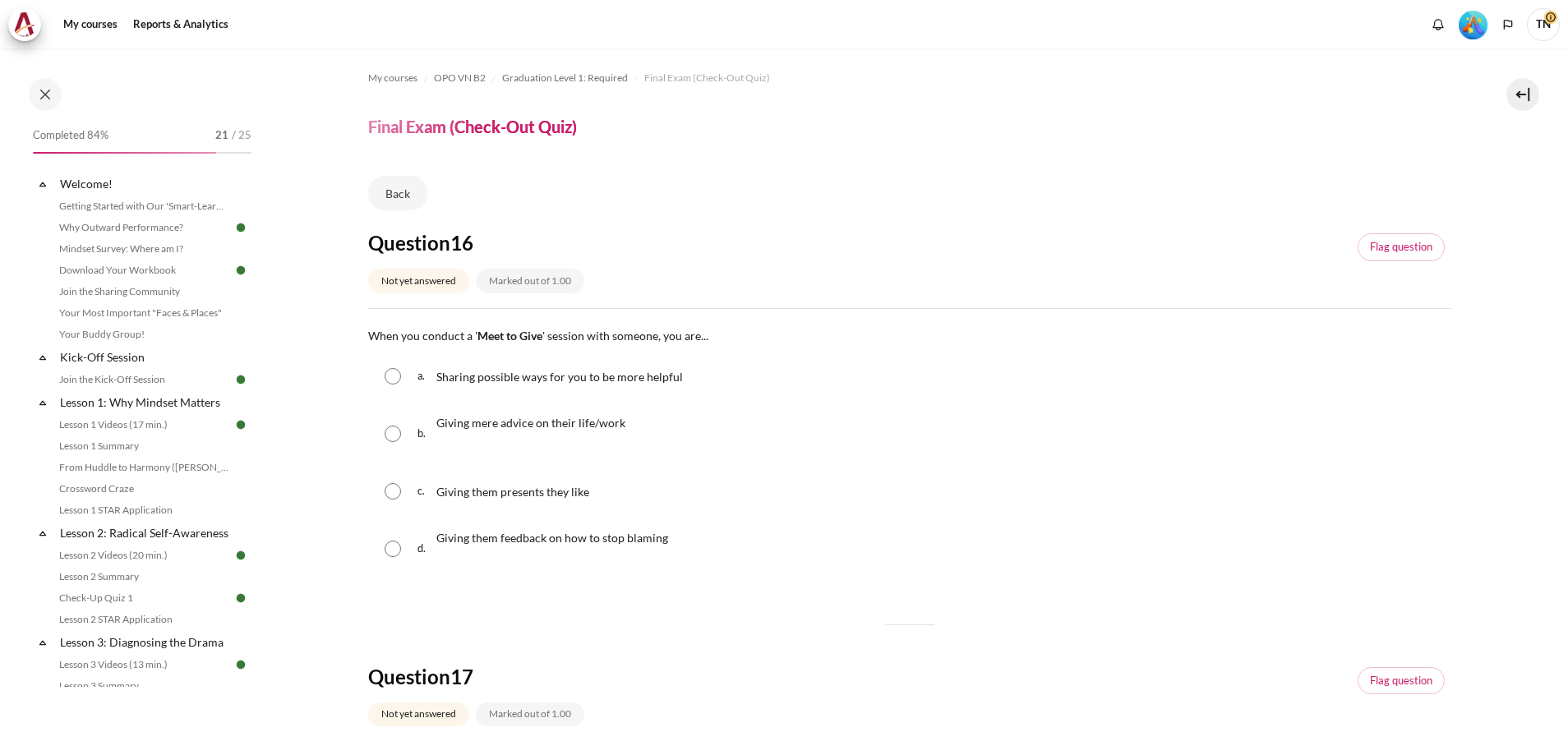
scroll to position [1624, 0]
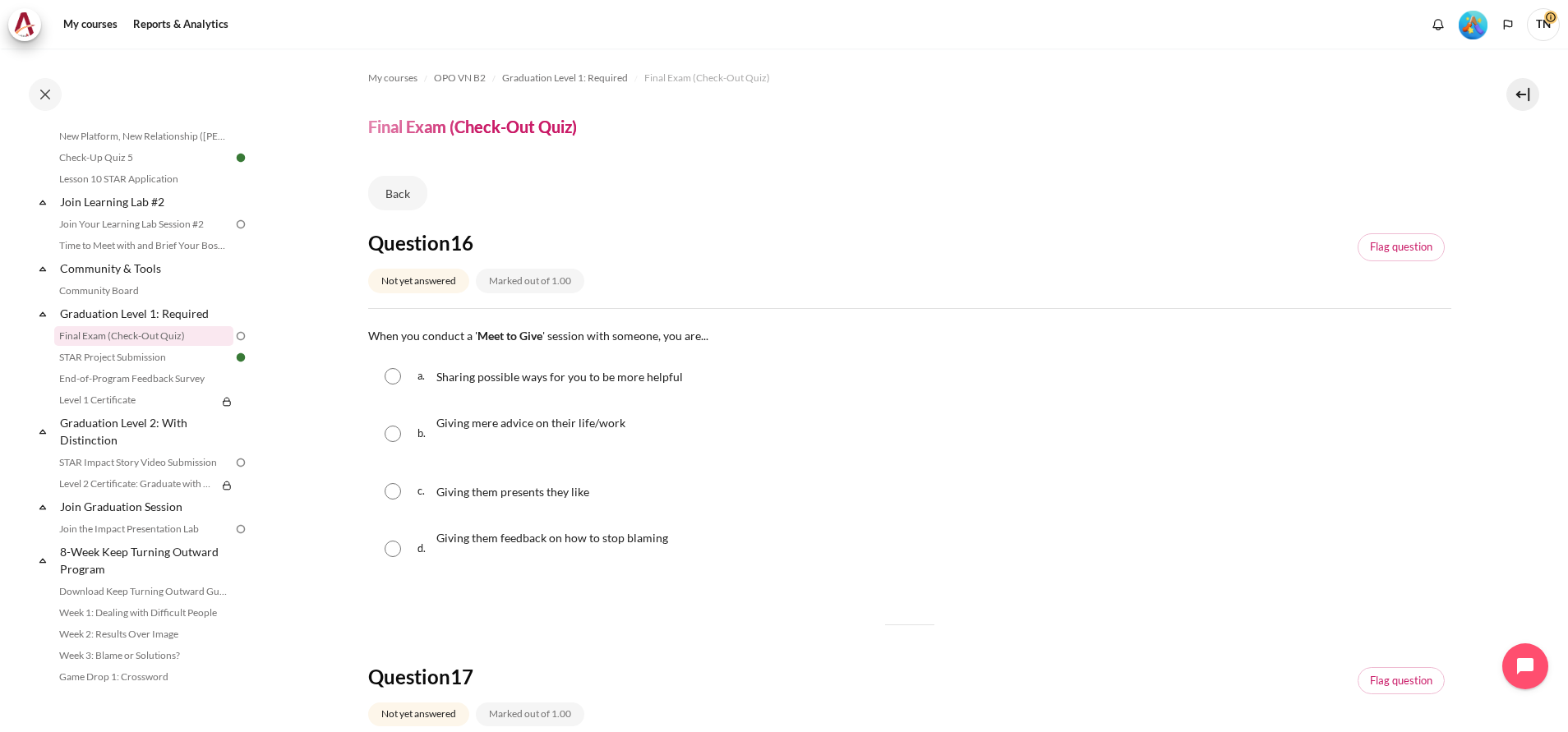
click at [394, 435] on input "Content" at bounding box center [393, 434] width 17 height 17
radio input "true"
click at [398, 378] on input "Content" at bounding box center [393, 376] width 17 height 17
radio input "true"
click at [389, 435] on input "Content" at bounding box center [393, 434] width 17 height 17
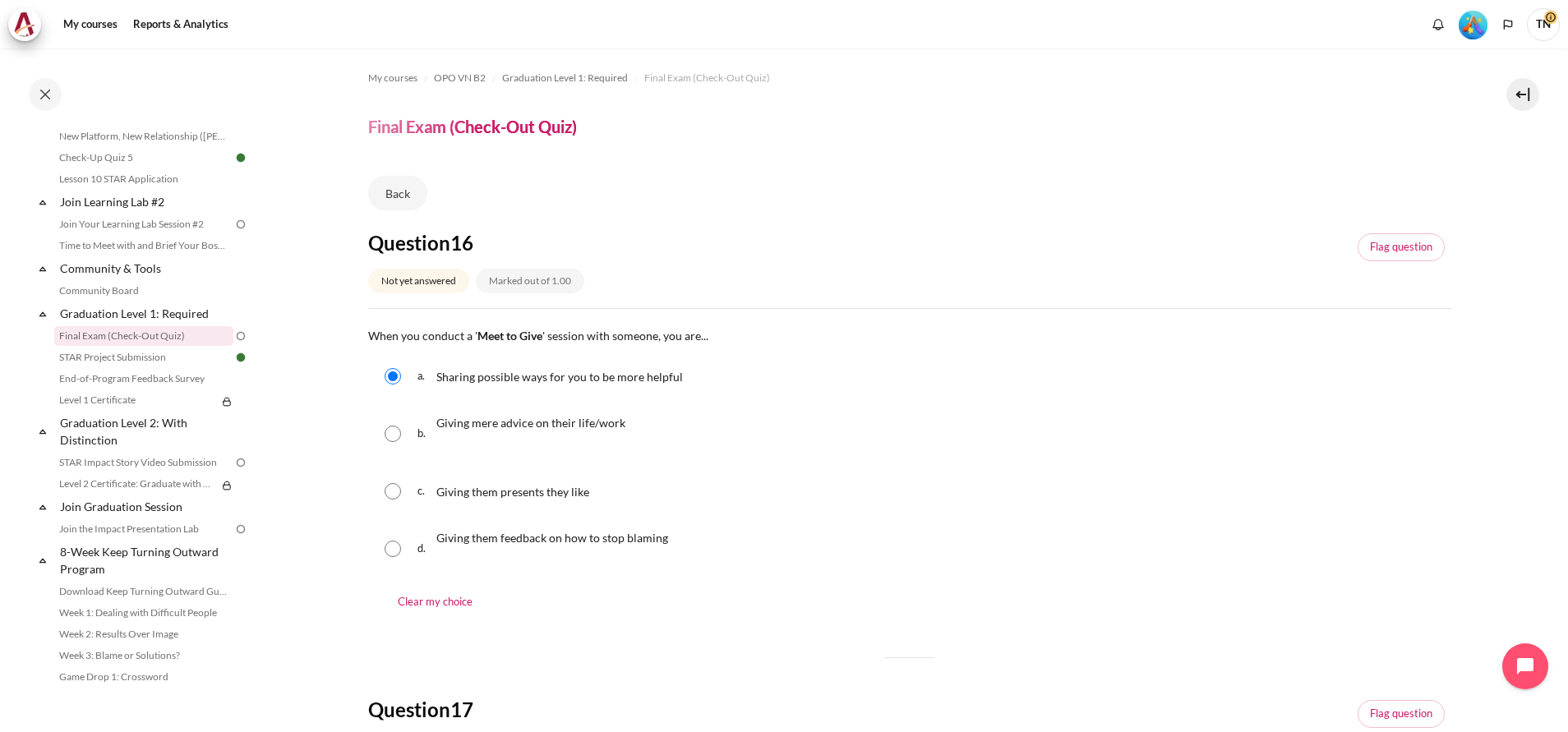
radio input "true"
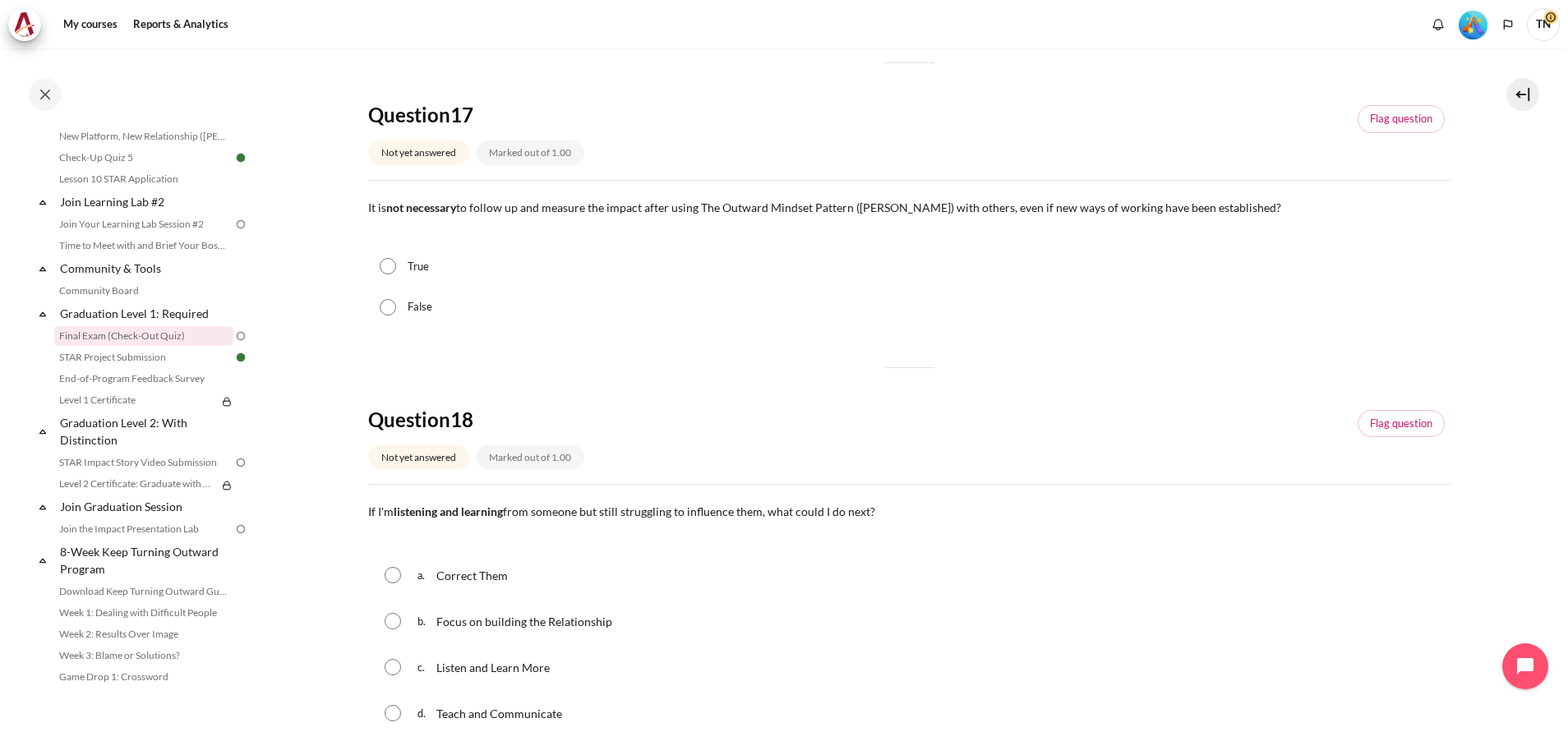
scroll to position [616, 0]
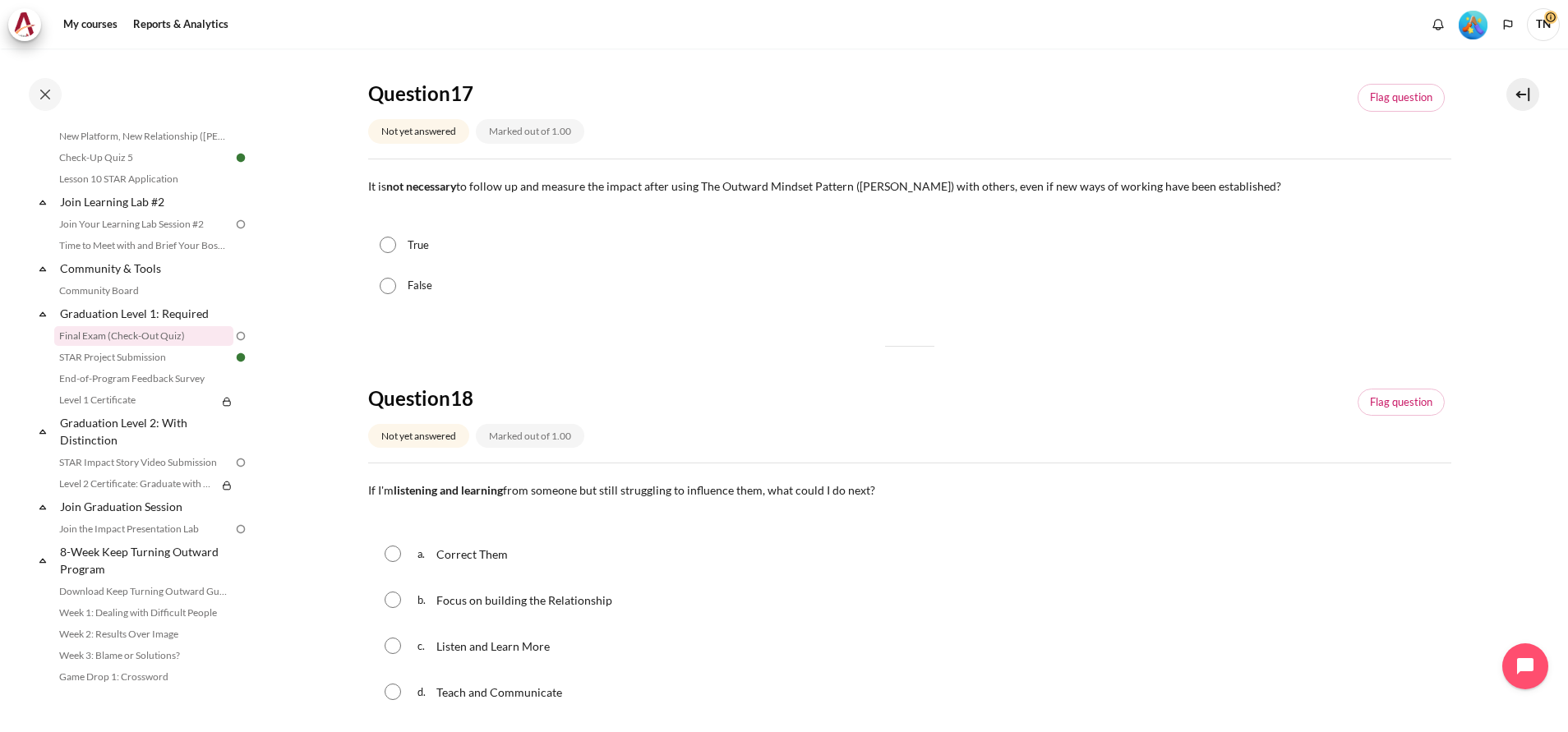
click at [387, 284] on input "False" at bounding box center [388, 286] width 17 height 17
radio input "true"
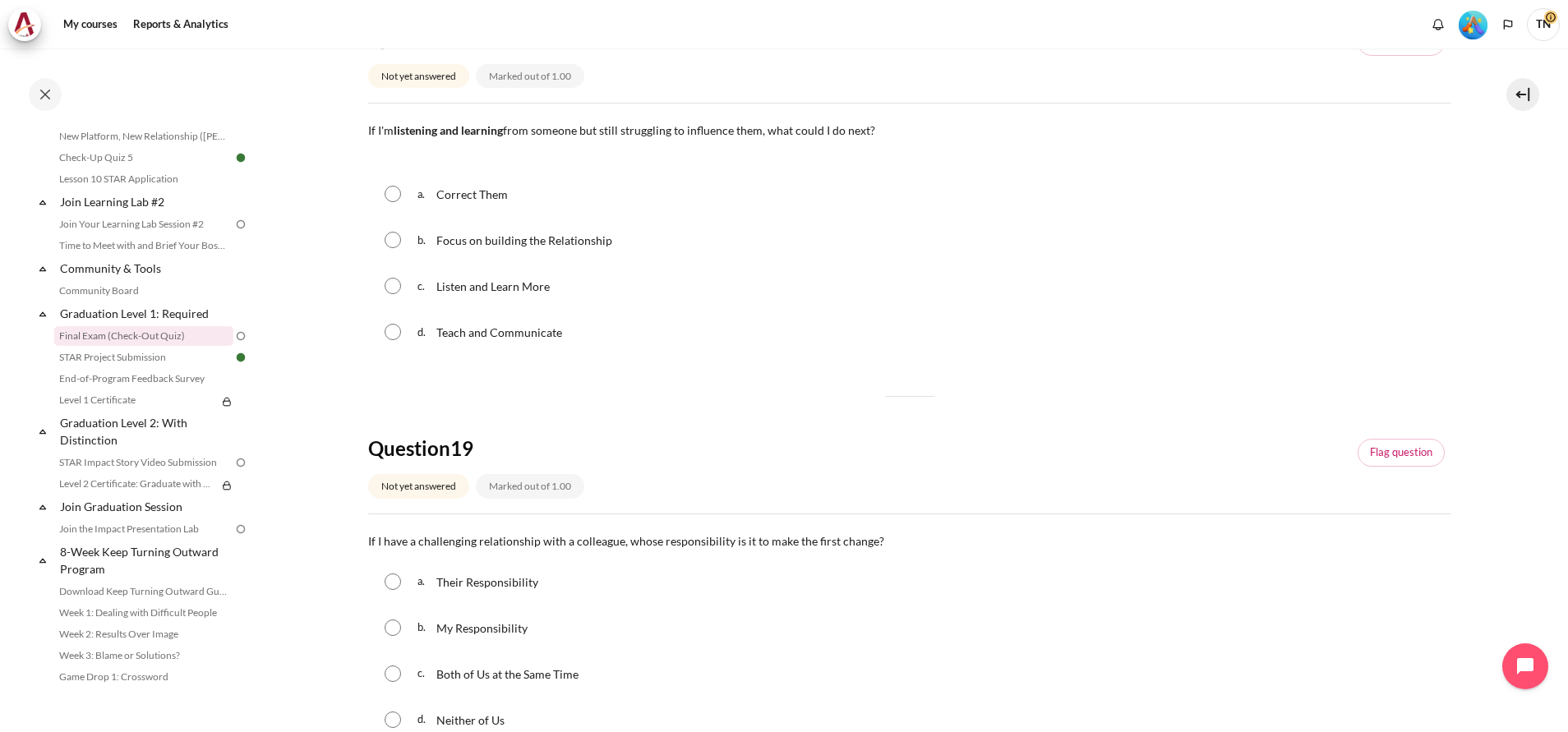
scroll to position [985, 0]
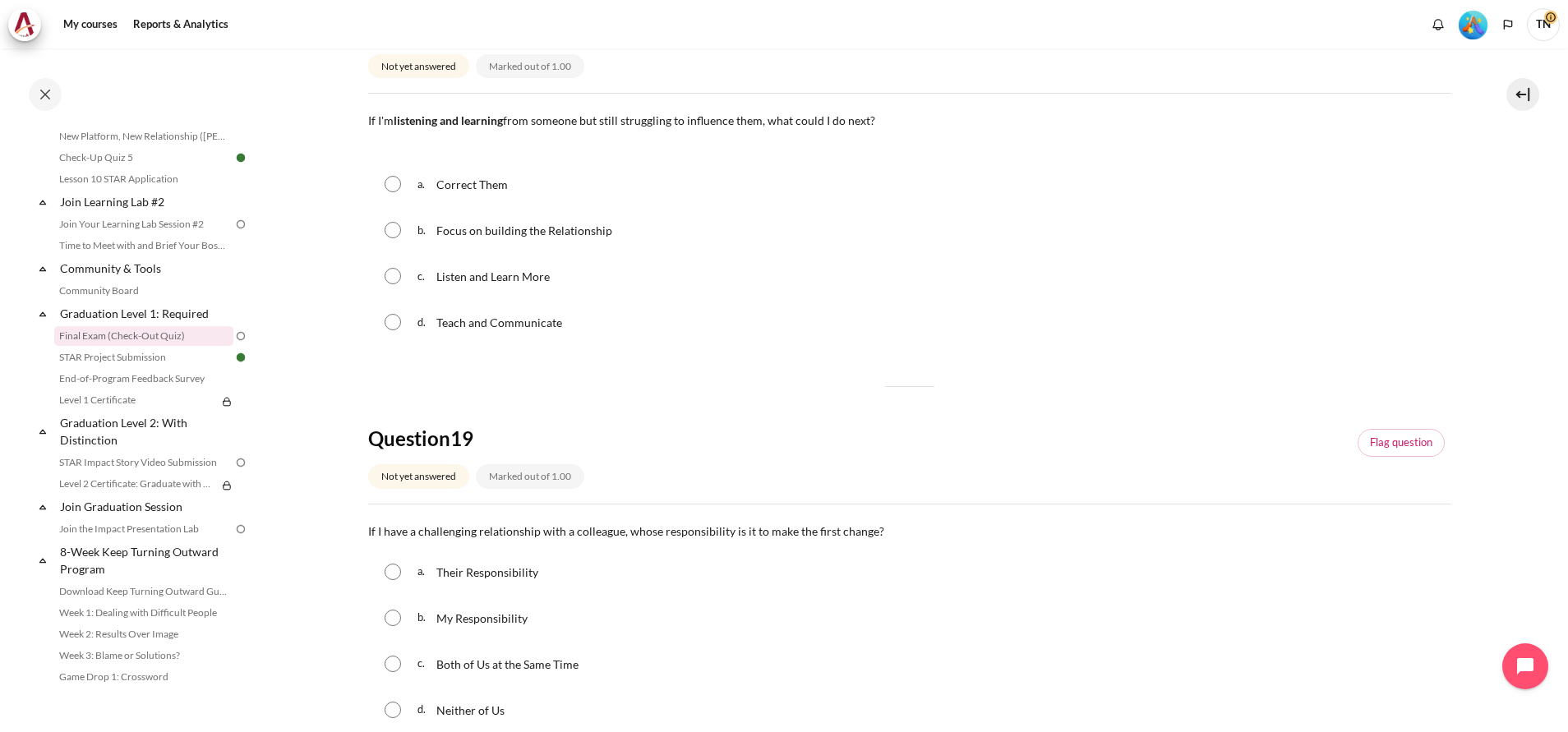
click at [400, 179] on input "Content" at bounding box center [393, 184] width 17 height 17
radio input "true"
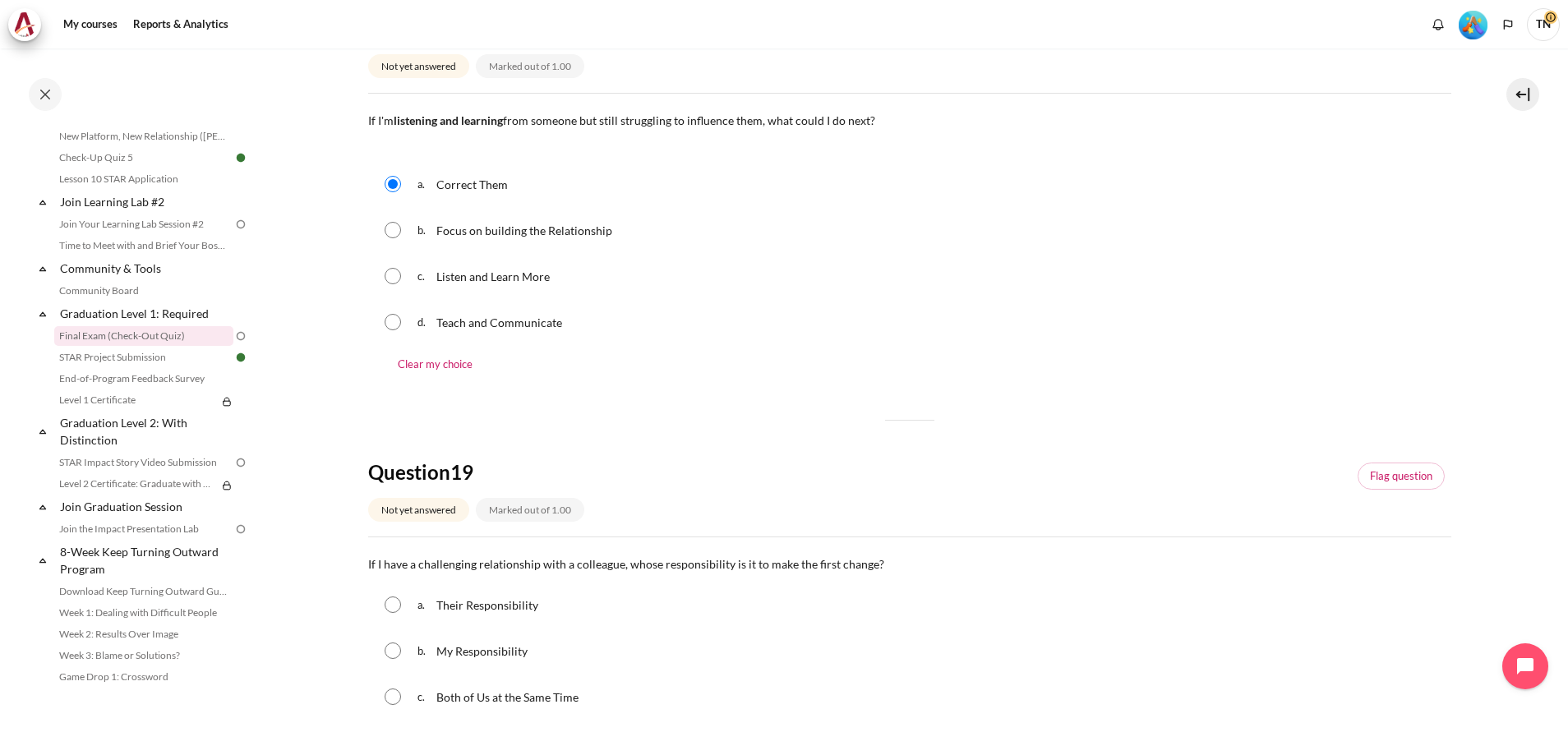
click at [392, 229] on input "Content" at bounding box center [393, 230] width 17 height 17
radio input "true"
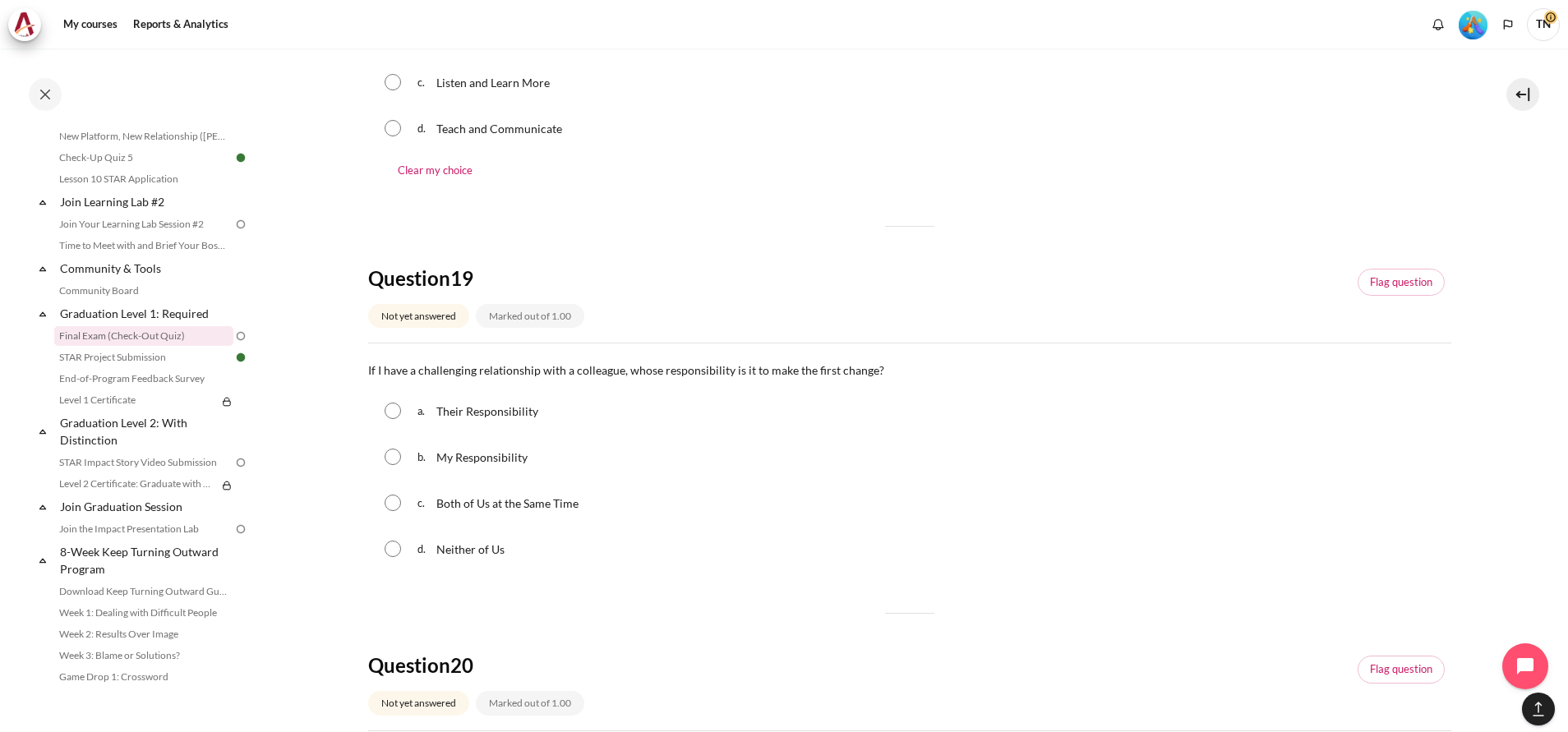
scroll to position [1232, 0]
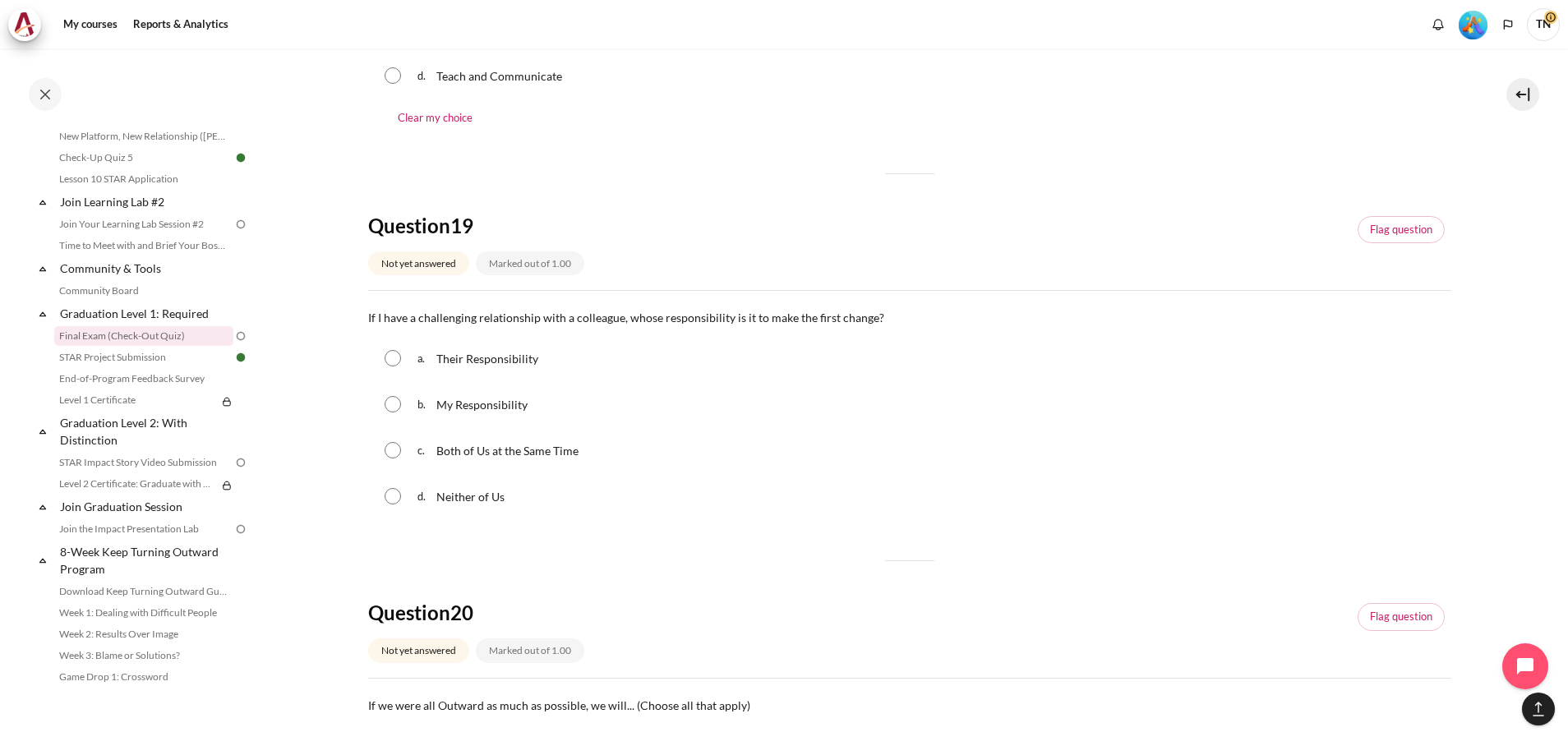
click at [391, 409] on input "Content" at bounding box center [393, 404] width 17 height 17
radio input "true"
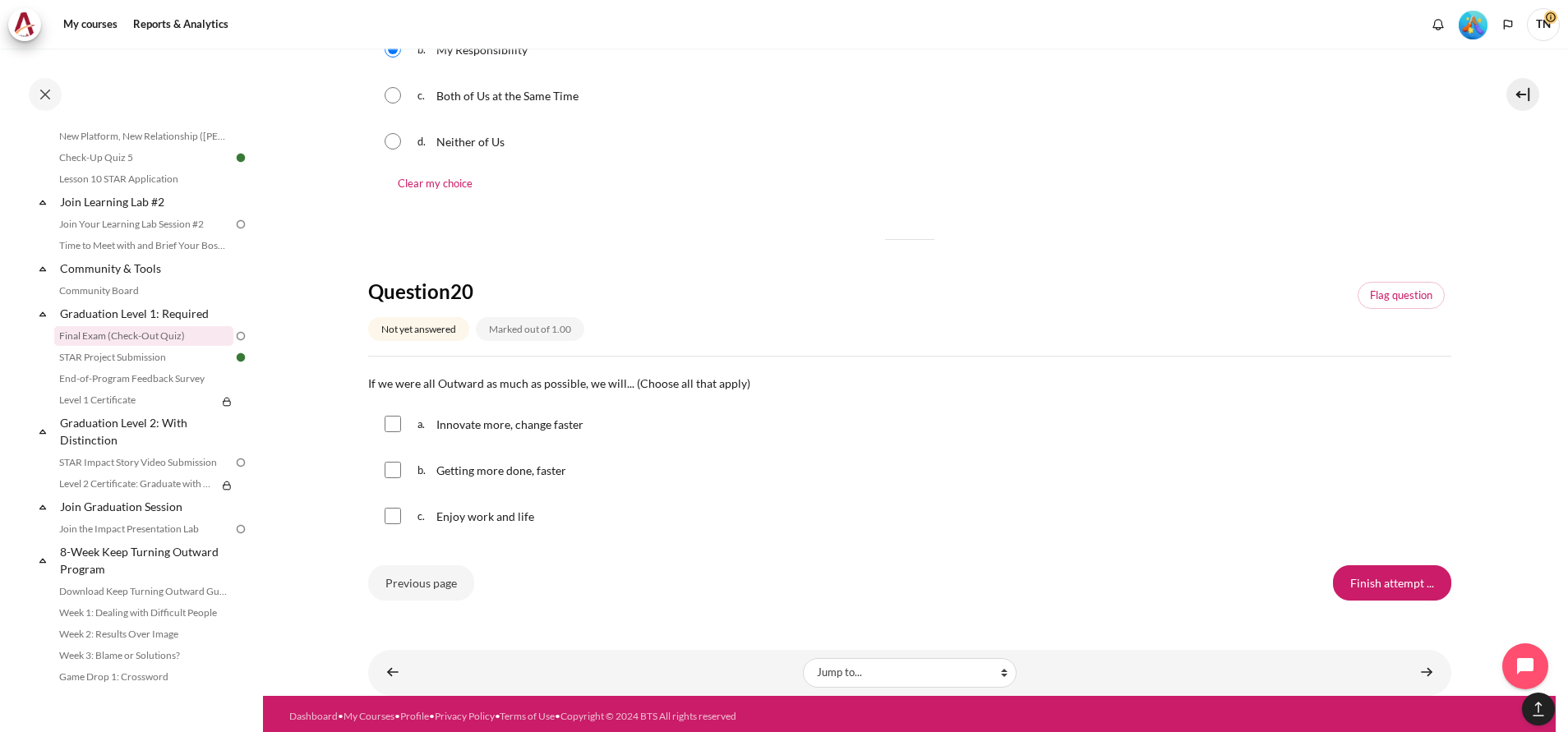
scroll to position [1592, 0]
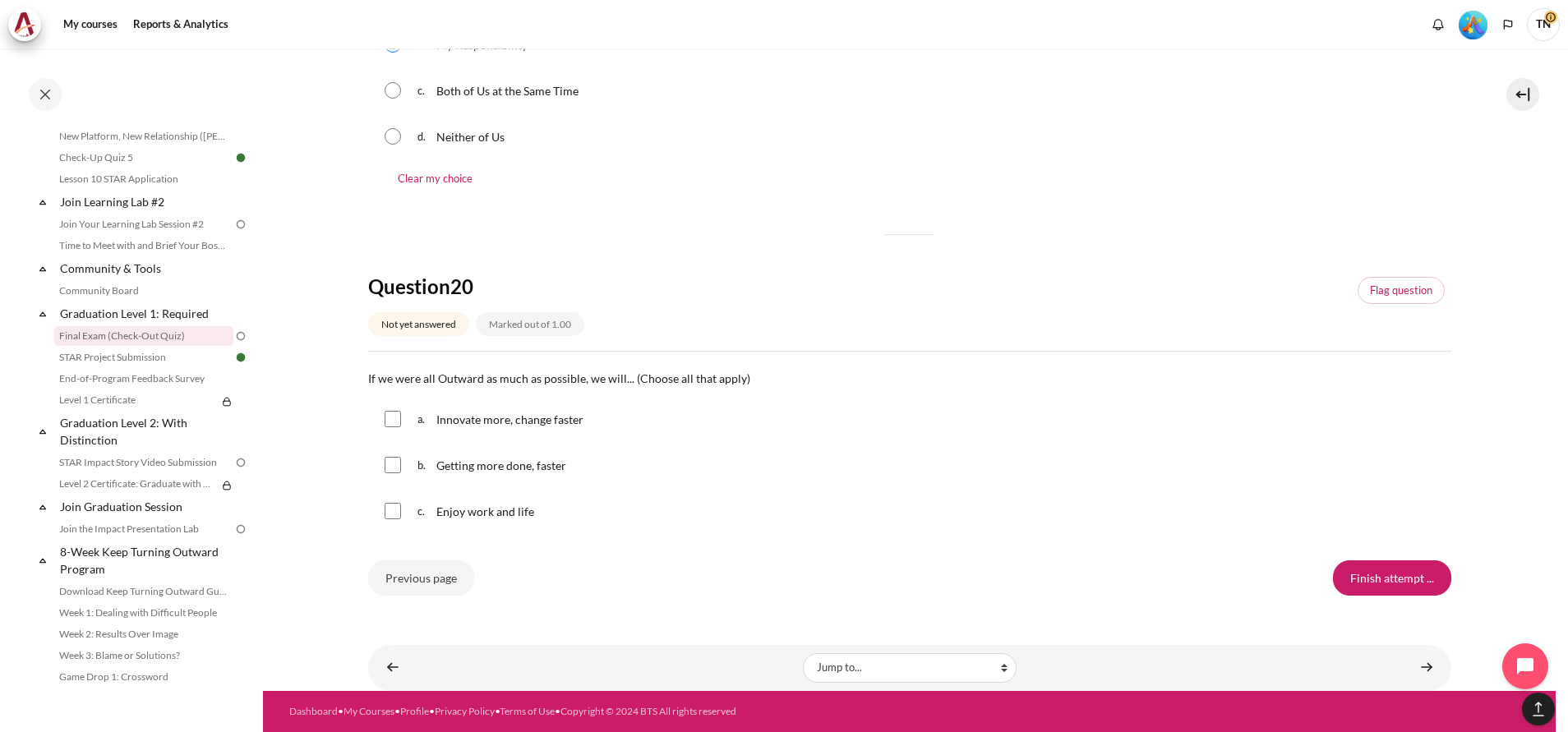
click at [391, 422] on input "Content" at bounding box center [393, 419] width 17 height 17
checkbox input "true"
click at [392, 470] on input "Content" at bounding box center [393, 465] width 17 height 17
checkbox input "true"
click at [392, 511] on input "Content" at bounding box center [393, 511] width 17 height 17
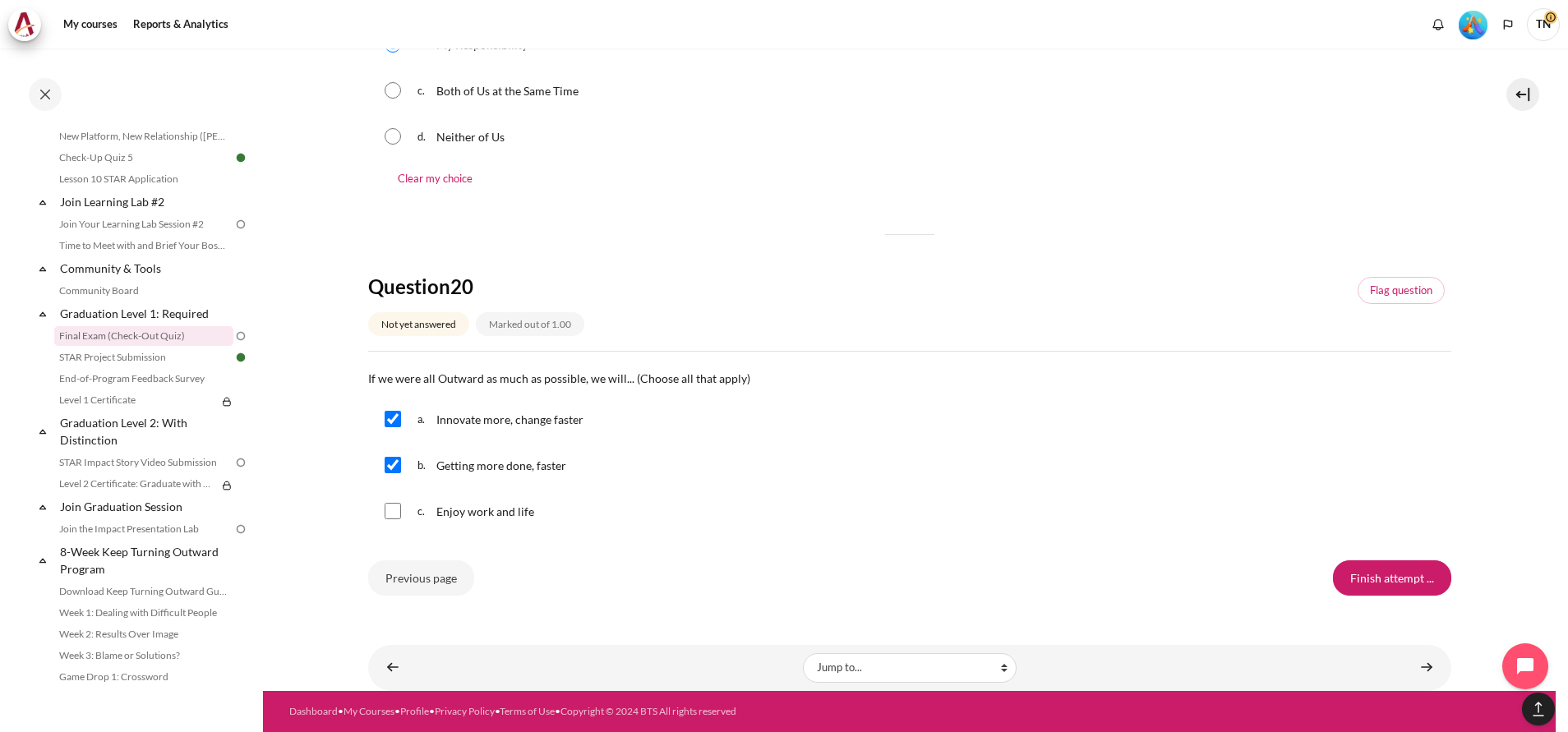
checkbox input "true"
click at [1362, 573] on input "Finish attempt ..." at bounding box center [1392, 577] width 118 height 35
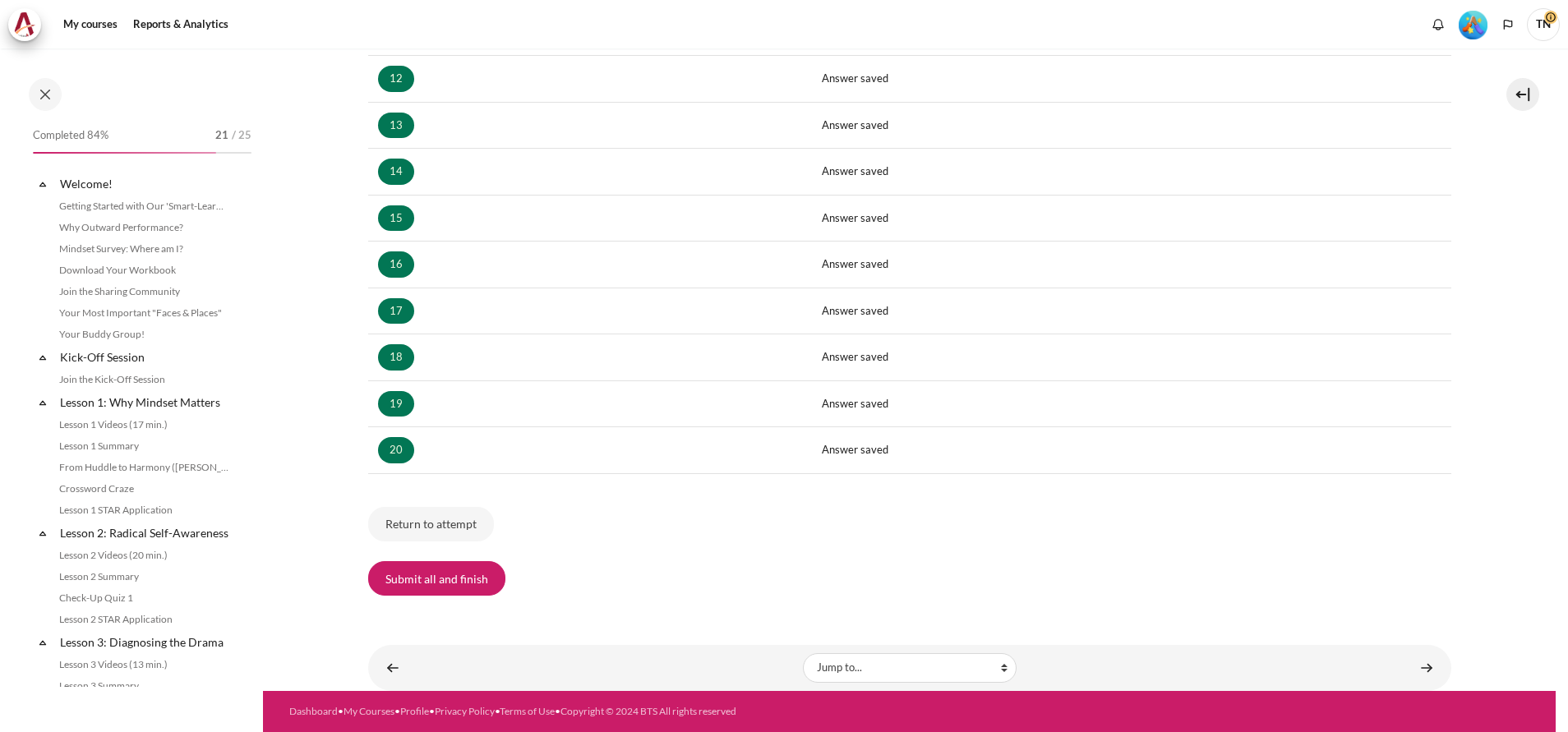
scroll to position [1624, 0]
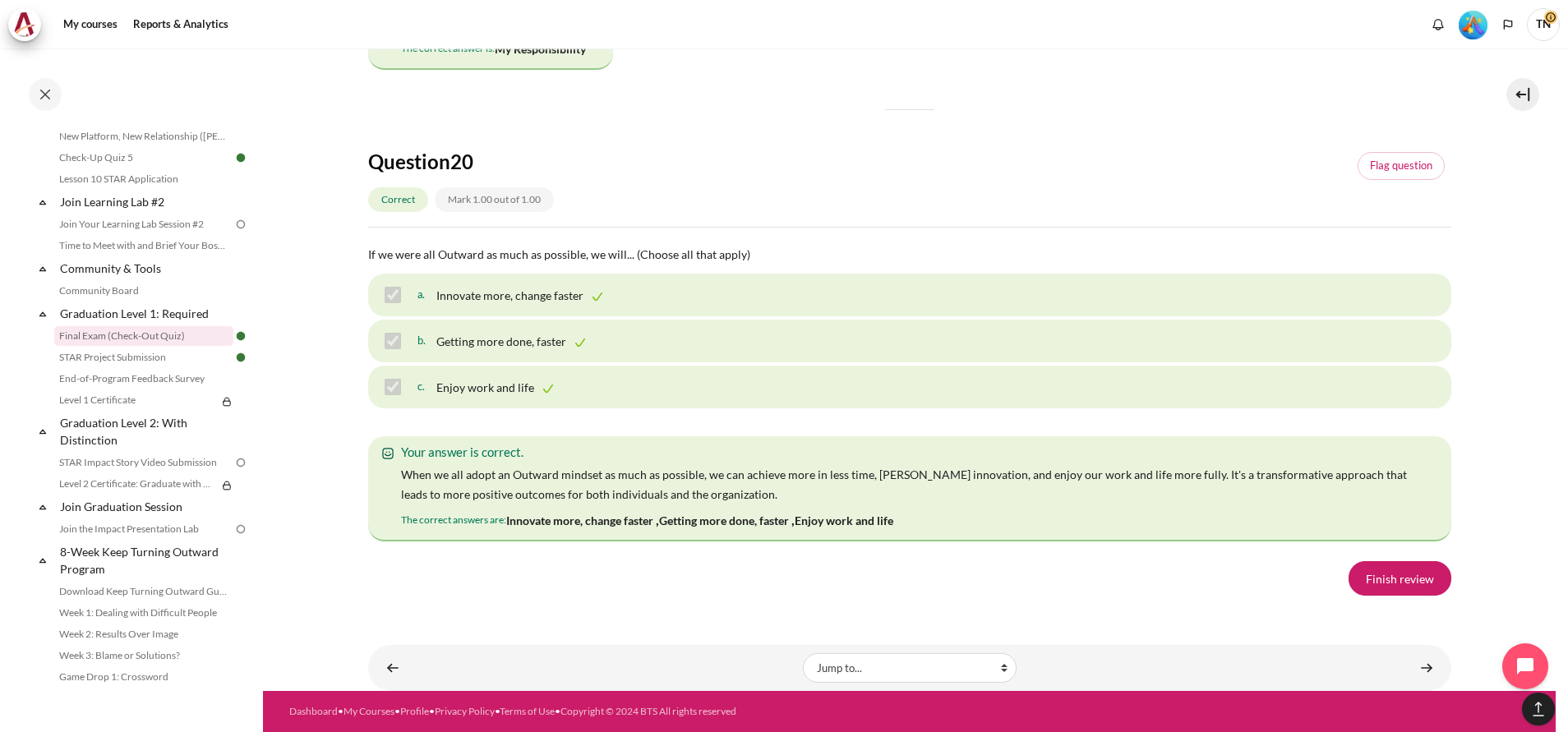
scroll to position [11455, 0]
click at [1389, 580] on link "Finish review" at bounding box center [1399, 578] width 102 height 35
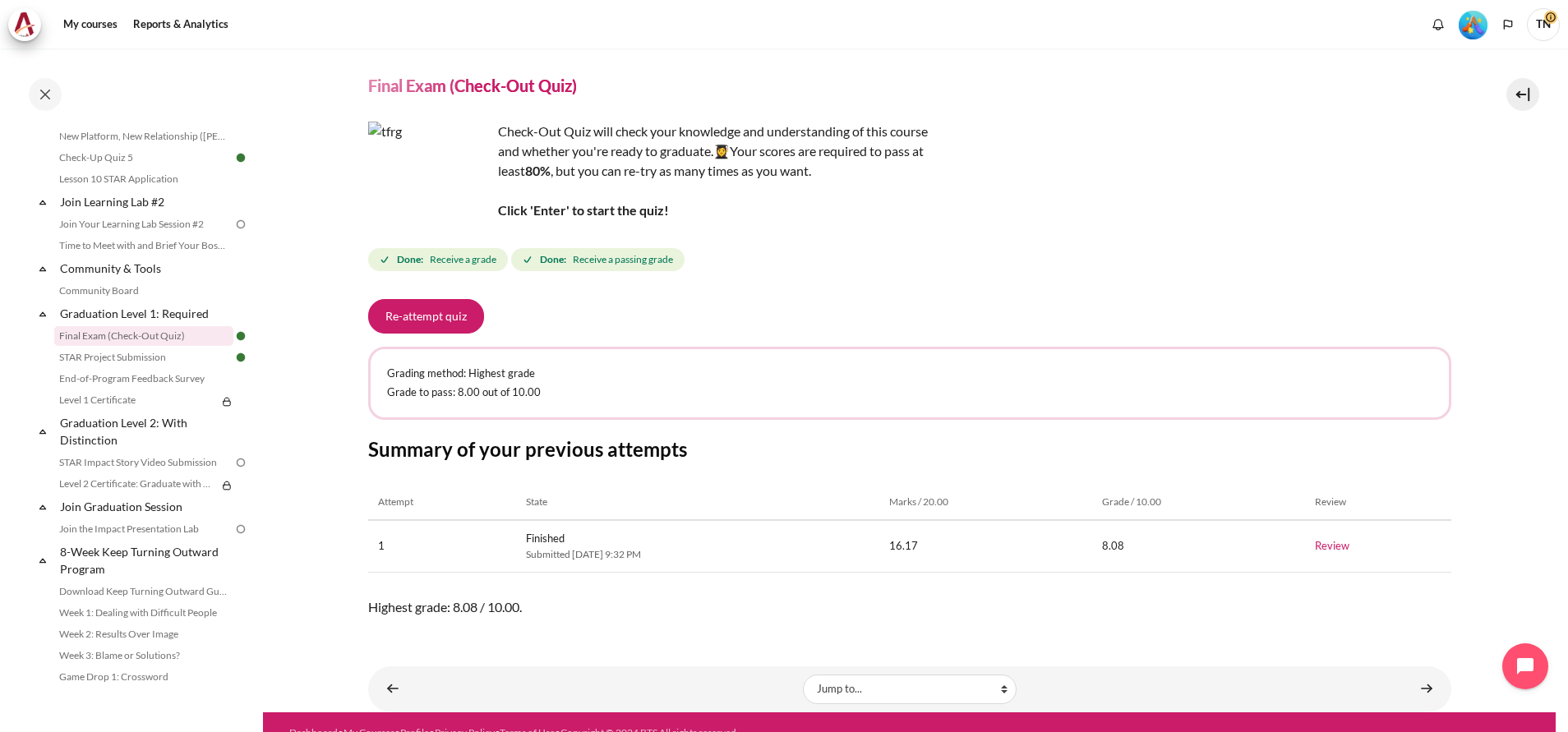
scroll to position [63, 0]
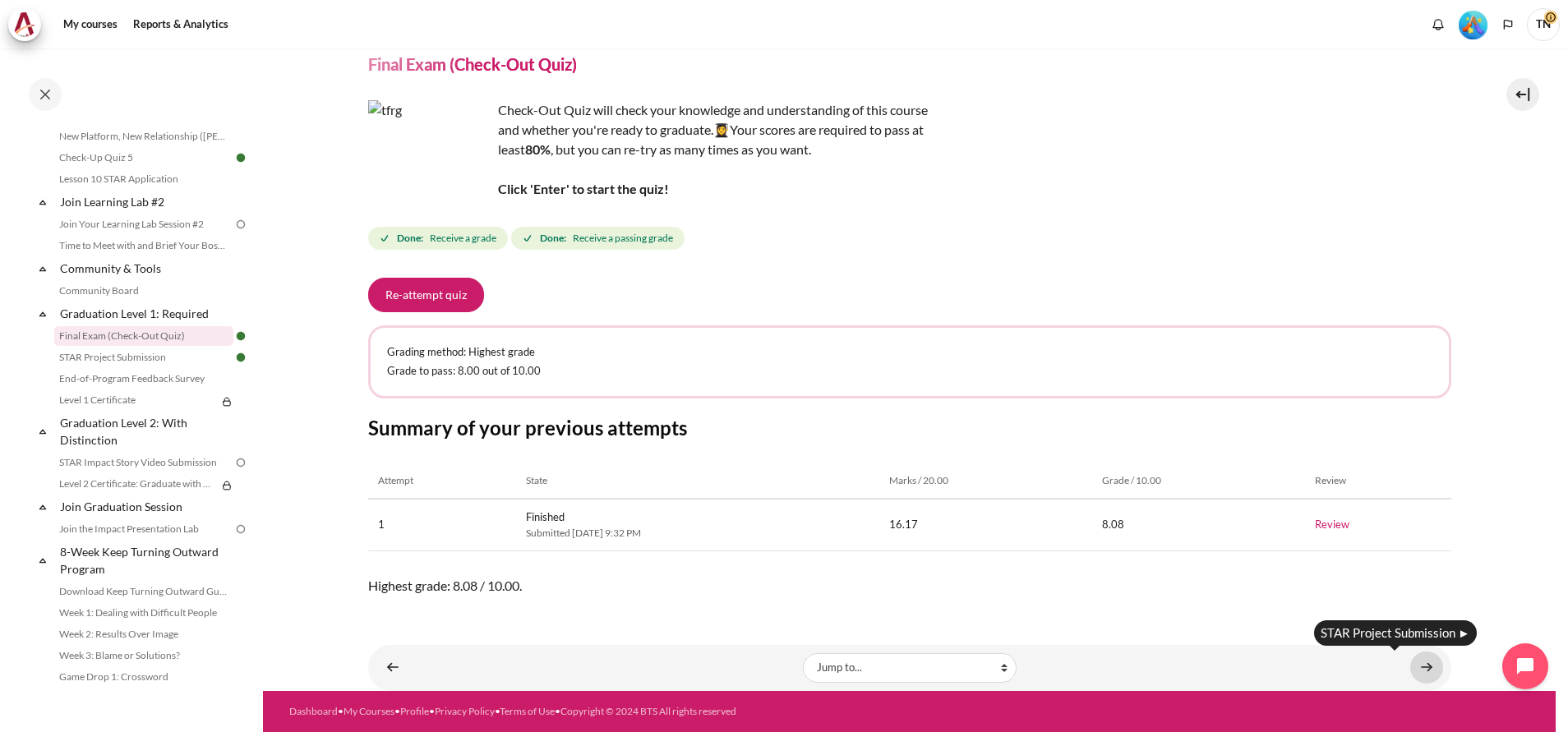
click at [1425, 668] on link "Content" at bounding box center [1426, 667] width 33 height 32
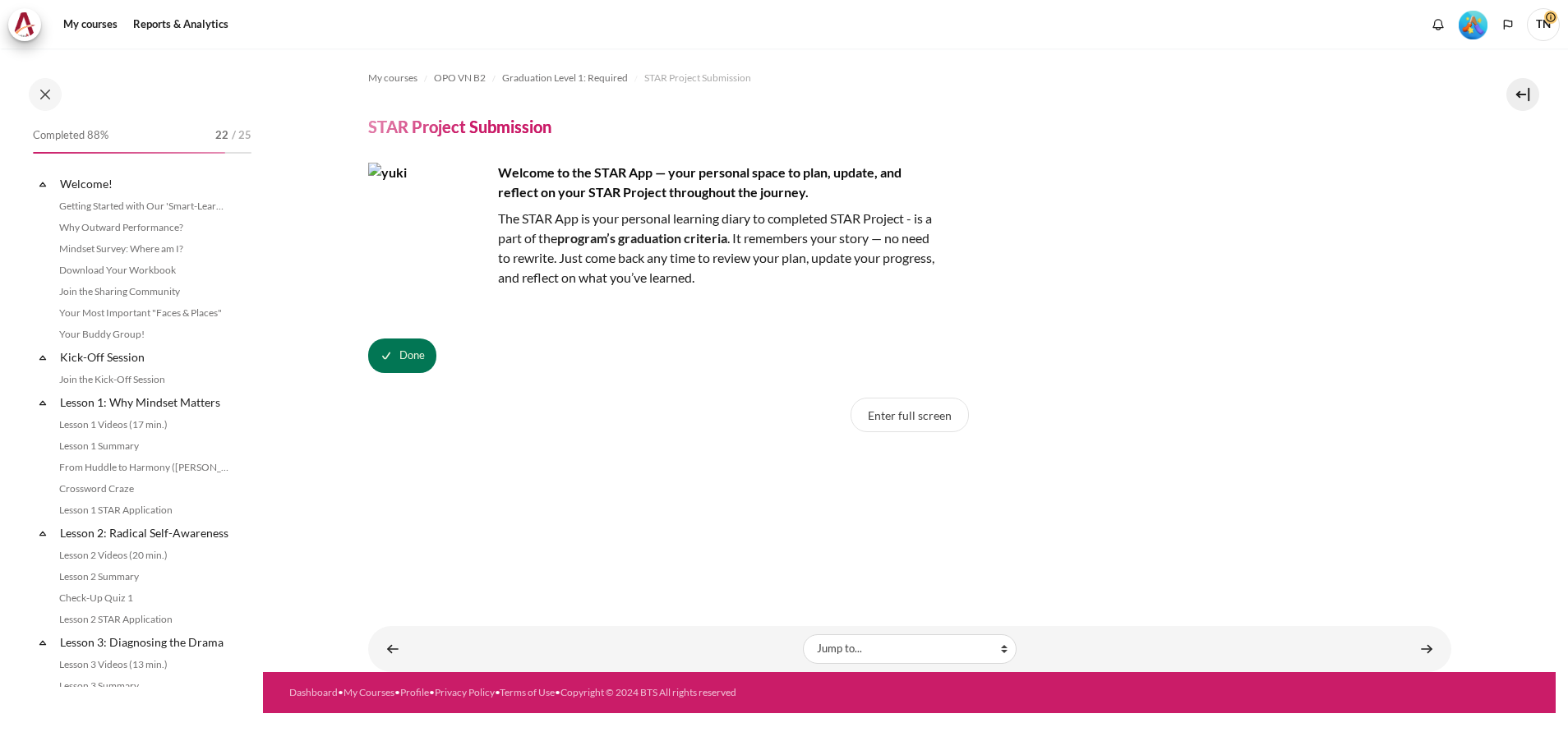
scroll to position [1646, 0]
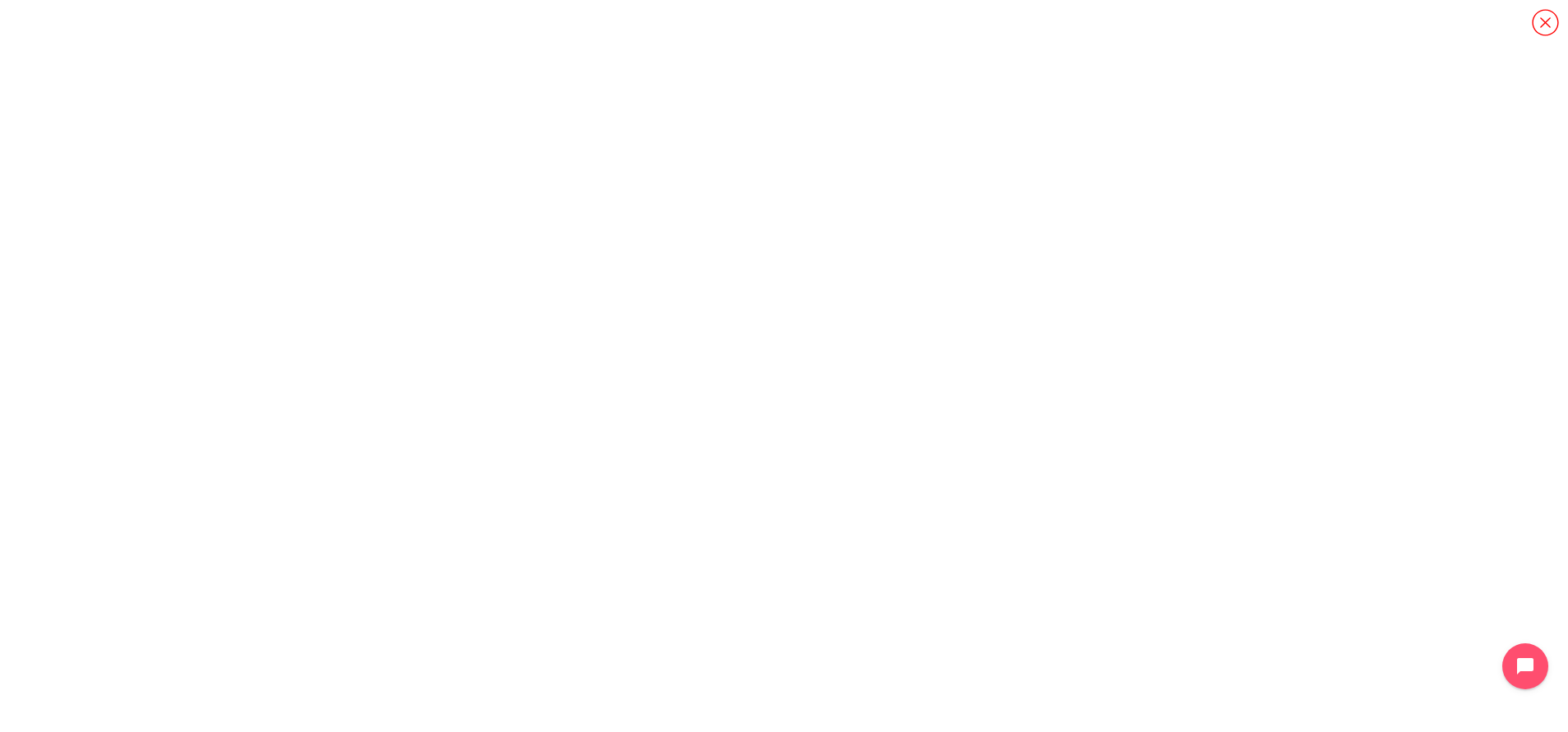
click at [1552, 23] on icon "Content" at bounding box center [1545, 23] width 29 height 29
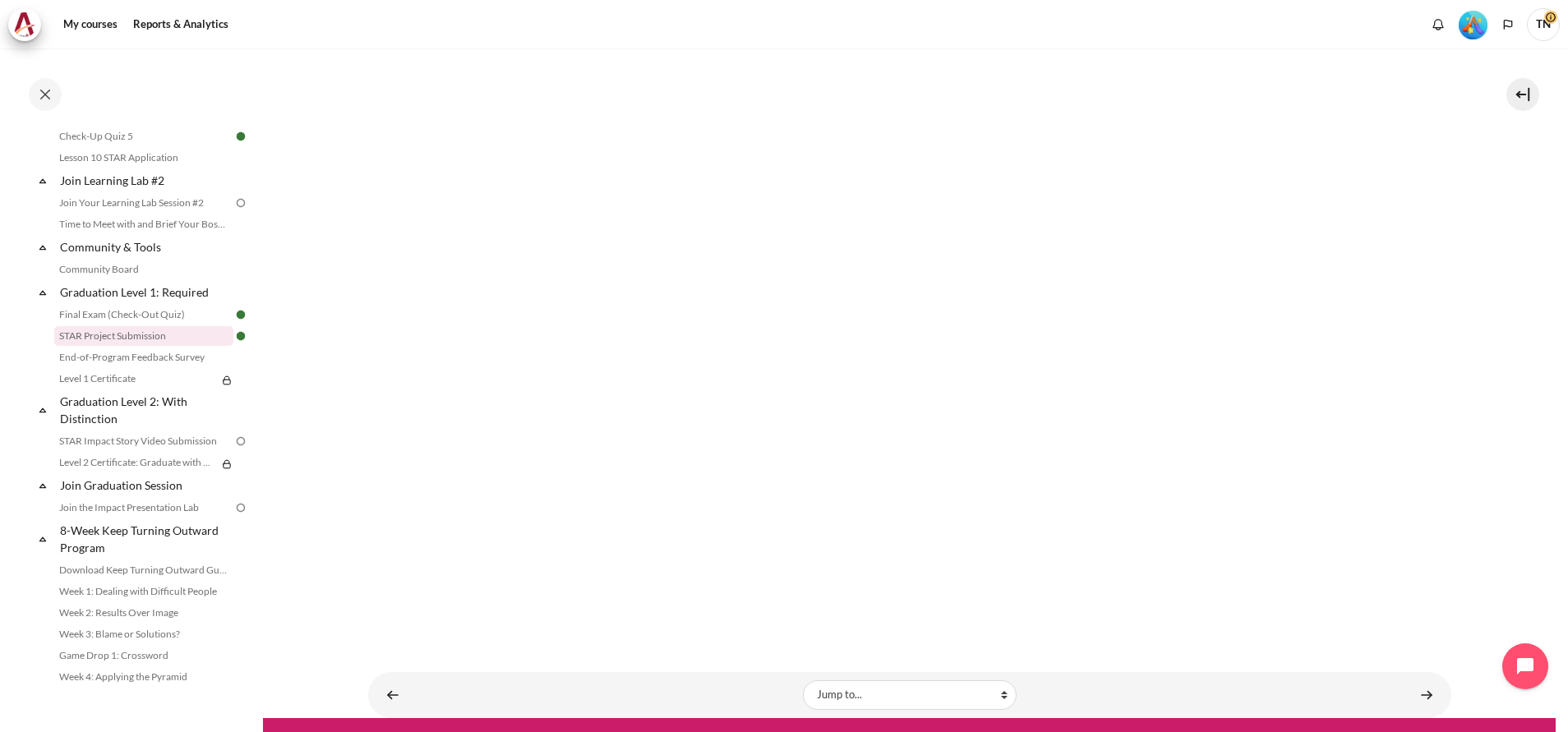
scroll to position [520, 0]
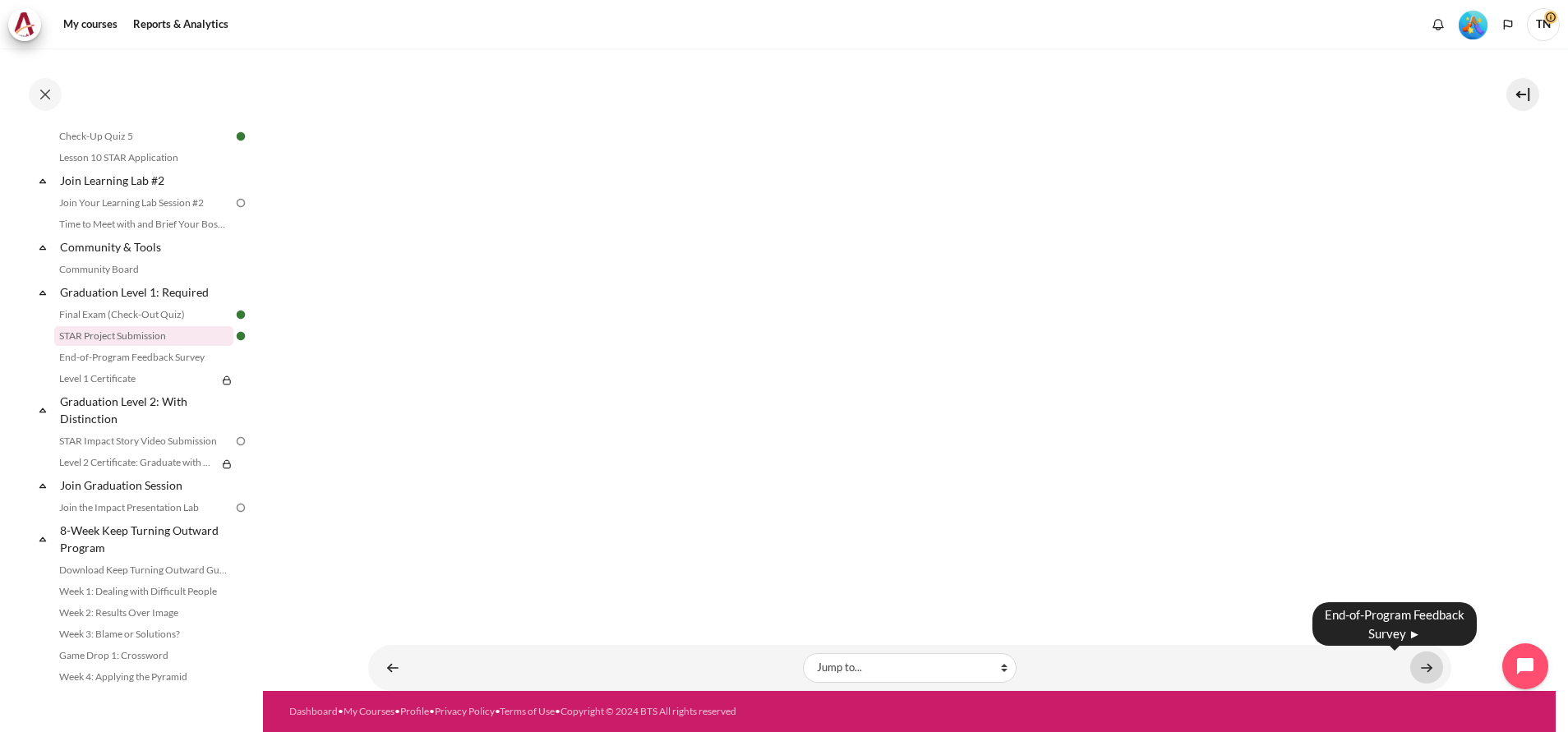
click at [1413, 671] on link "Content" at bounding box center [1426, 667] width 33 height 32
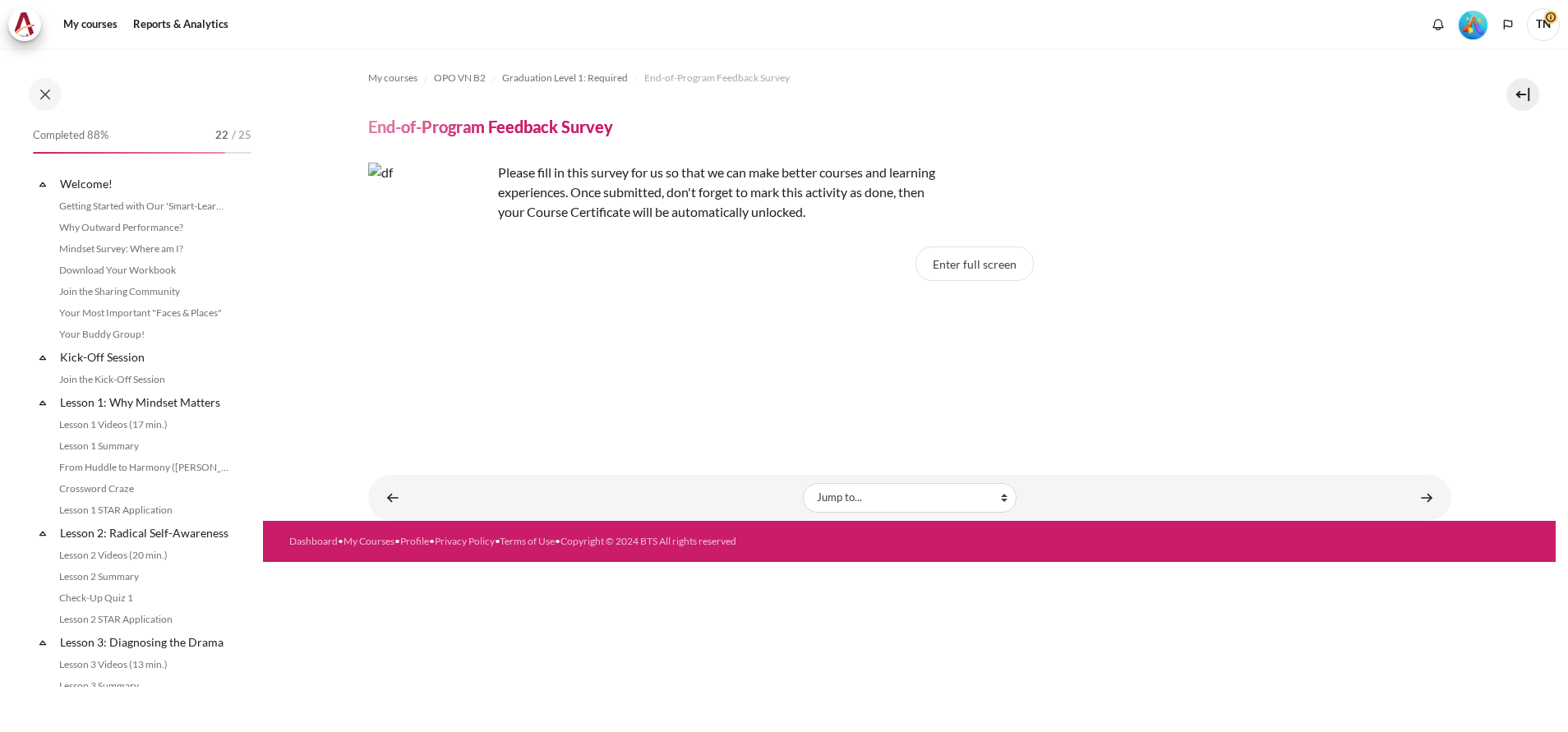
scroll to position [1668, 0]
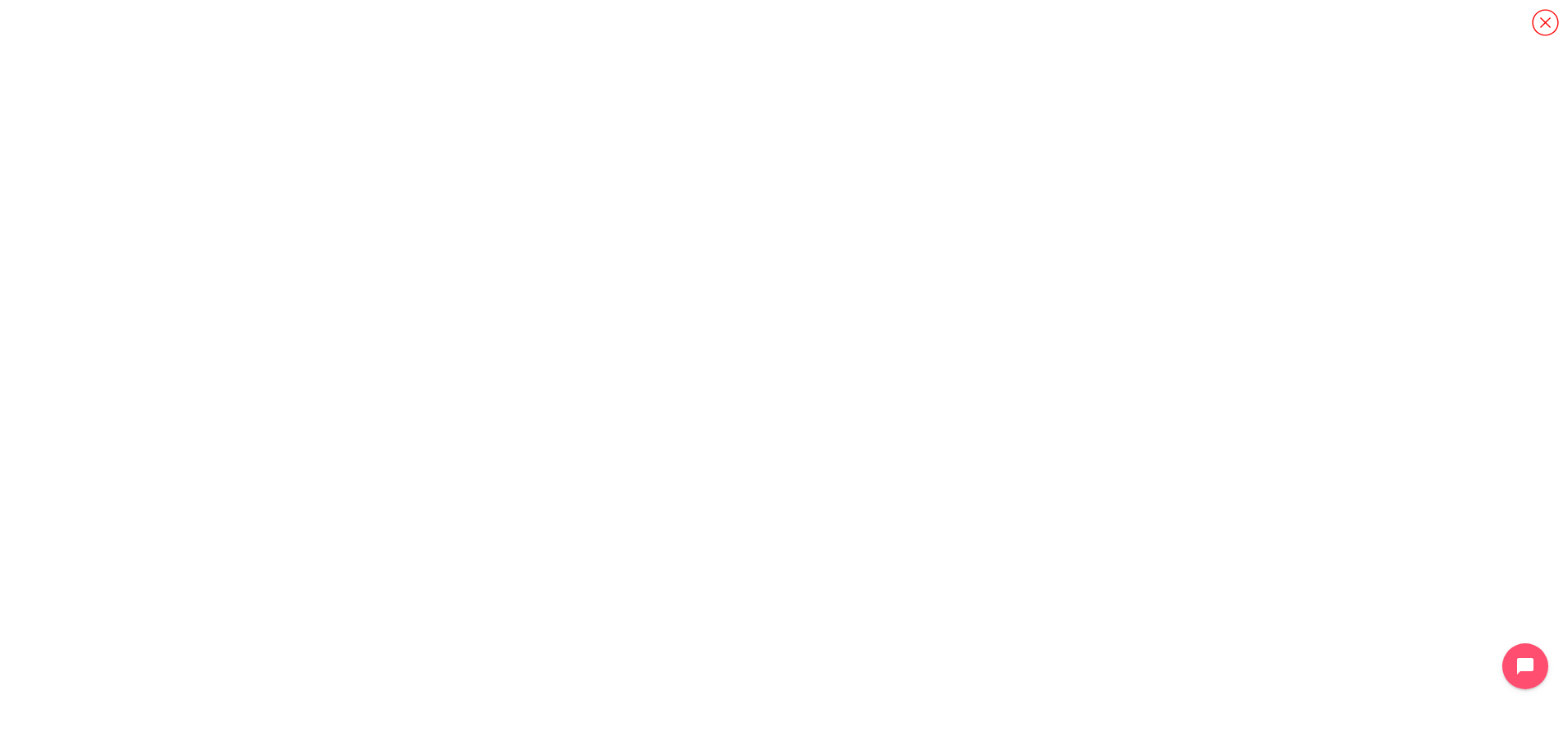
click at [1551, 23] on icon "Content" at bounding box center [1545, 23] width 29 height 29
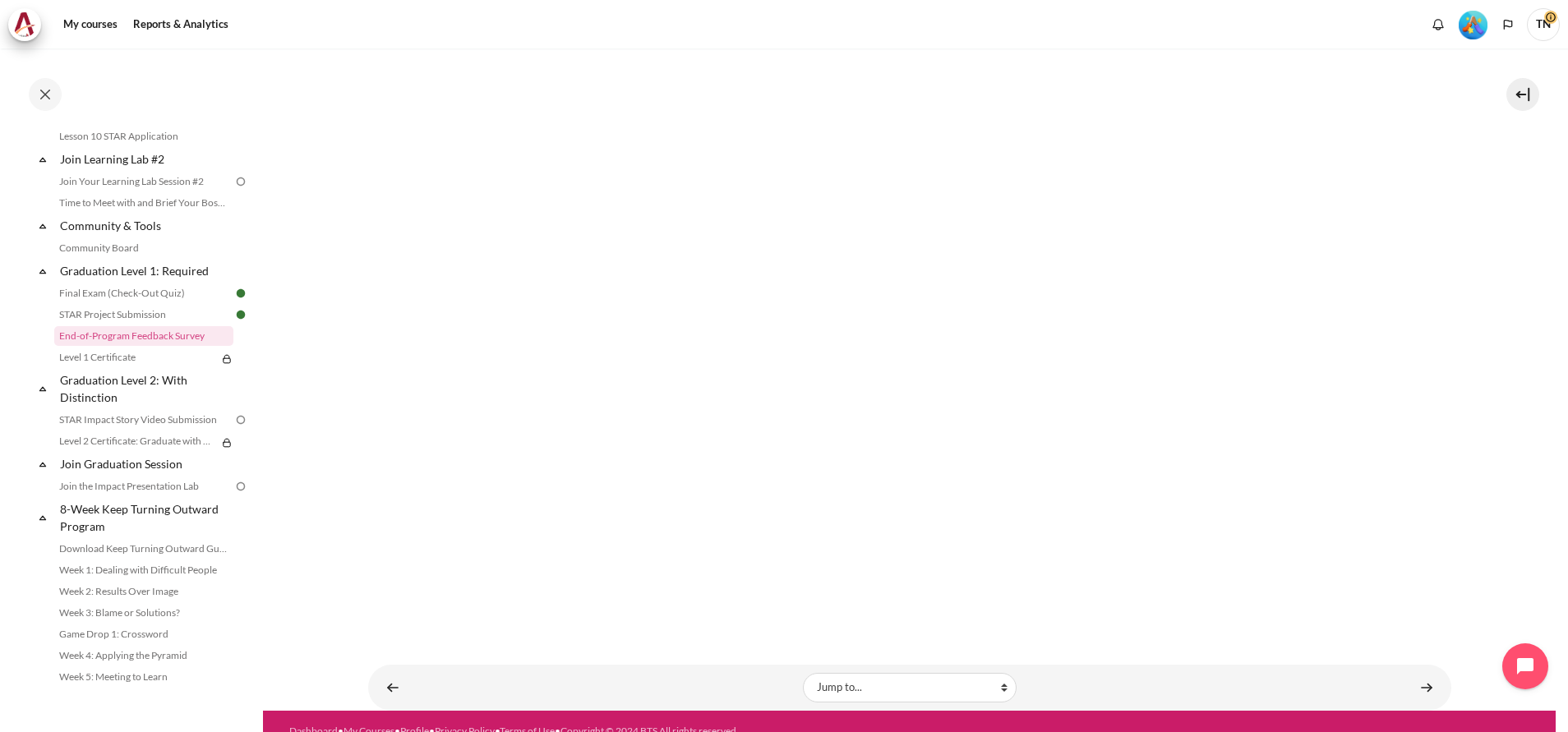
scroll to position [369, 0]
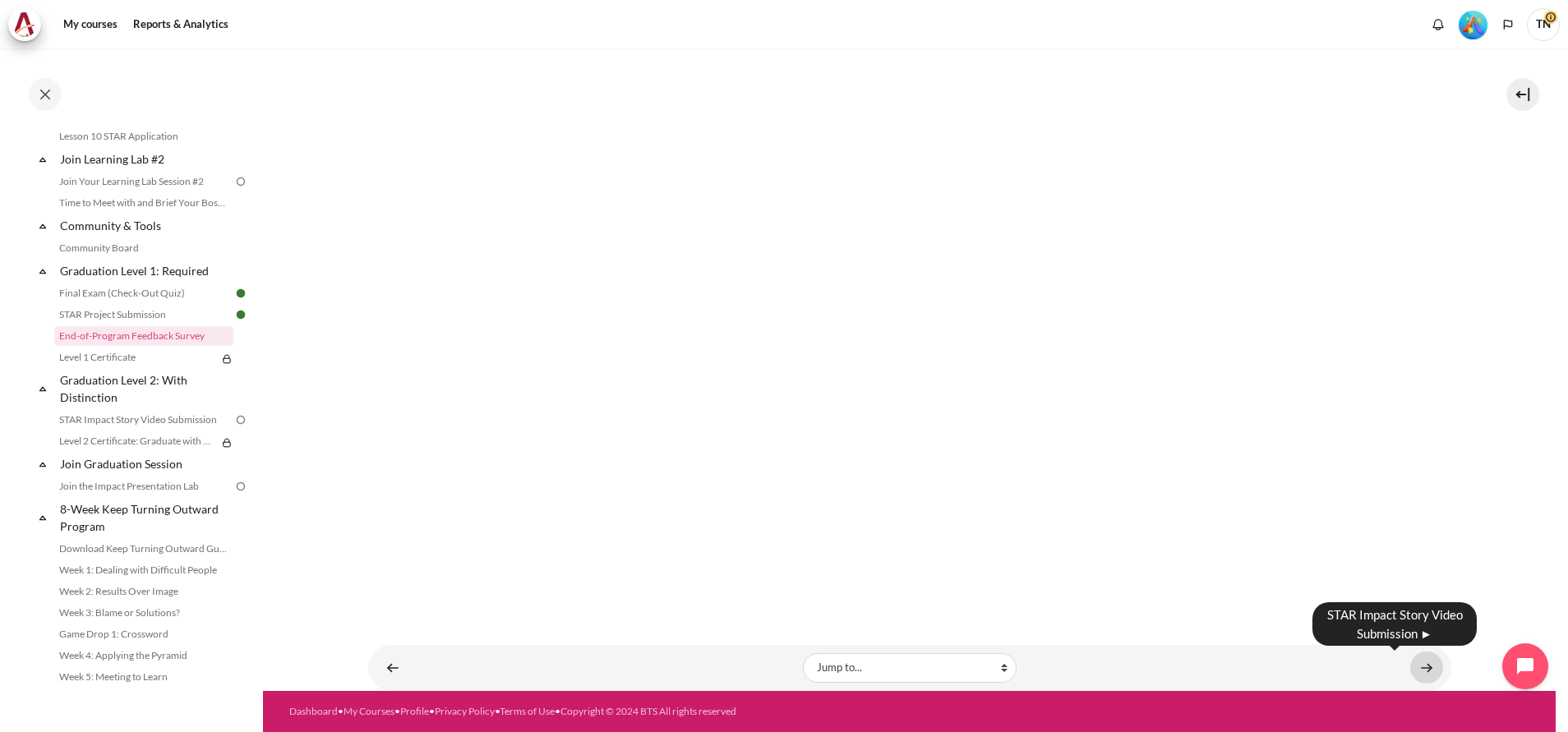
click at [1421, 666] on link "Content" at bounding box center [1426, 667] width 33 height 32
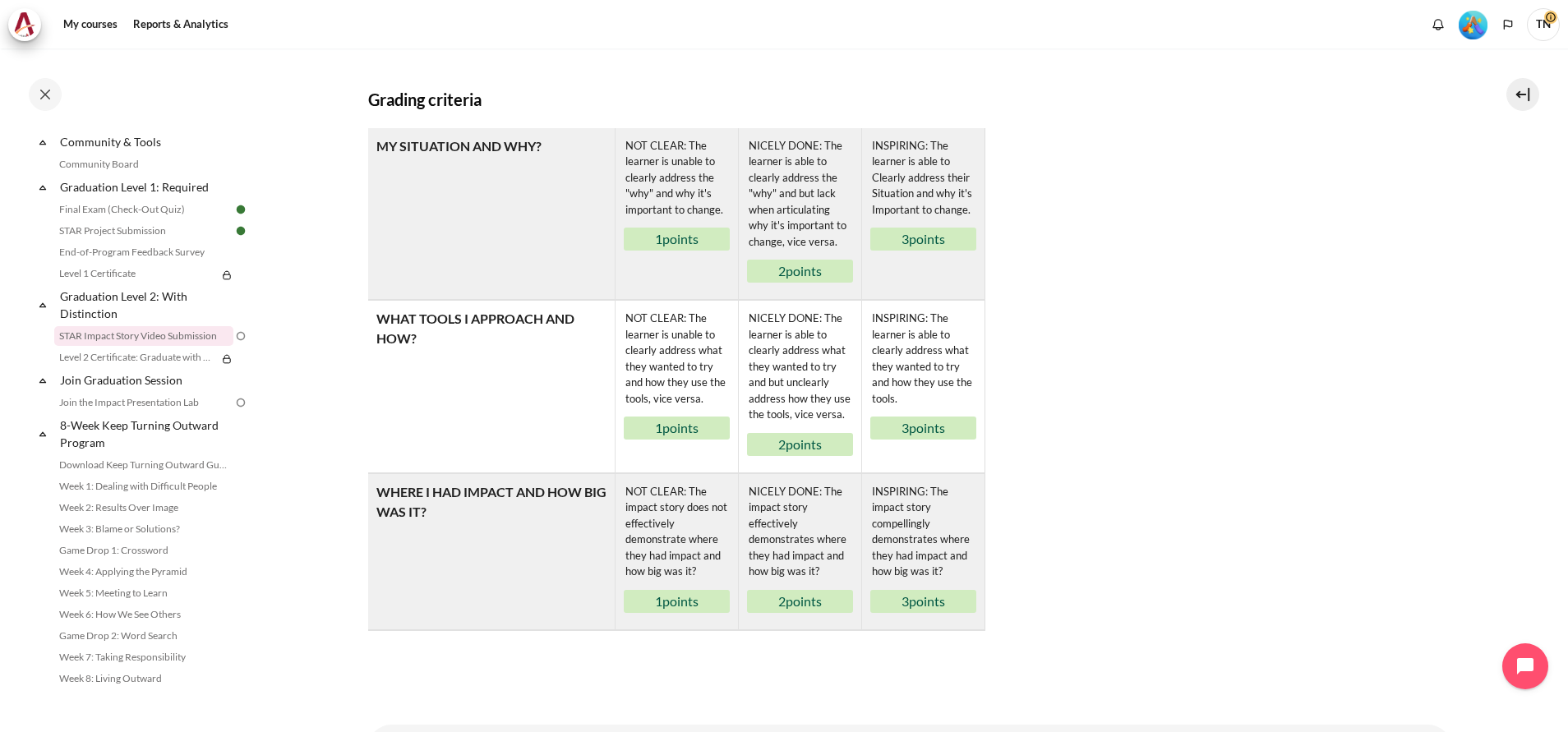
scroll to position [974, 0]
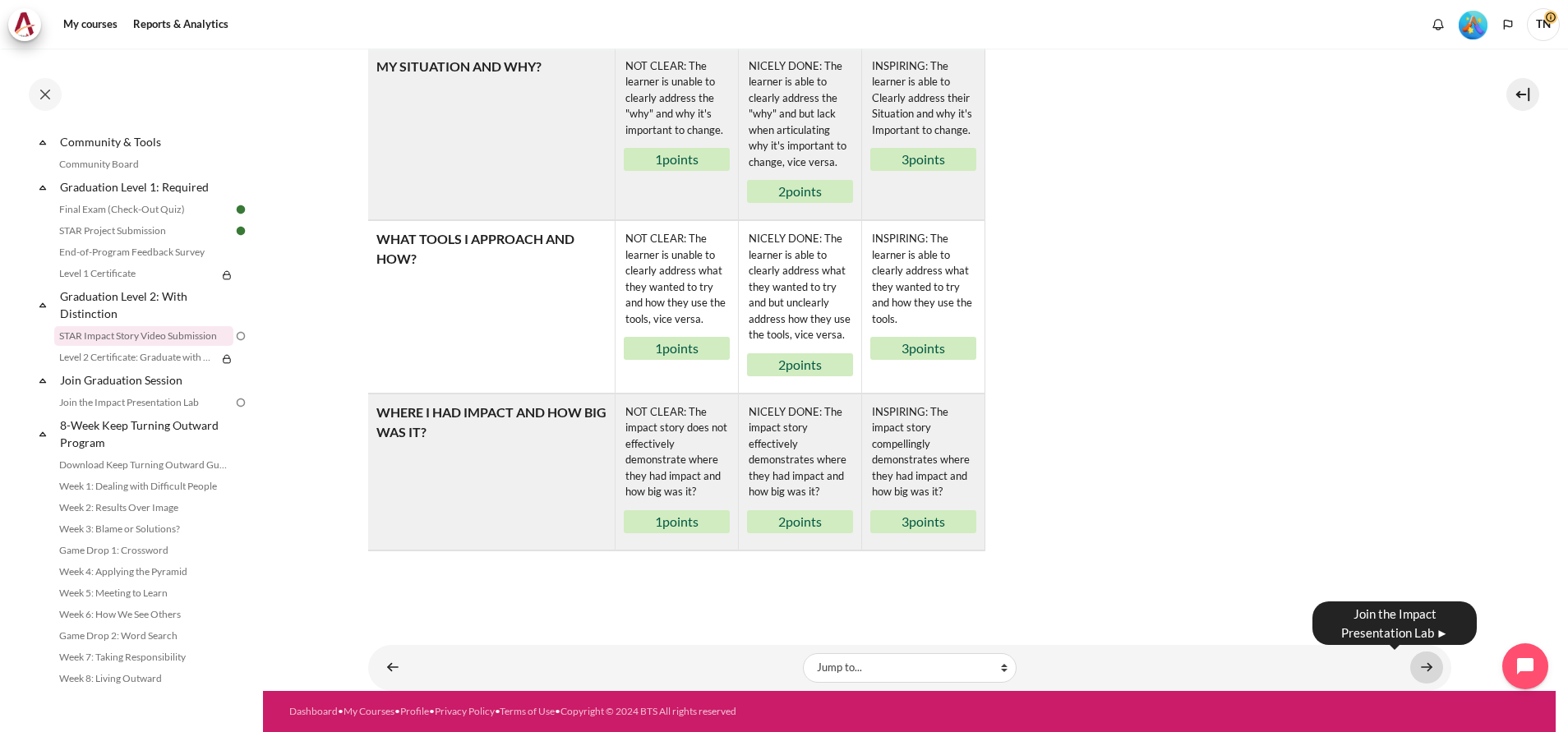
click at [1415, 669] on link "Content" at bounding box center [1426, 667] width 33 height 32
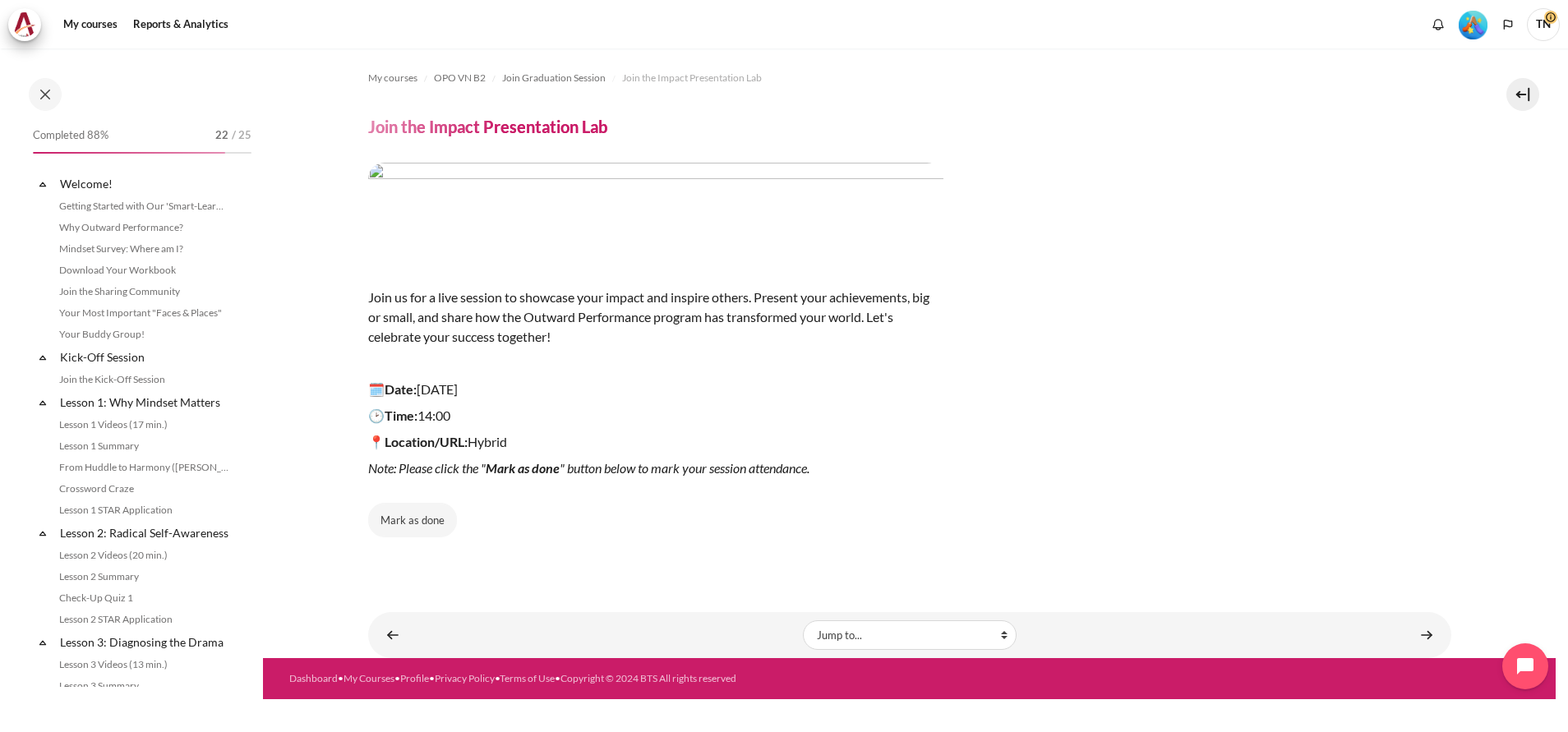
scroll to position [1818, 0]
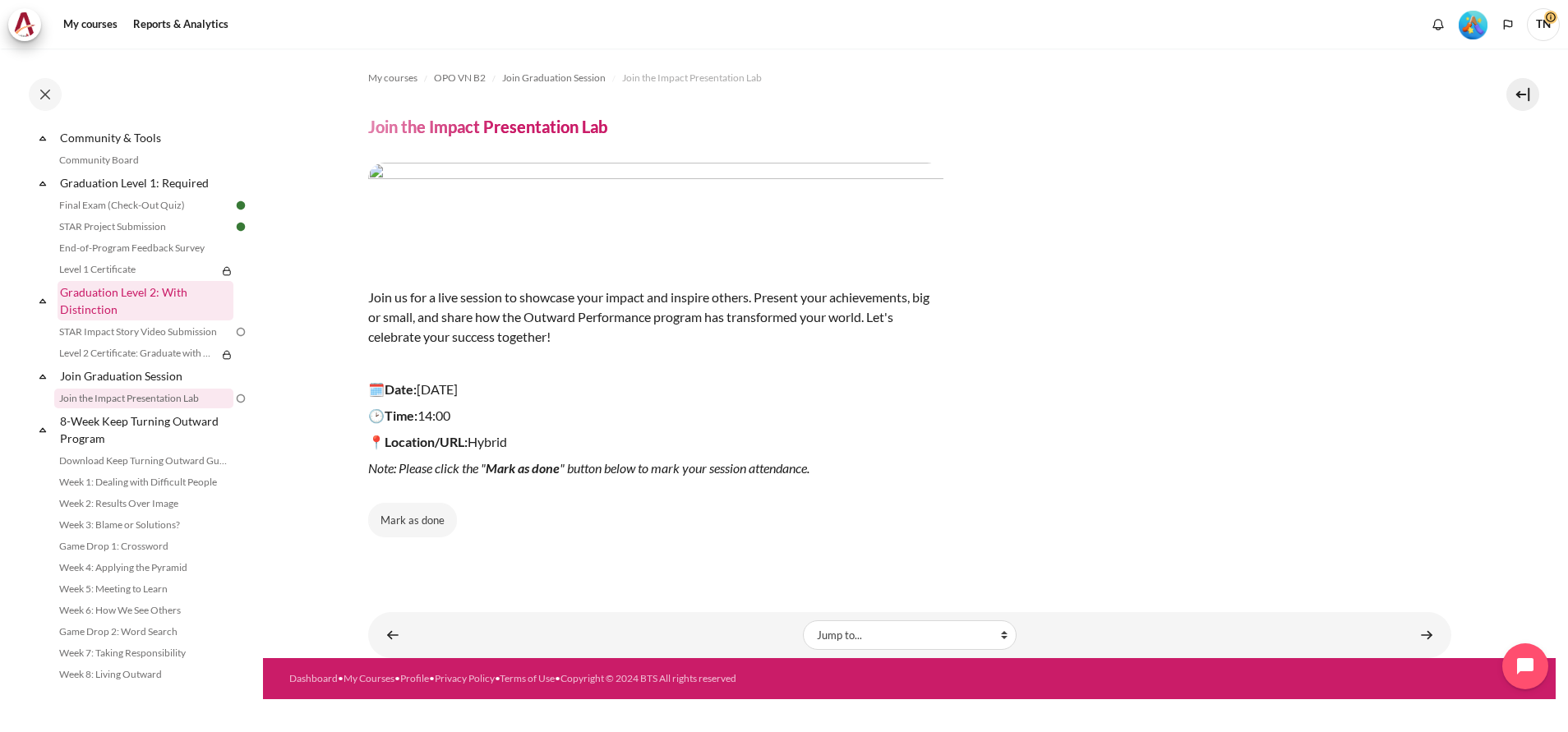
click at [144, 300] on link "Graduation Level 2: With Distinction" at bounding box center [145, 300] width 176 height 39
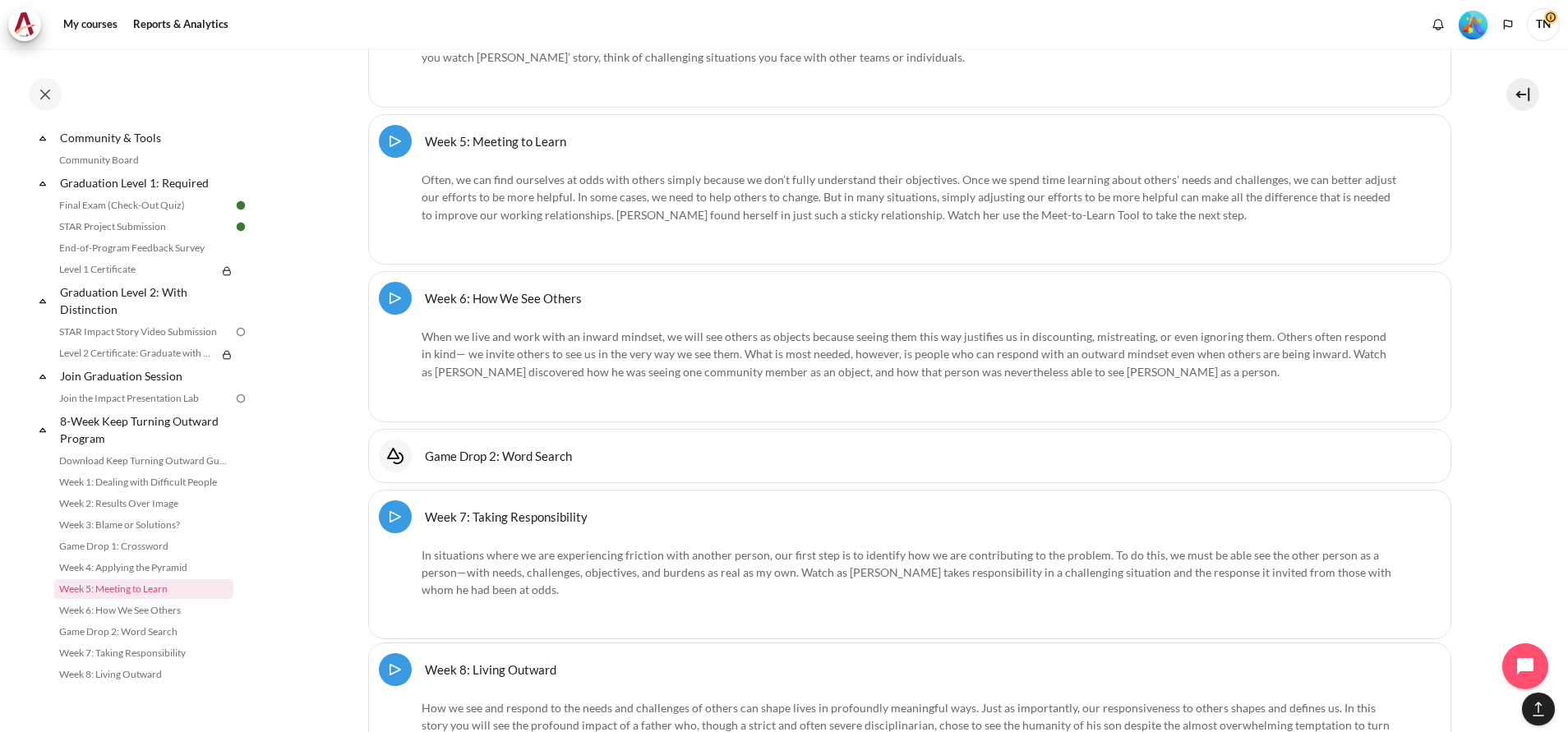
scroll to position [22263, 0]
